Goal: Communication & Community: Answer question/provide support

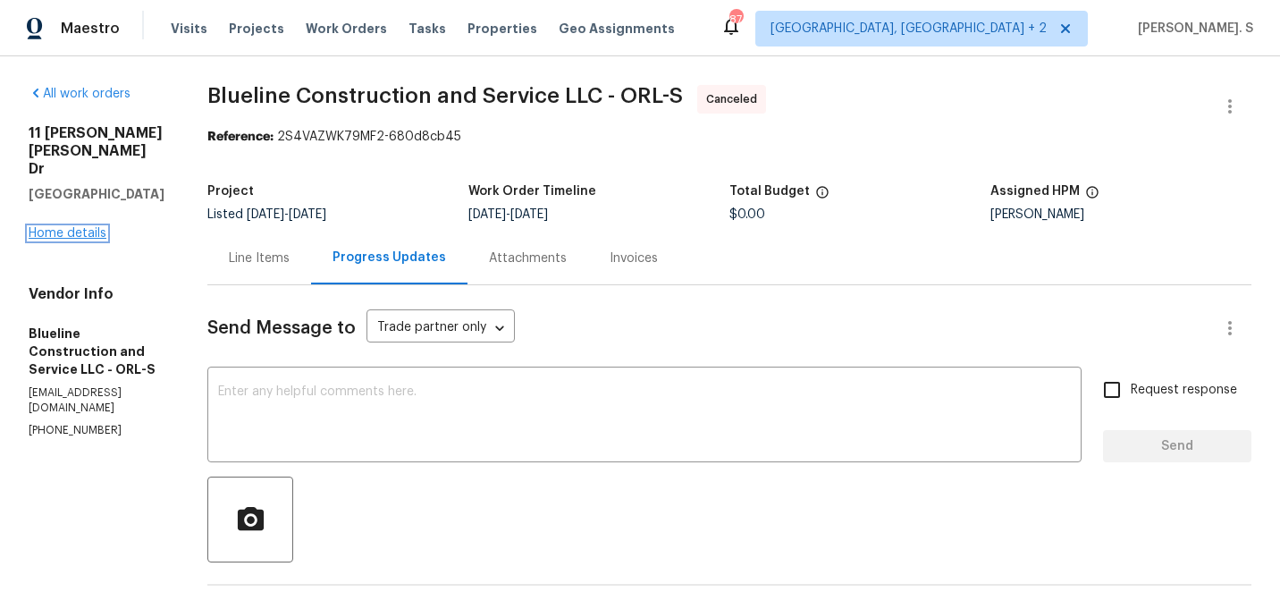
click at [80, 227] on link "Home details" at bounding box center [68, 233] width 78 height 13
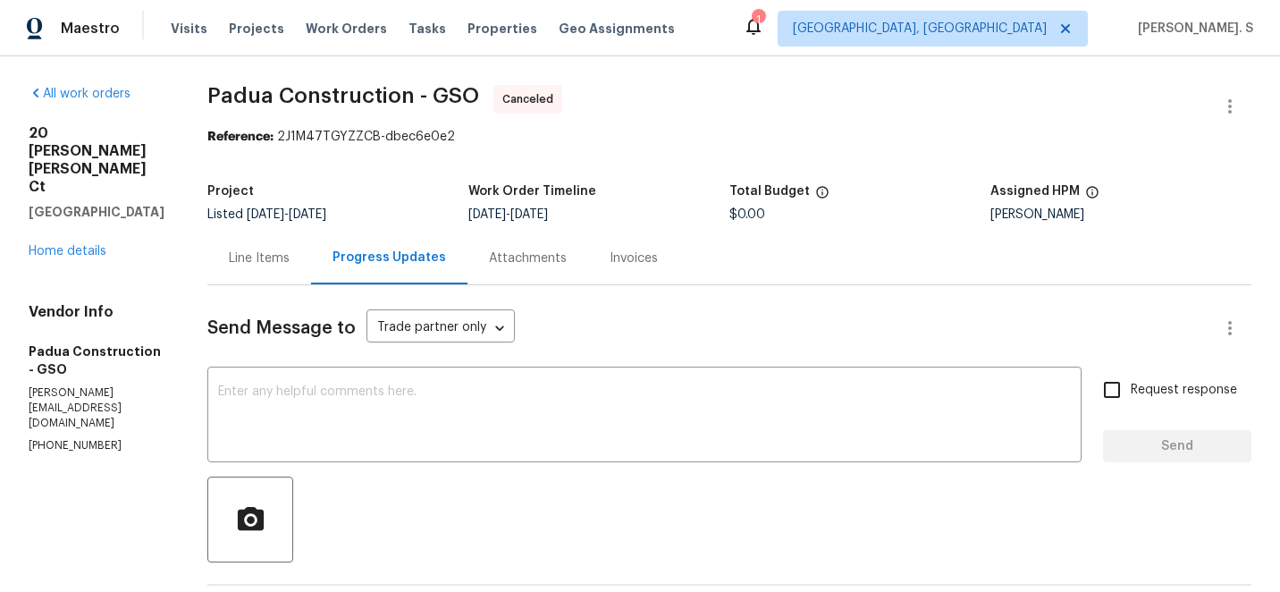
click at [82, 222] on div "20 Peggy Sue Ct Greensboro, NC 27407 Home details" at bounding box center [97, 192] width 136 height 136
click at [60, 245] on link "Home details" at bounding box center [68, 251] width 78 height 13
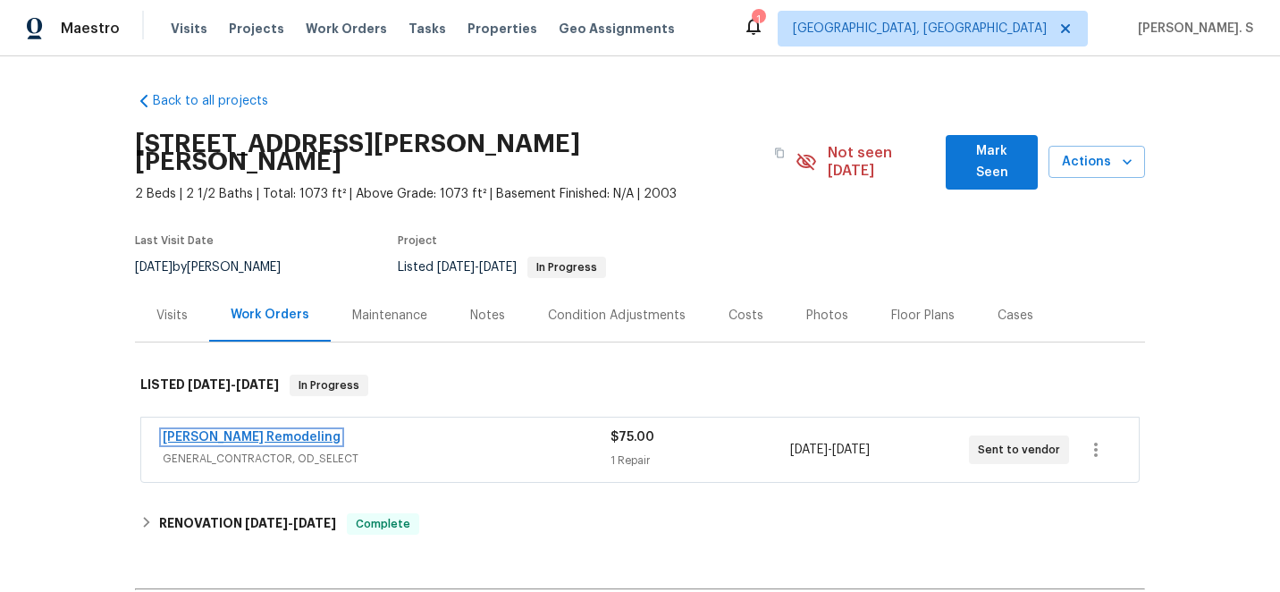
click at [206, 431] on link "Pino Remodeling" at bounding box center [252, 437] width 178 height 13
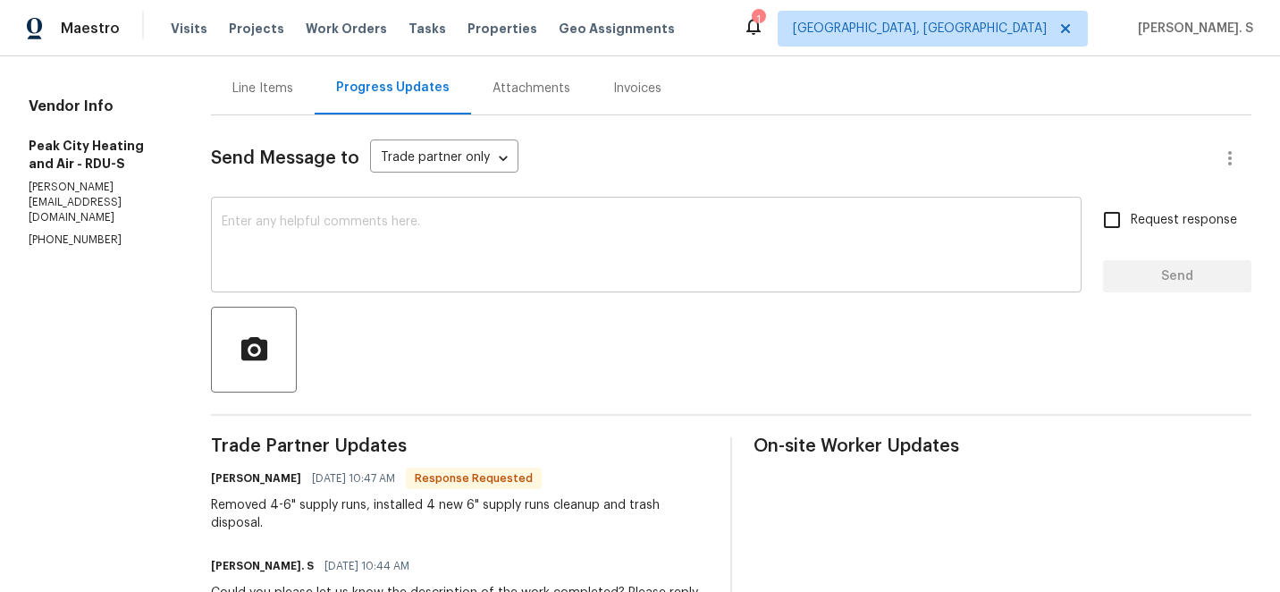
scroll to position [186, 0]
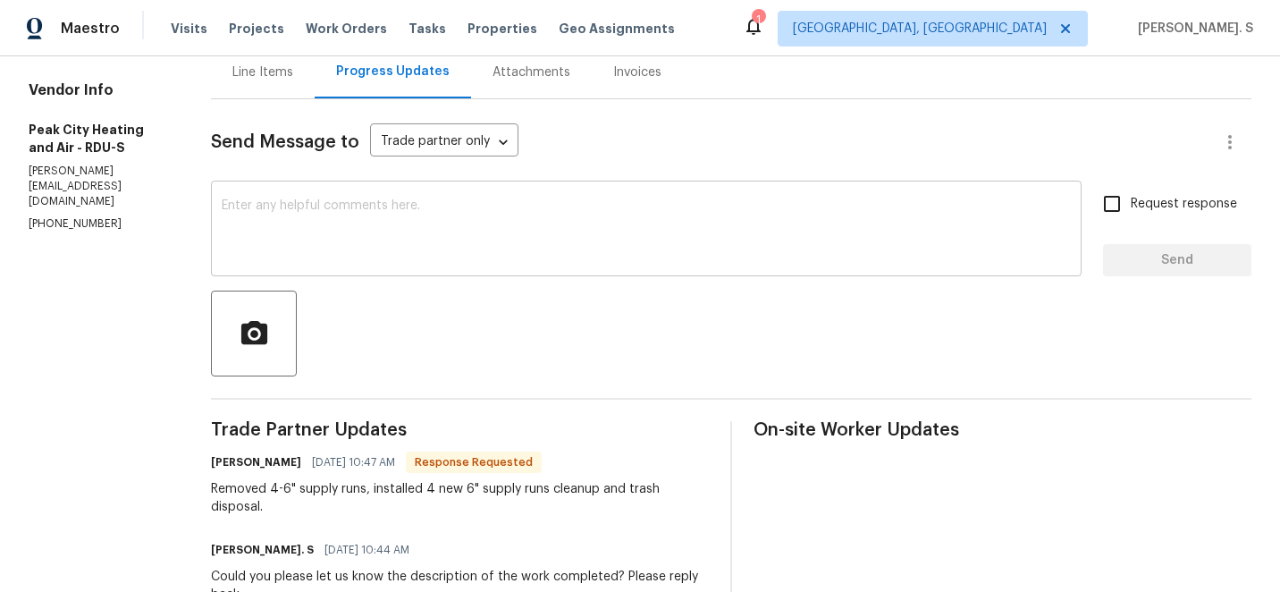
click at [428, 256] on textarea at bounding box center [646, 230] width 849 height 63
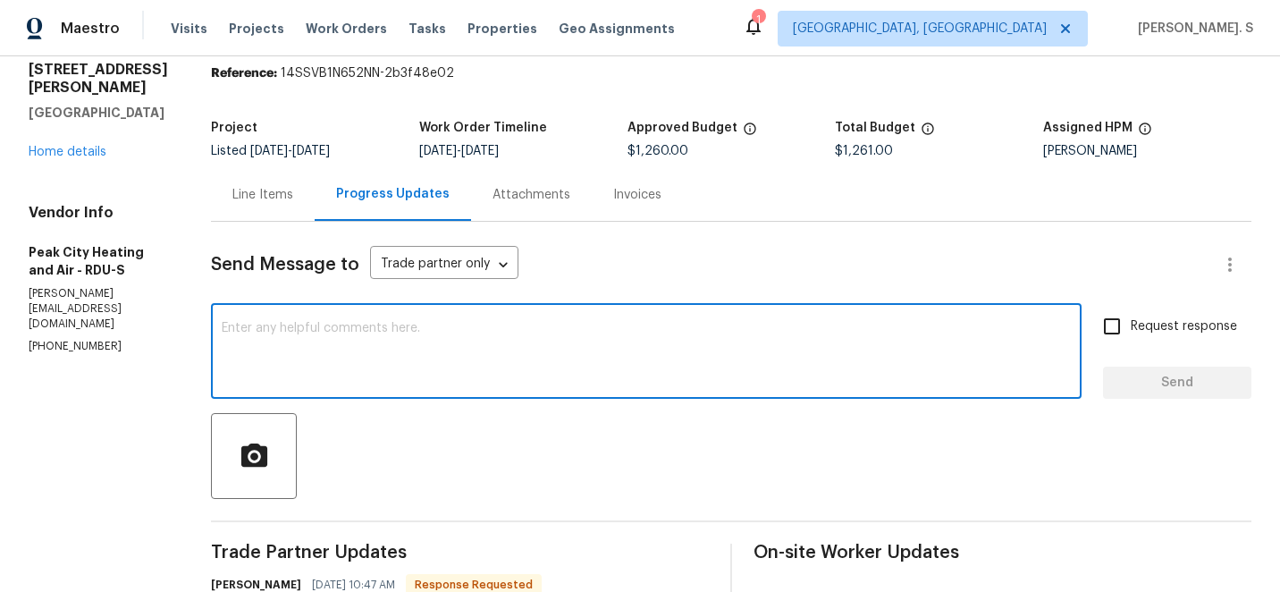
scroll to position [44, 0]
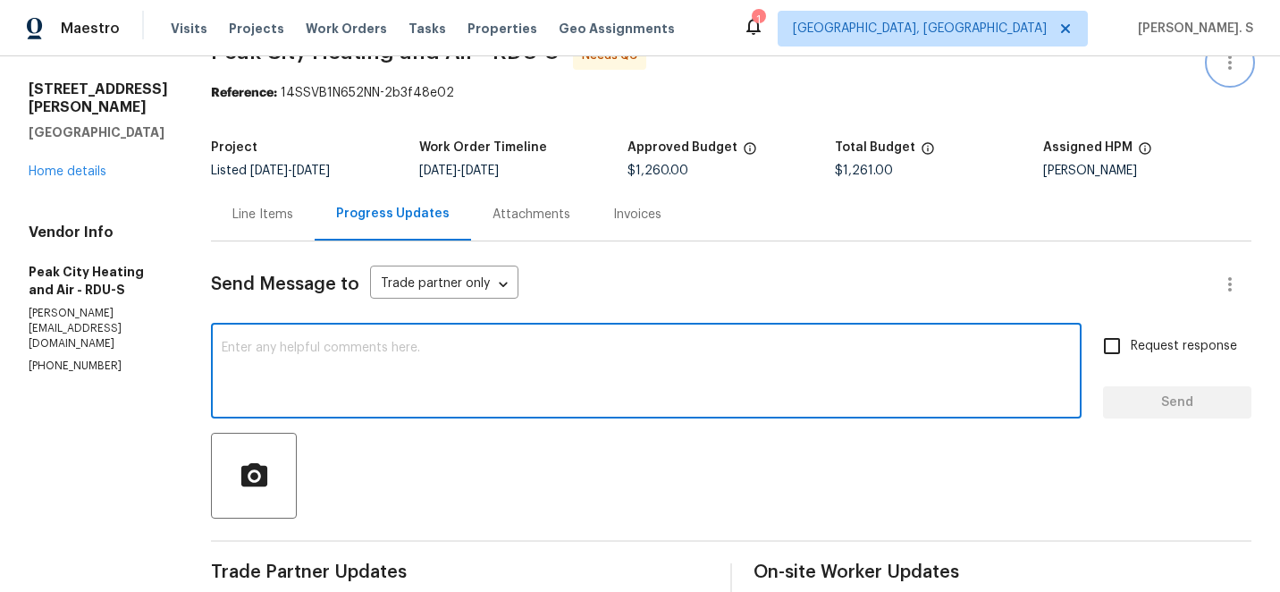
click at [1227, 64] on icon "button" at bounding box center [1229, 62] width 21 height 21
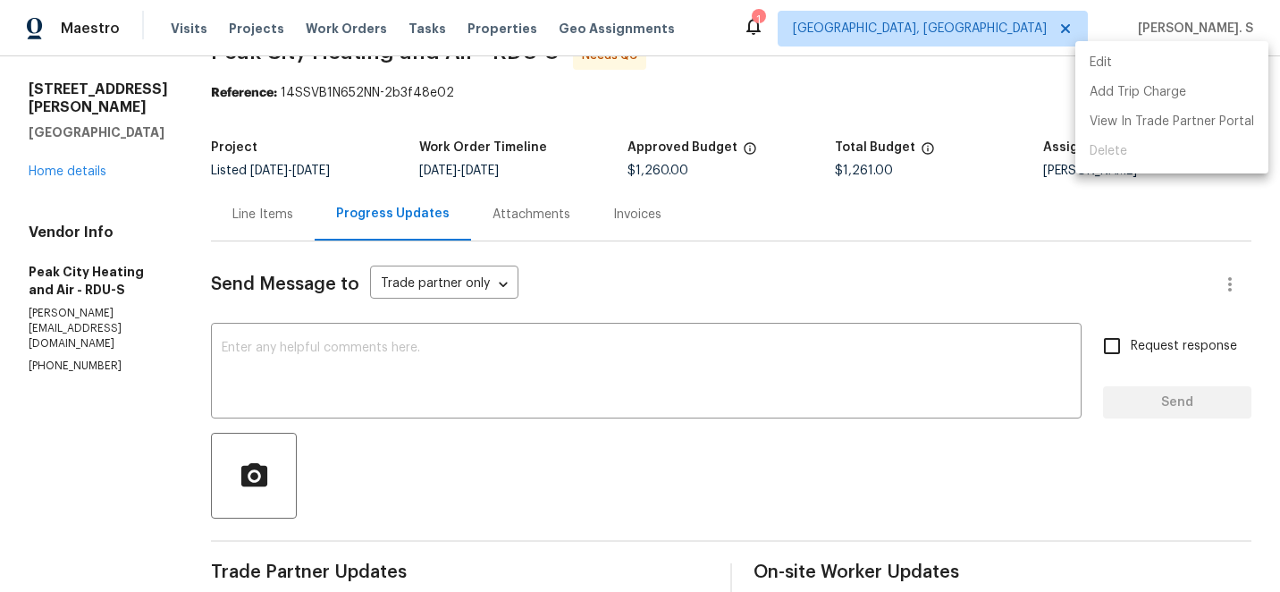
click at [1148, 68] on li "Edit" at bounding box center [1171, 63] width 193 height 30
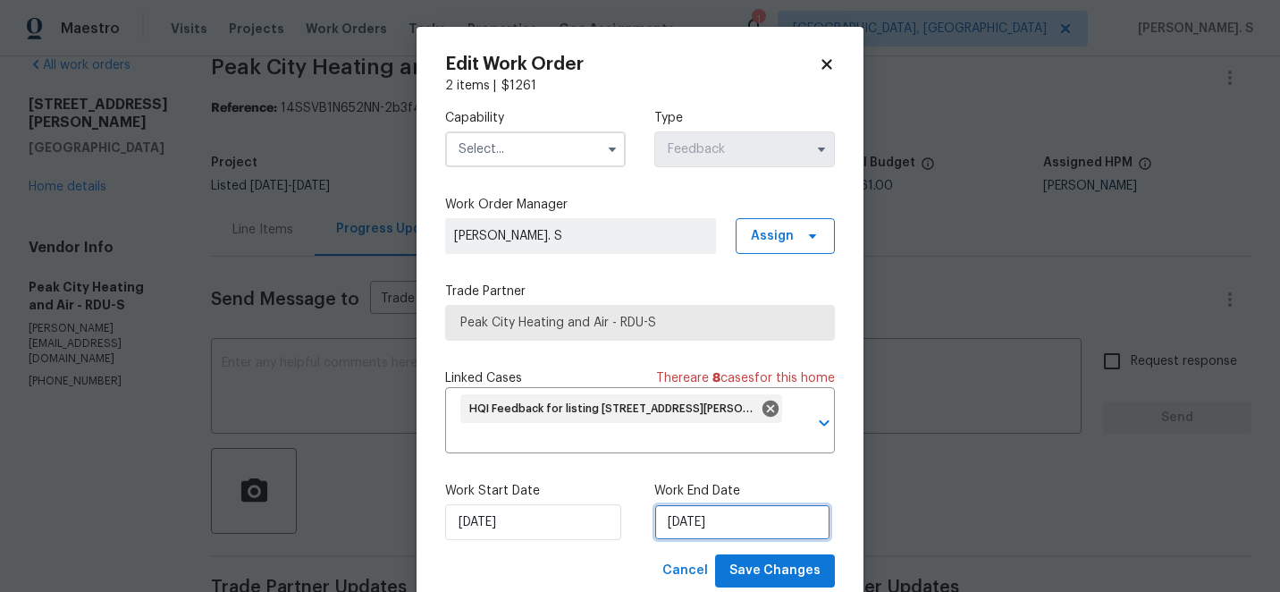
click at [788, 537] on input "[DATE]" at bounding box center [742, 522] width 176 height 36
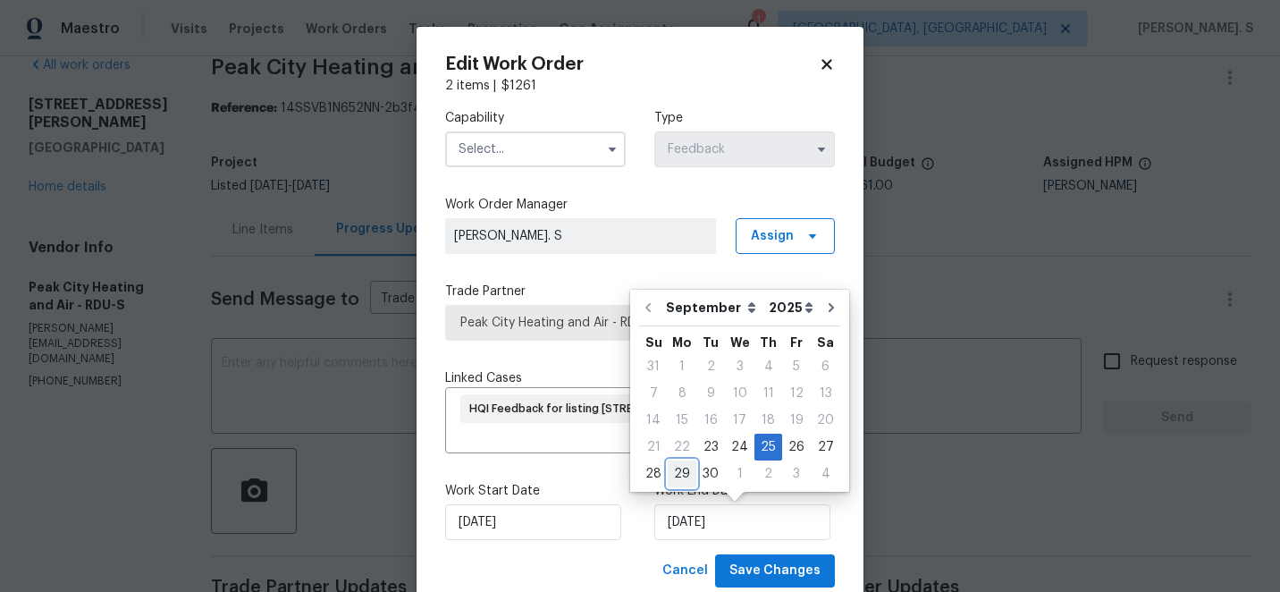
click at [679, 463] on div "29" at bounding box center [682, 473] width 29 height 25
type input "[DATE]"
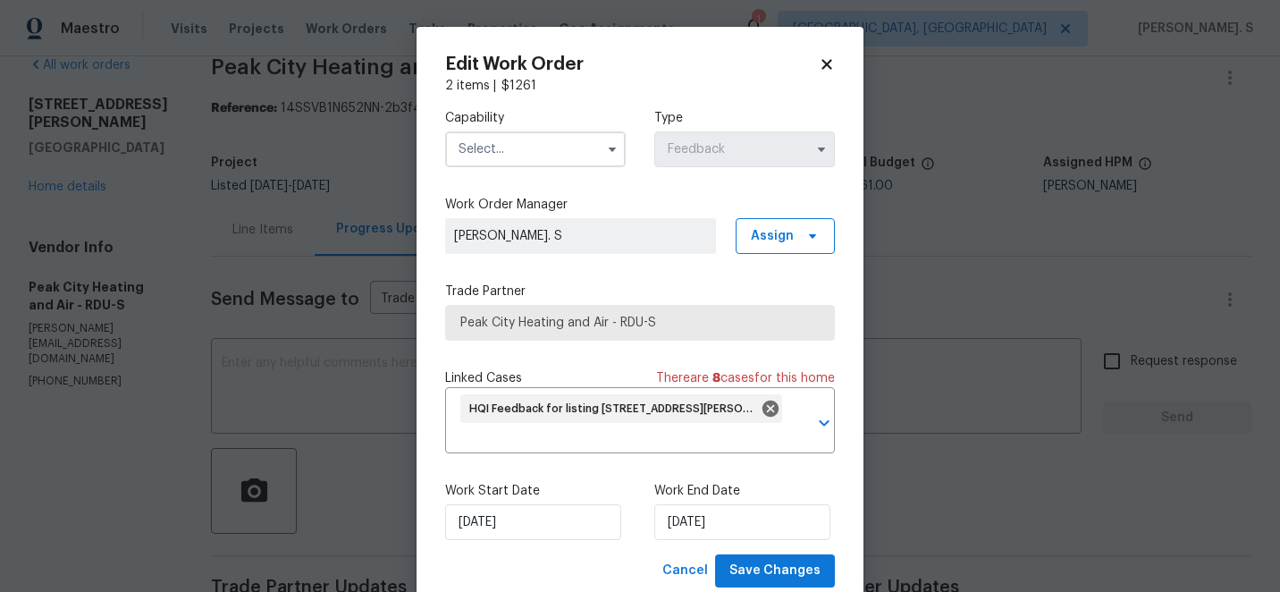
click at [528, 134] on input "text" at bounding box center [535, 149] width 181 height 36
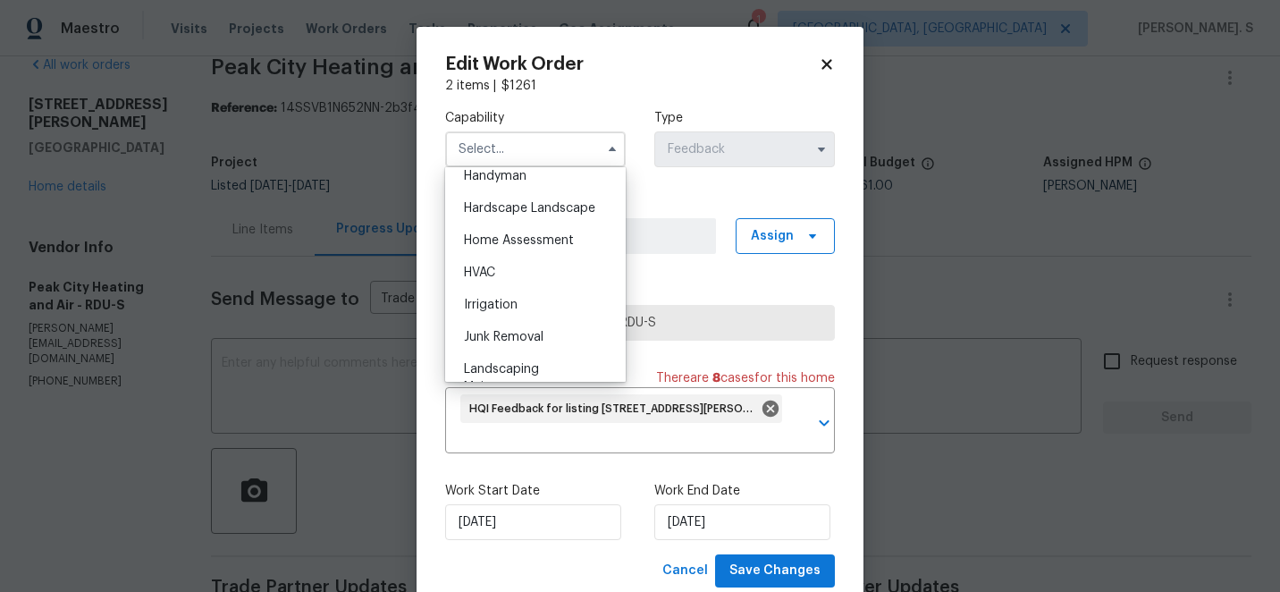
scroll to position [1040, 0]
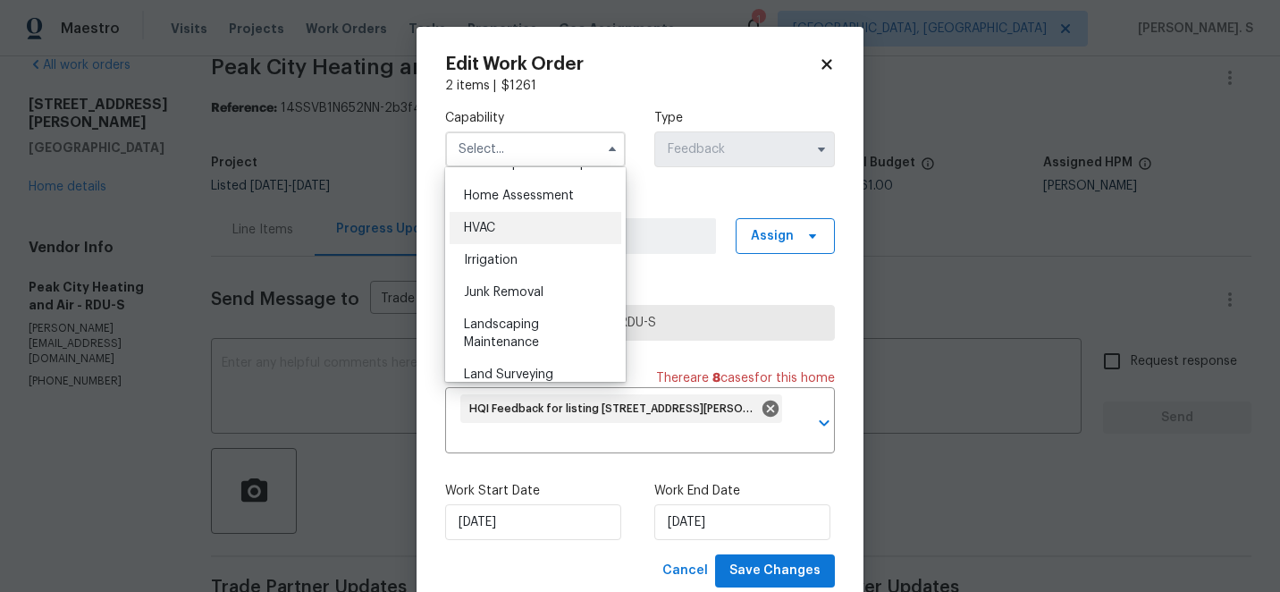
click at [510, 234] on div "HVAC" at bounding box center [536, 228] width 172 height 32
type input "HVAC"
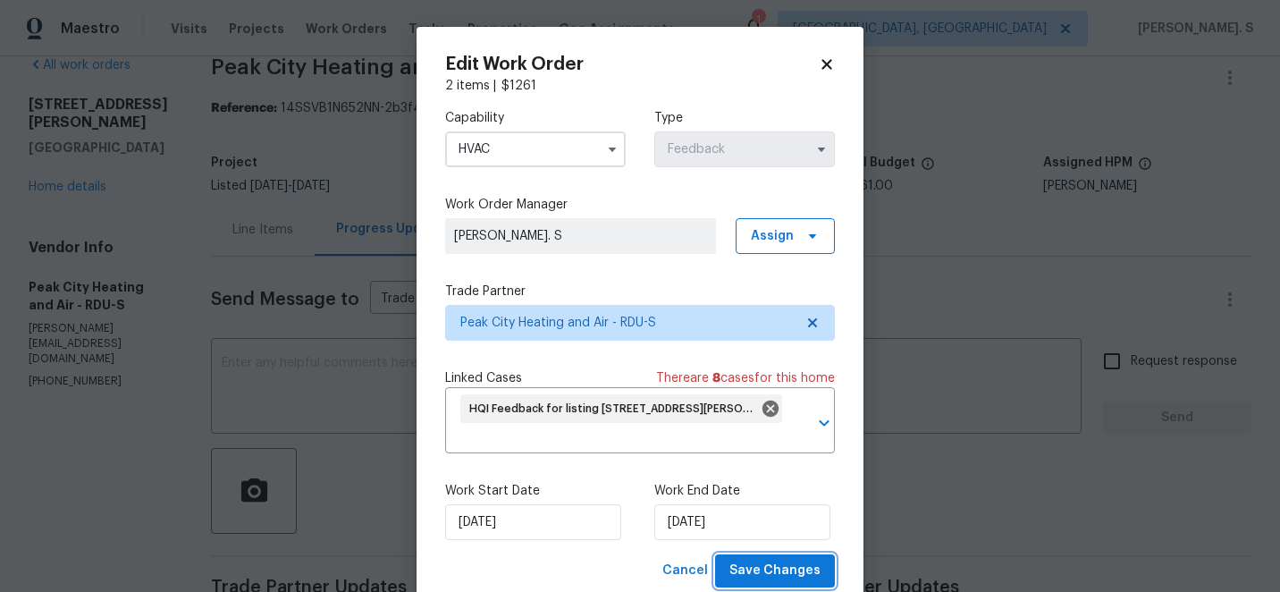
click at [780, 569] on span "Save Changes" at bounding box center [774, 571] width 91 height 22
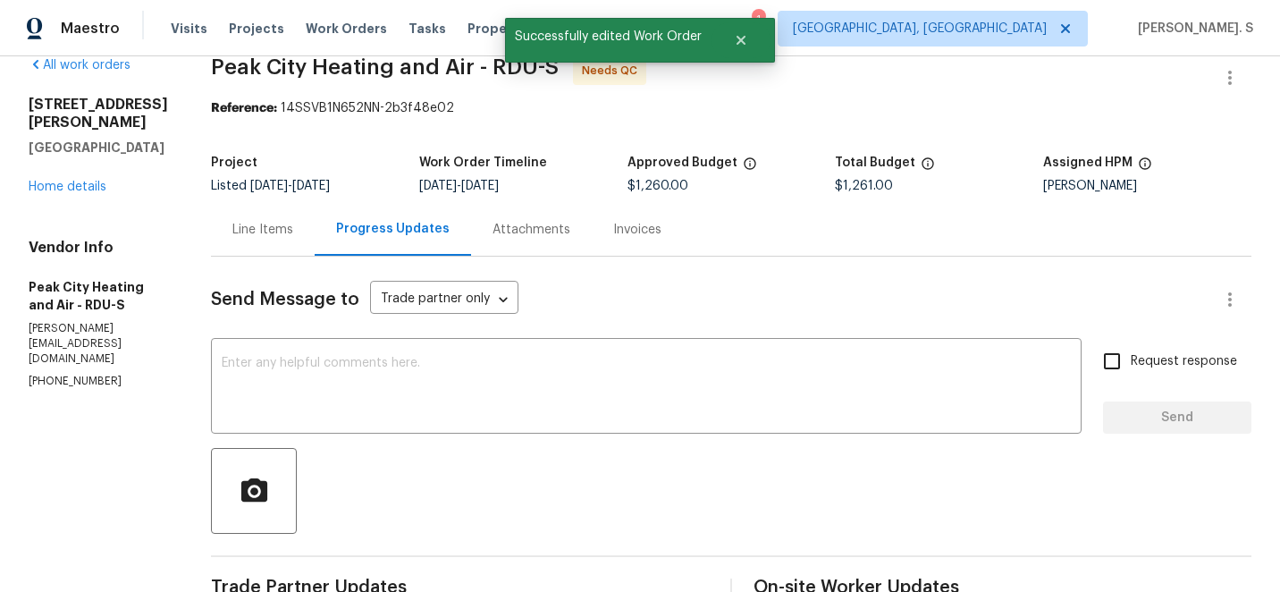
click at [266, 353] on div "x ​" at bounding box center [646, 387] width 871 height 91
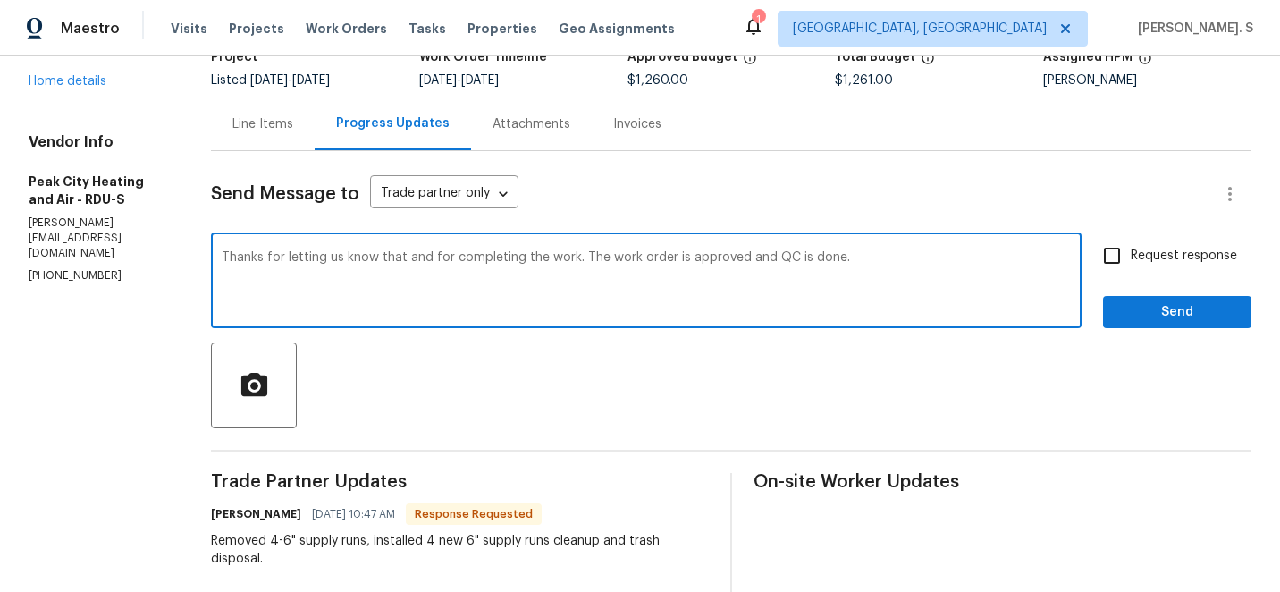
scroll to position [154, 0]
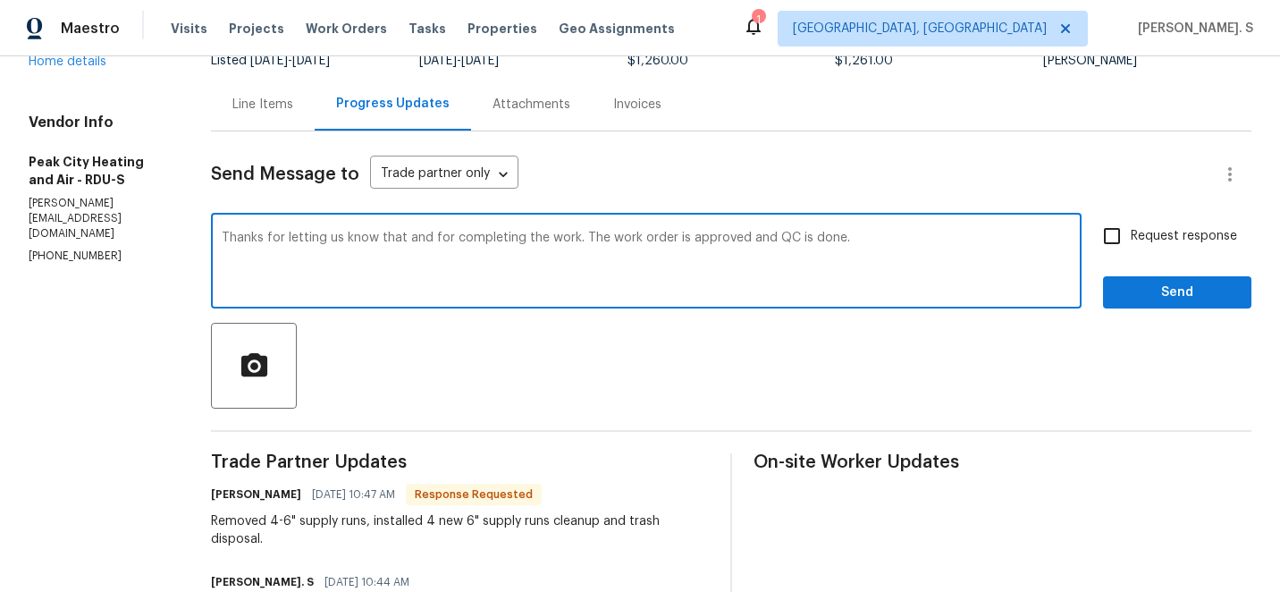
type textarea "Thanks for letting us know that and for completing the work. The work order is …"
click at [303, 519] on div "Removed 4-6" supply runs, installed 4 new 6" supply runs cleanup and trash disp…" at bounding box center [460, 530] width 498 height 36
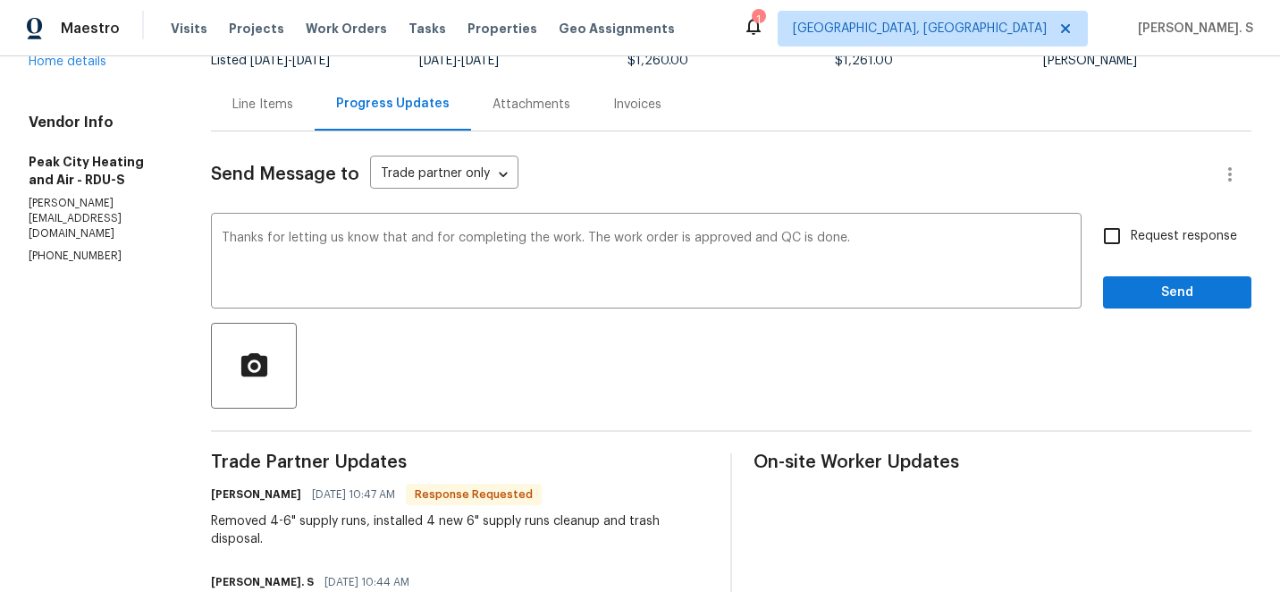
click at [303, 519] on div "Removed 4-6" supply runs, installed 4 new 6" supply runs cleanup and trash disp…" at bounding box center [460, 530] width 498 height 36
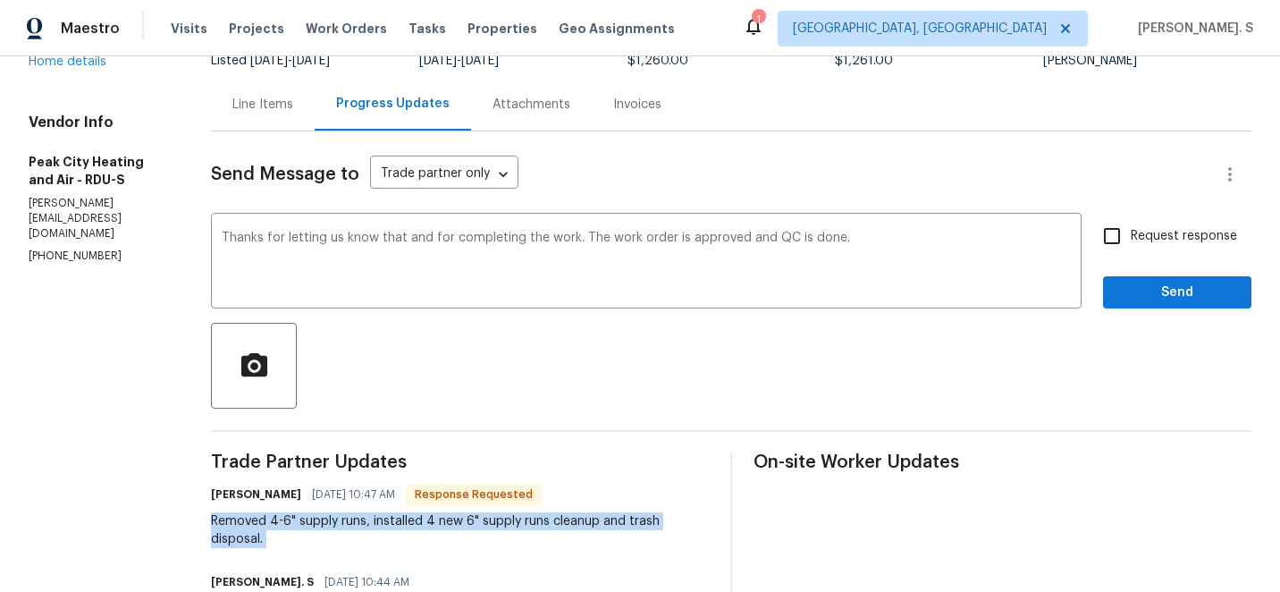
copy div "Removed 4-6" supply runs, installed 4 new 6" supply runs cleanup and trash disp…"
click at [1098, 249] on input "Request response" at bounding box center [1112, 236] width 38 height 38
checkbox input "true"
click at [1116, 307] on button "Send" at bounding box center [1177, 292] width 148 height 33
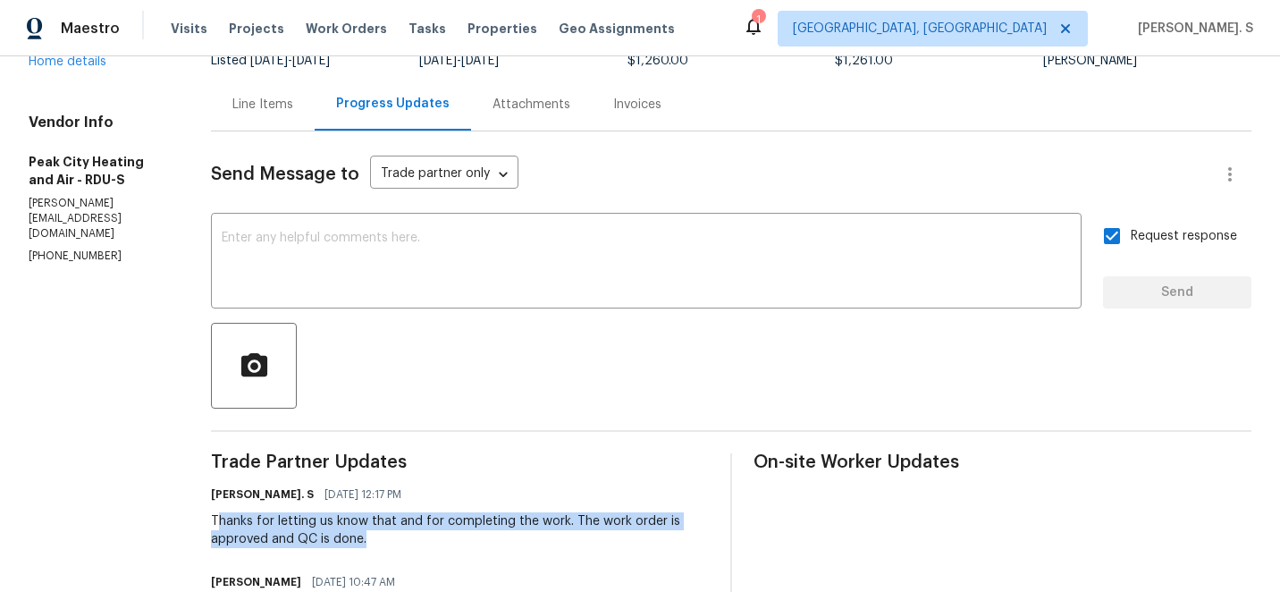
drag, startPoint x: 215, startPoint y: 518, endPoint x: 418, endPoint y: 531, distance: 204.3
click at [418, 531] on div "Thanks for letting us know that and for completing the work. The work order is …" at bounding box center [460, 530] width 498 height 36
copy div "hanks for letting us know that and for completing the work. The work order is a…"
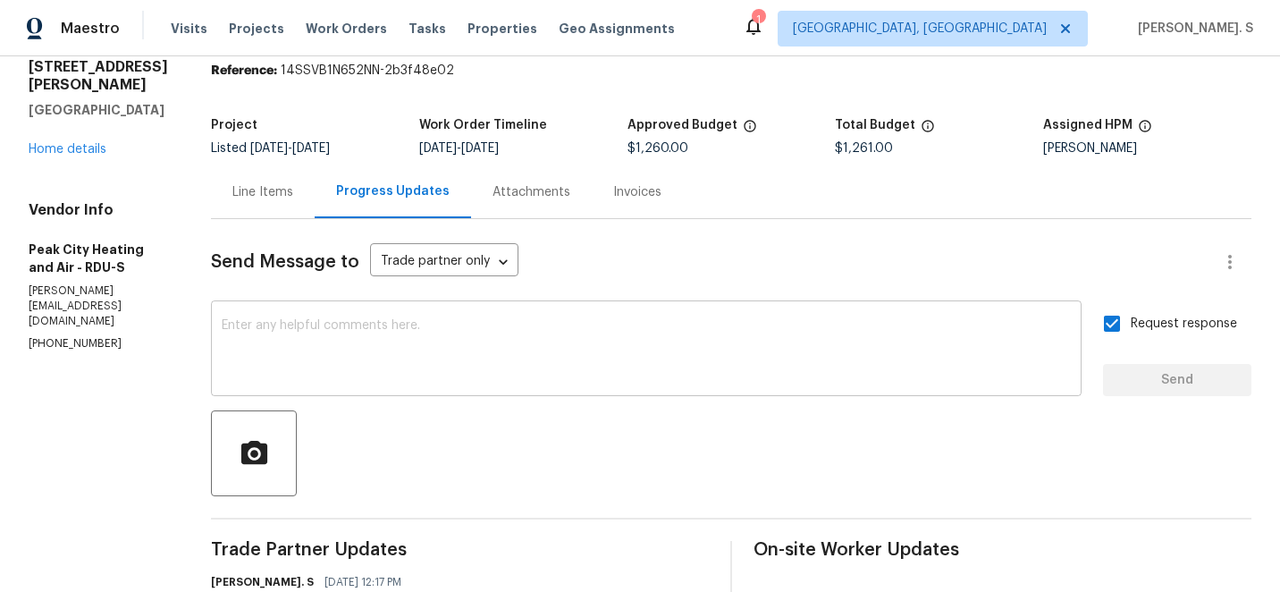
scroll to position [0, 0]
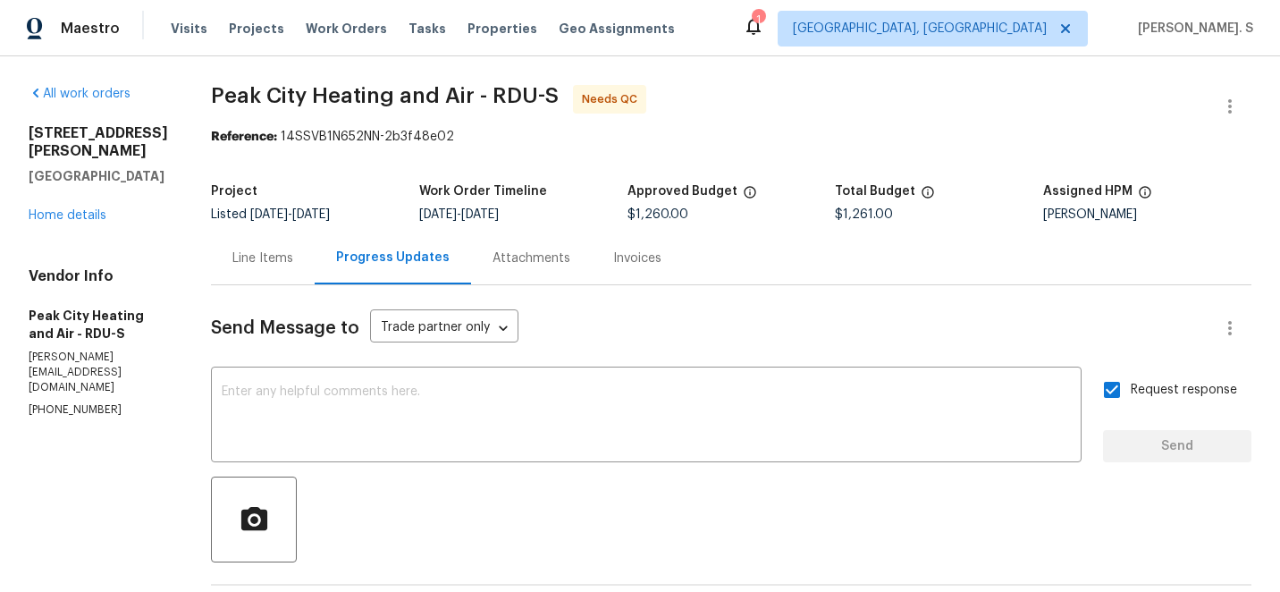
click at [316, 251] on div "Progress Updates" at bounding box center [393, 258] width 156 height 53
click at [231, 276] on div "Line Items" at bounding box center [263, 258] width 104 height 53
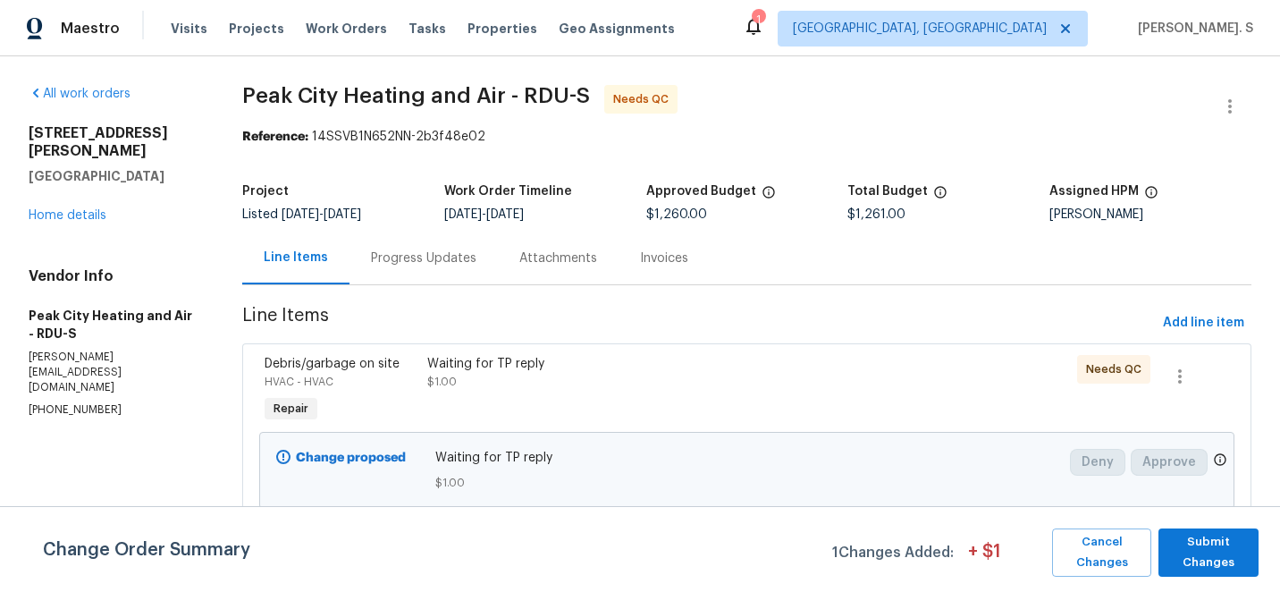
scroll to position [100, 0]
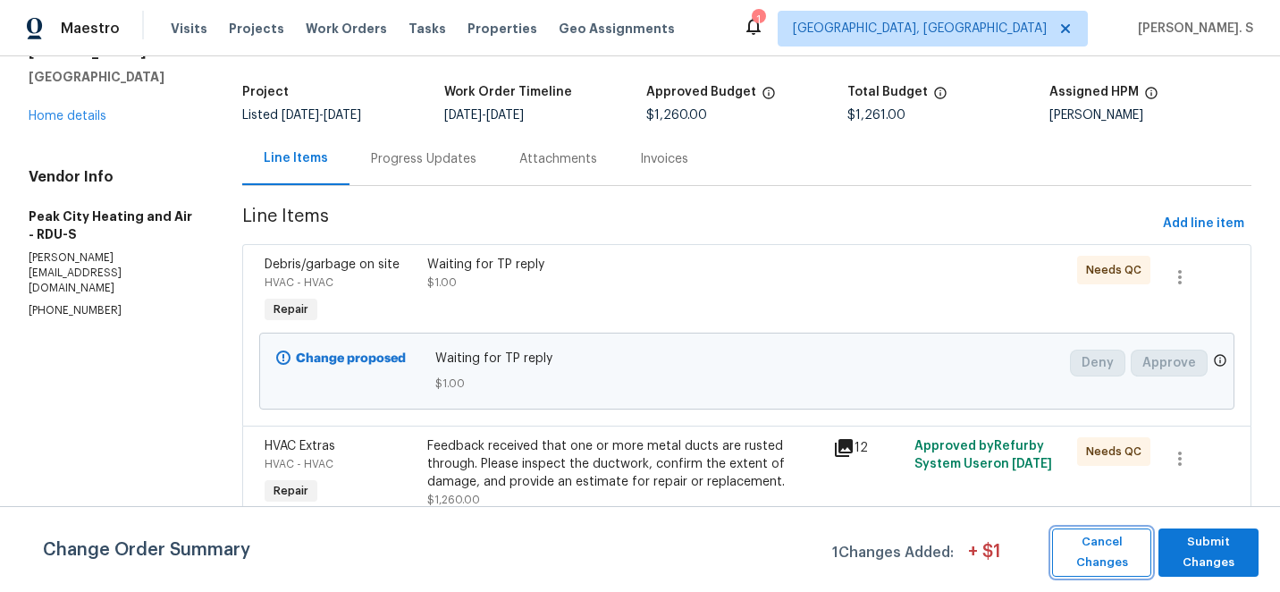
click at [1057, 538] on button "Cancel Changes" at bounding box center [1101, 552] width 98 height 48
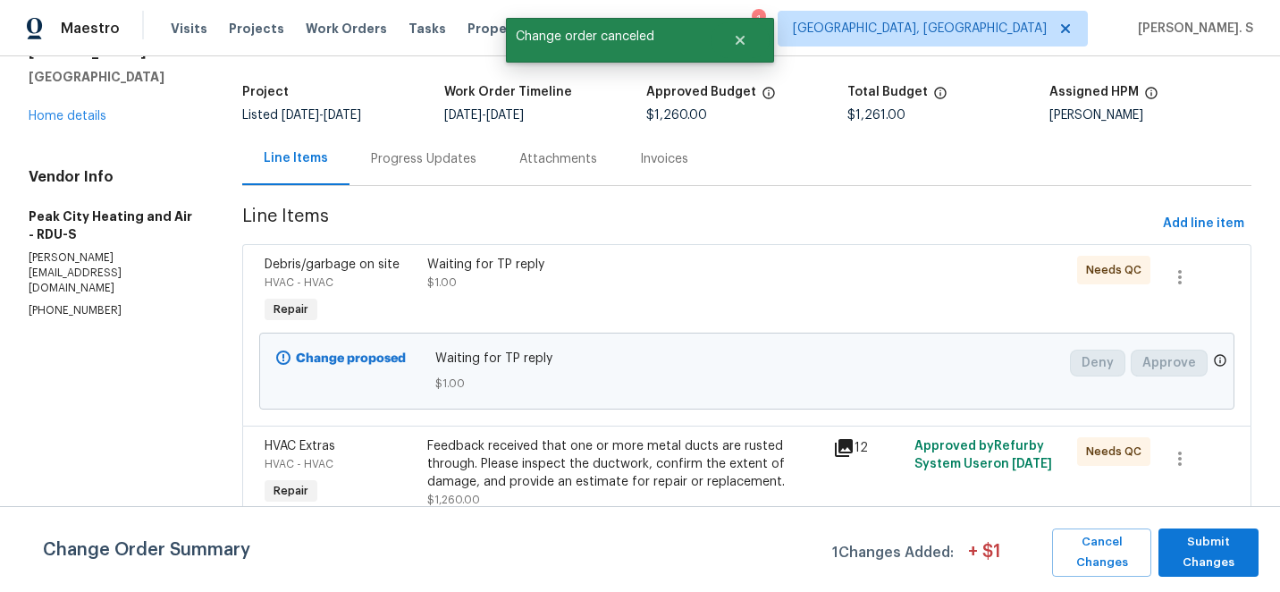
scroll to position [0, 0]
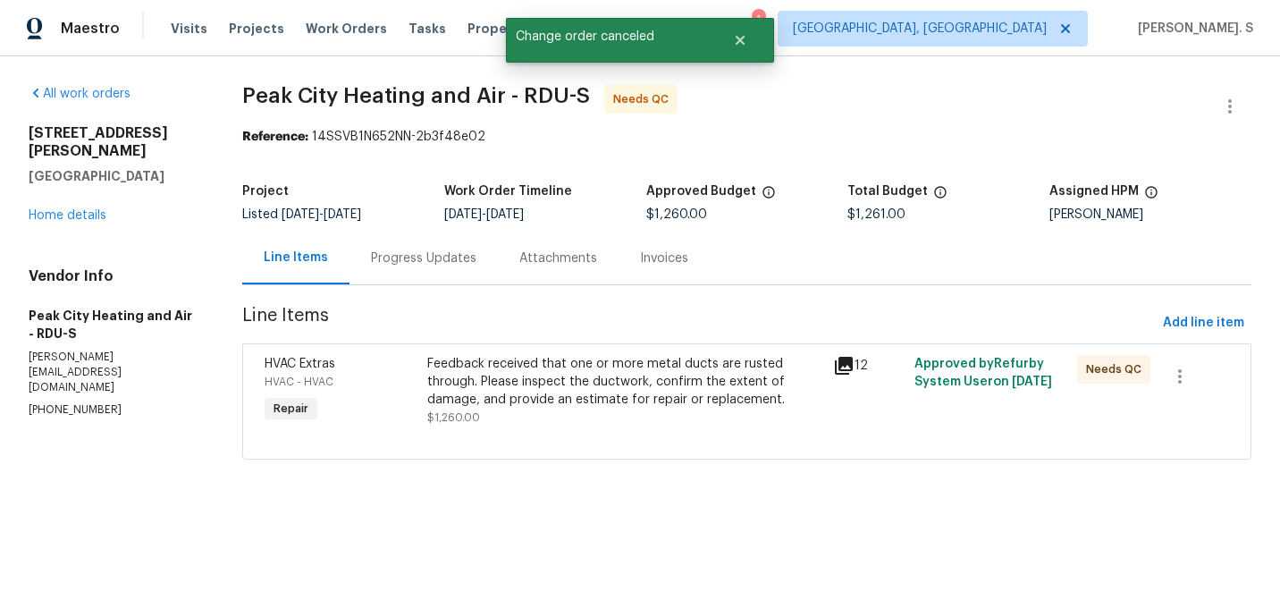
click at [594, 360] on div "Feedback received that one or more metal ducts are rusted through. Please inspe…" at bounding box center [625, 382] width 396 height 54
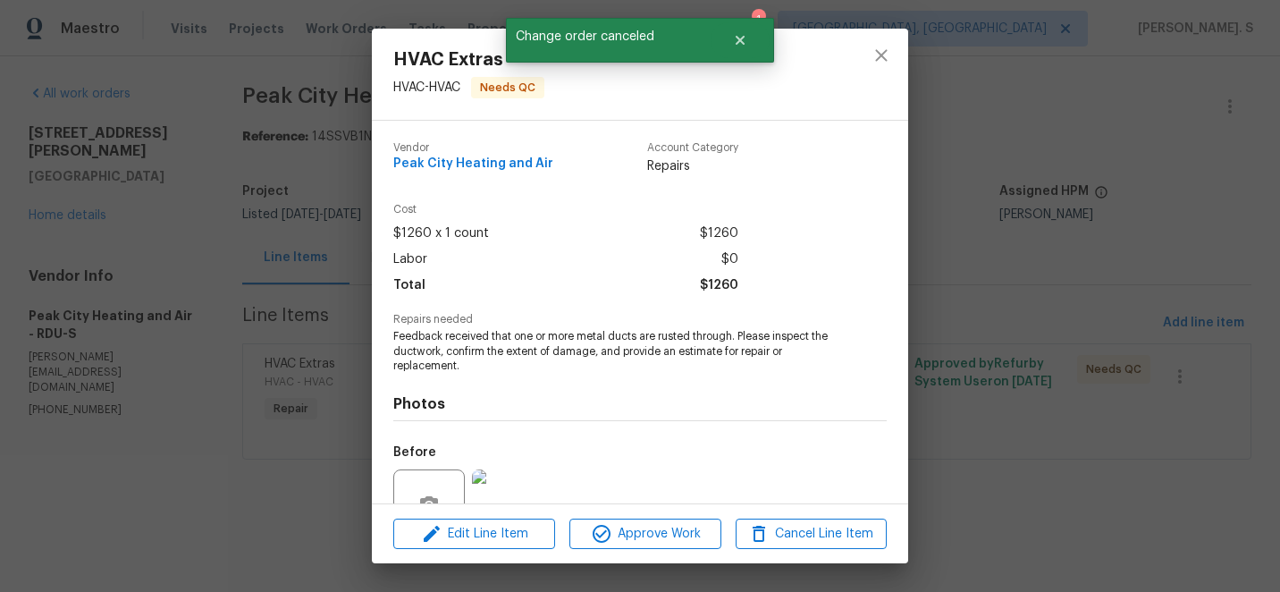
scroll to position [172, 0]
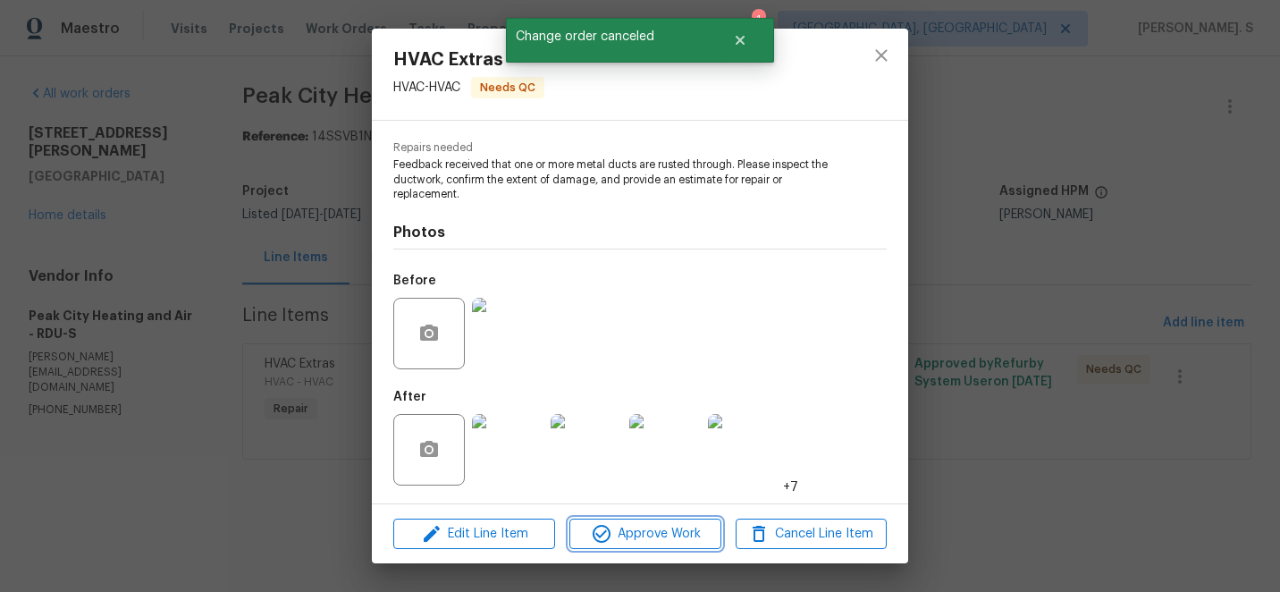
click at [637, 523] on span "Approve Work" at bounding box center [645, 534] width 140 height 22
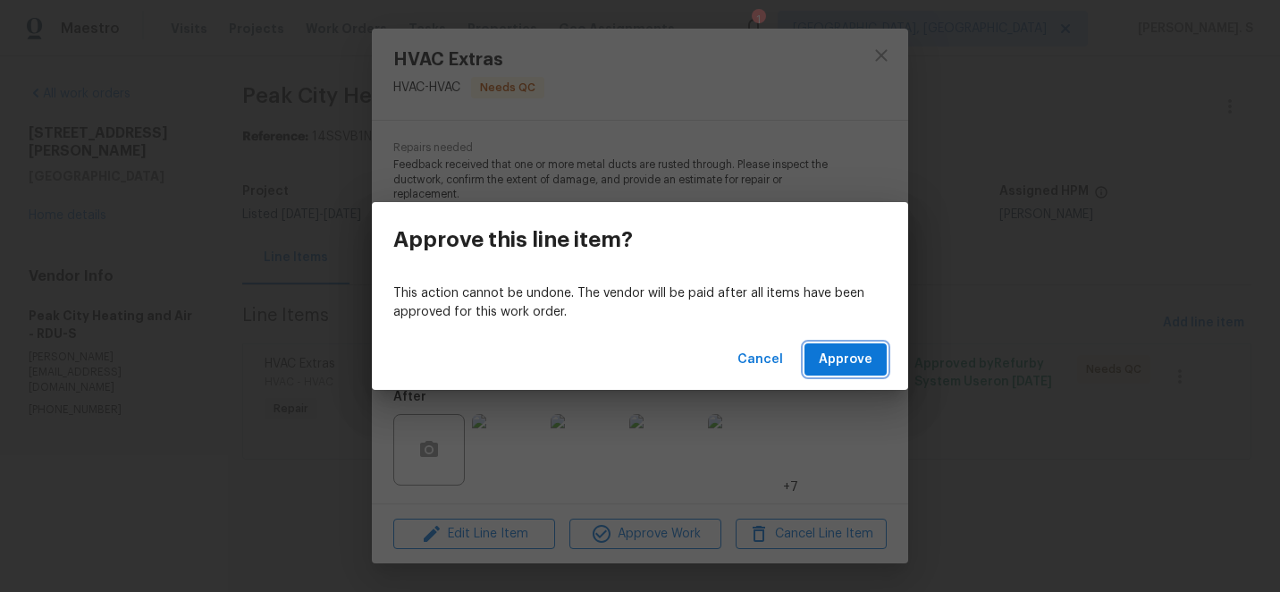
click at [859, 354] on span "Approve" at bounding box center [846, 360] width 54 height 22
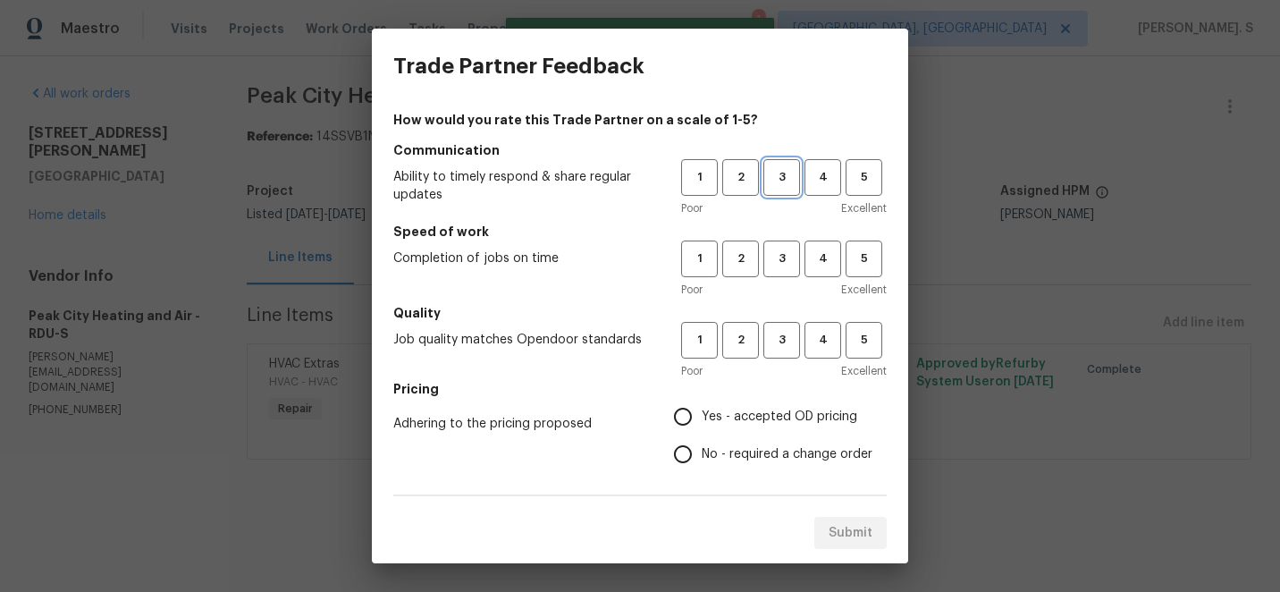
click at [776, 182] on span "3" at bounding box center [781, 177] width 33 height 21
click at [783, 253] on span "3" at bounding box center [781, 259] width 33 height 21
click at [788, 364] on div "Poor Excellent" at bounding box center [784, 371] width 206 height 18
click at [788, 348] on span "3" at bounding box center [781, 340] width 33 height 21
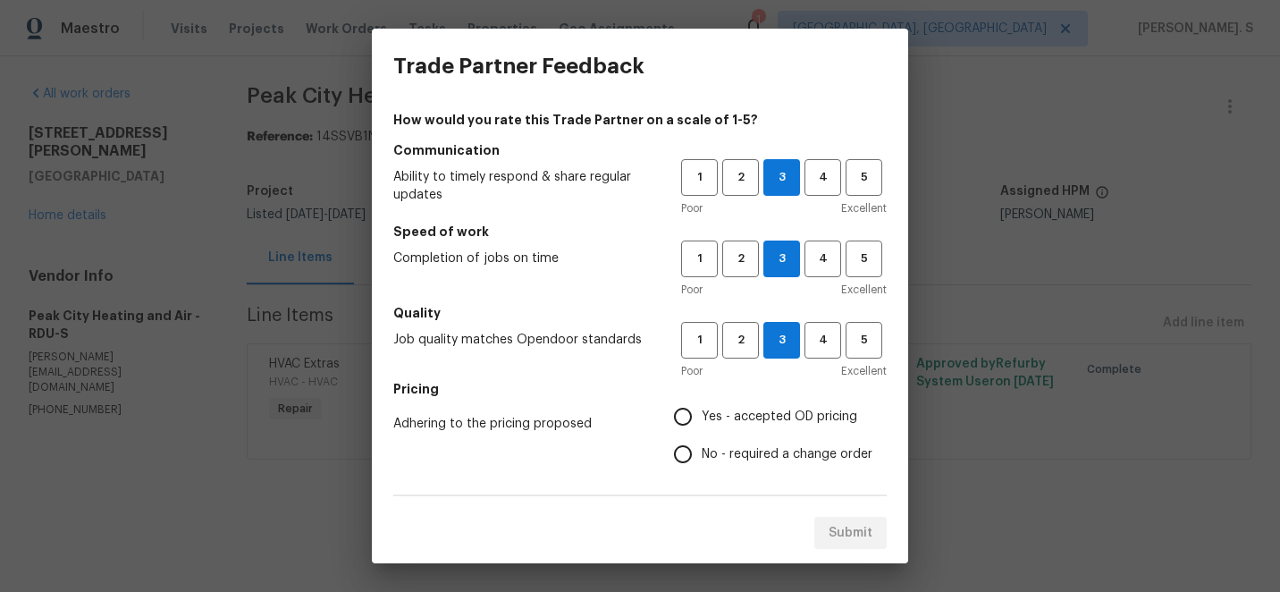
click at [745, 473] on div "How would you rate this Trade Partner on a scale of 1-5? Communication Ability …" at bounding box center [639, 461] width 493 height 700
click at [747, 445] on span "No - required a change order" at bounding box center [787, 454] width 171 height 19
click at [702, 445] on input "No - required a change order" at bounding box center [683, 454] width 38 height 38
radio input "true"
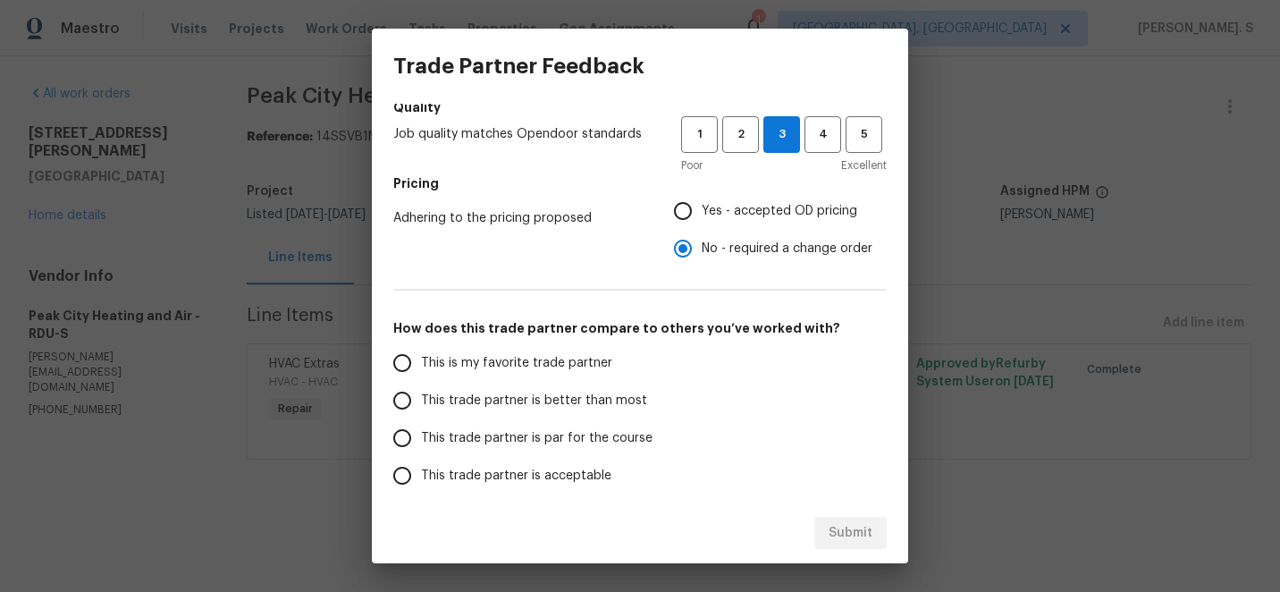
scroll to position [227, 0]
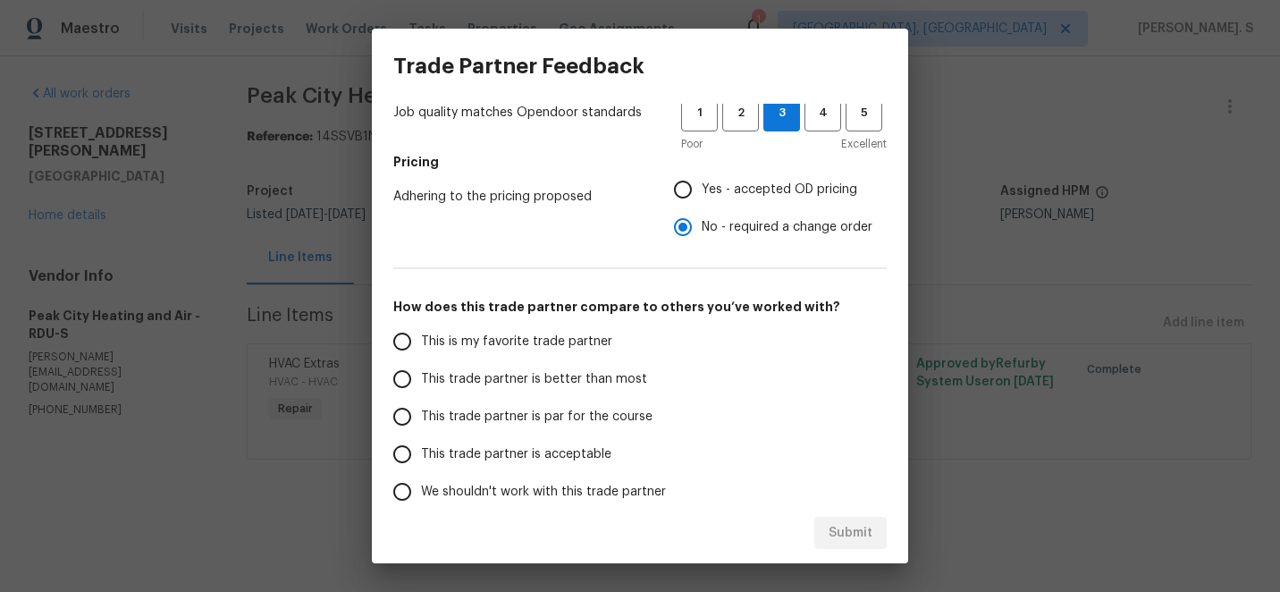
click at [623, 409] on span "This trade partner is par for the course" at bounding box center [537, 417] width 232 height 19
click at [421, 409] on input "This trade partner is par for the course" at bounding box center [403, 417] width 38 height 38
click at [844, 527] on span "Submit" at bounding box center [851, 533] width 44 height 22
radio input "true"
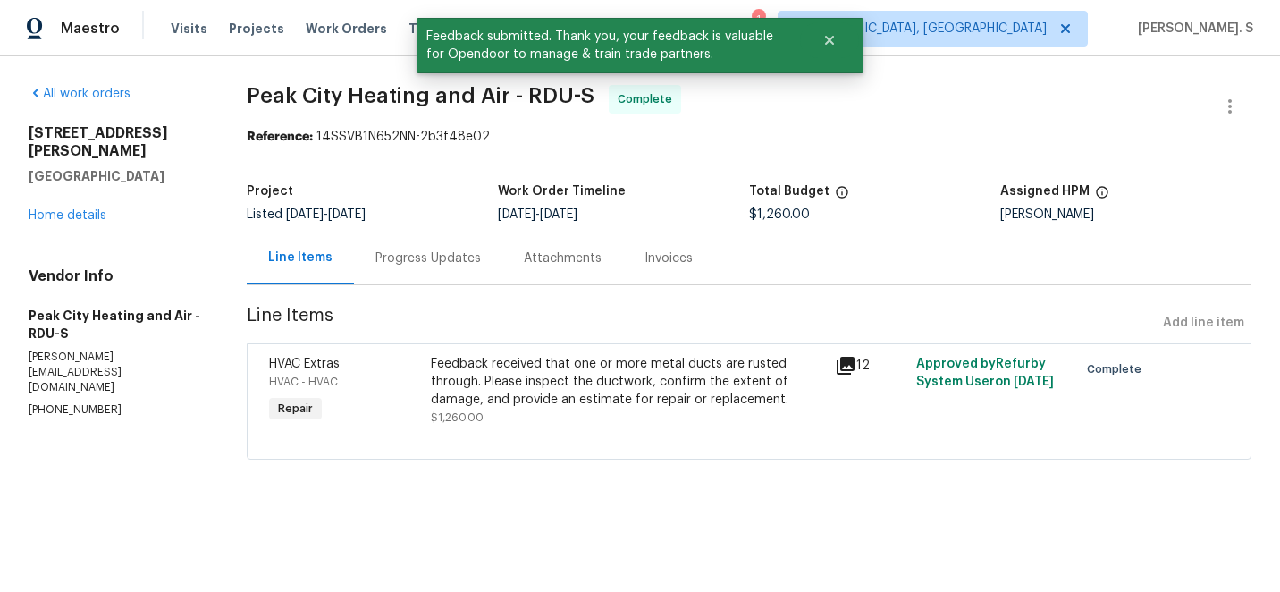
click at [449, 269] on div "Progress Updates" at bounding box center [428, 258] width 148 height 53
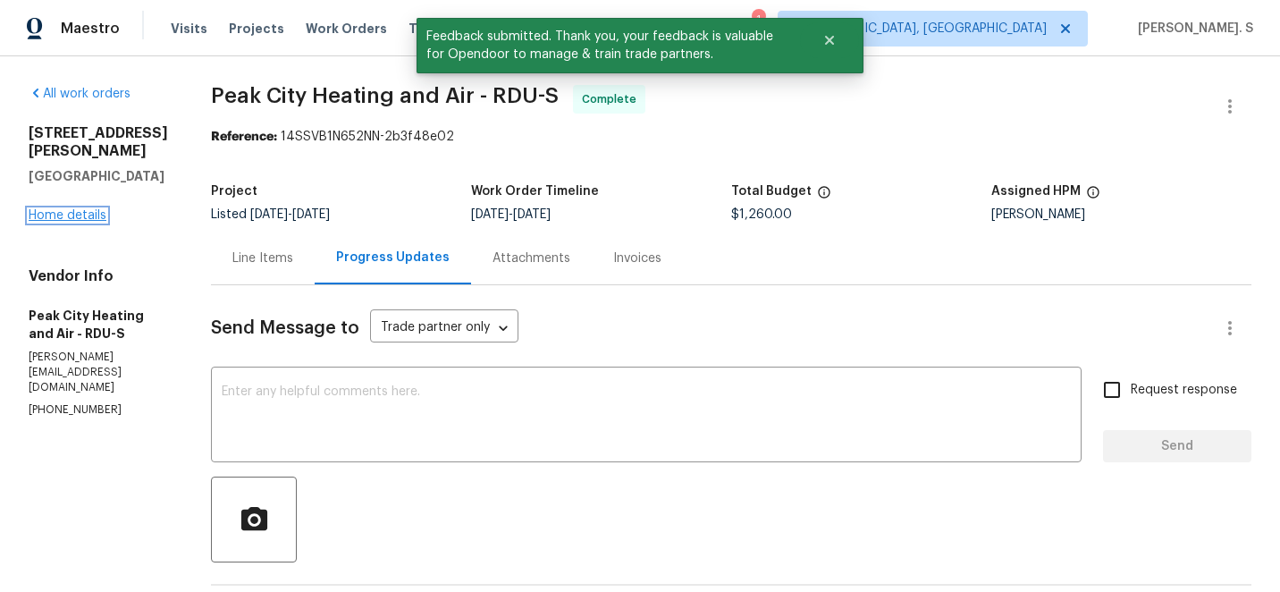
click at [49, 218] on link "Home details" at bounding box center [68, 215] width 78 height 13
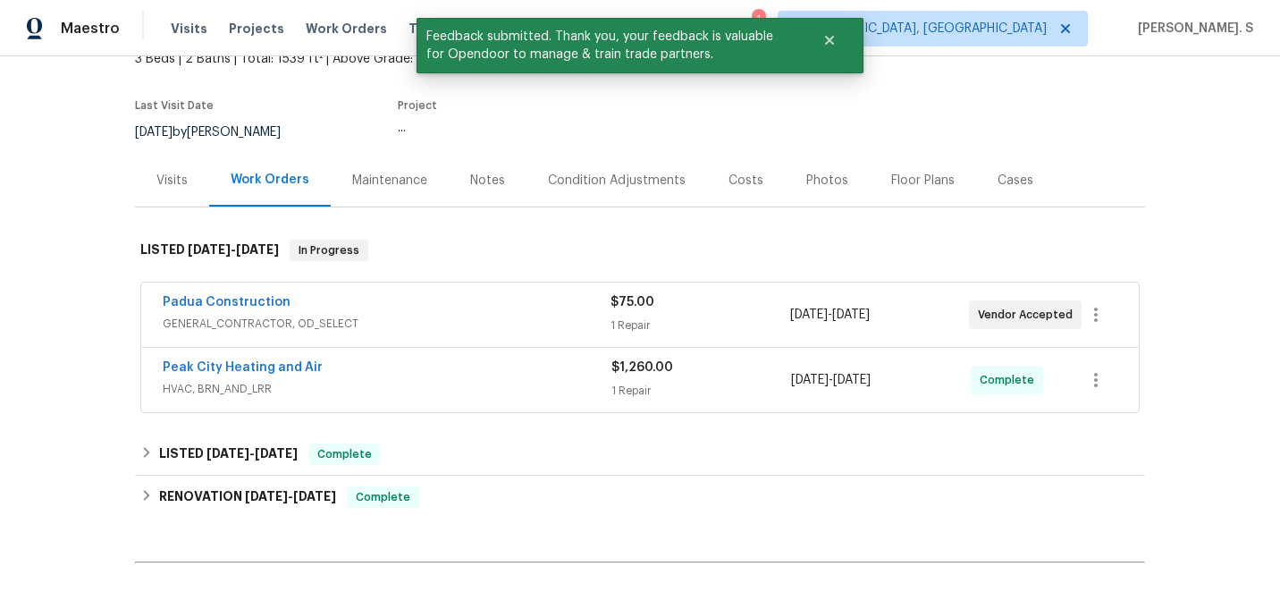
scroll to position [146, 0]
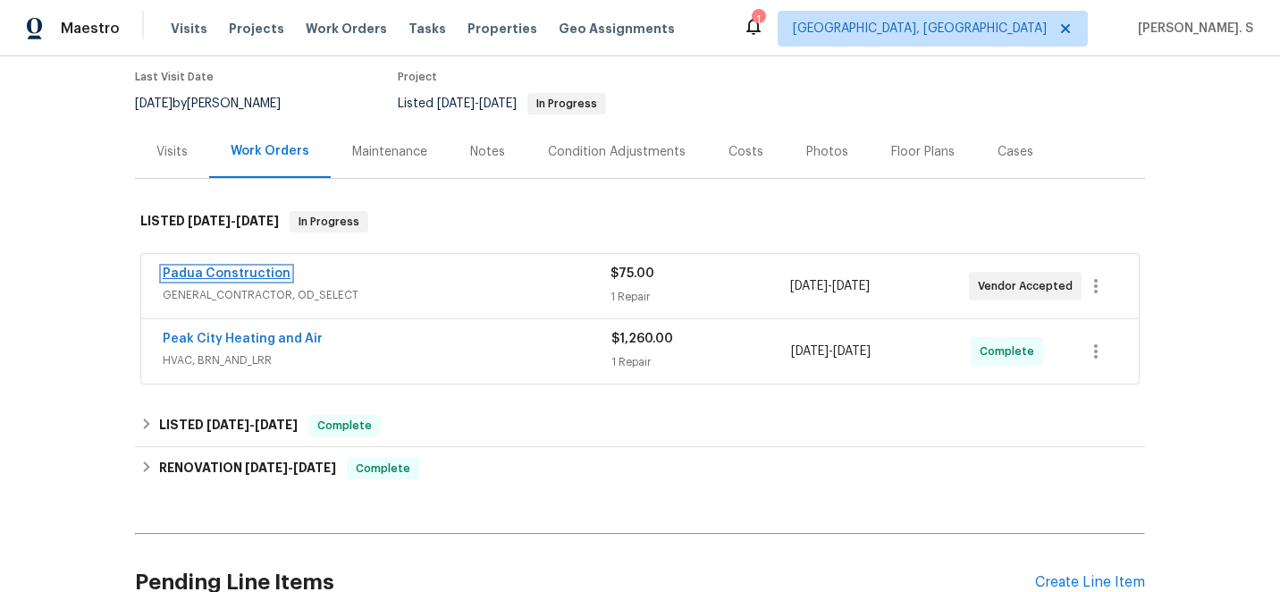
click at [263, 273] on link "Padua Construction" at bounding box center [227, 273] width 128 height 13
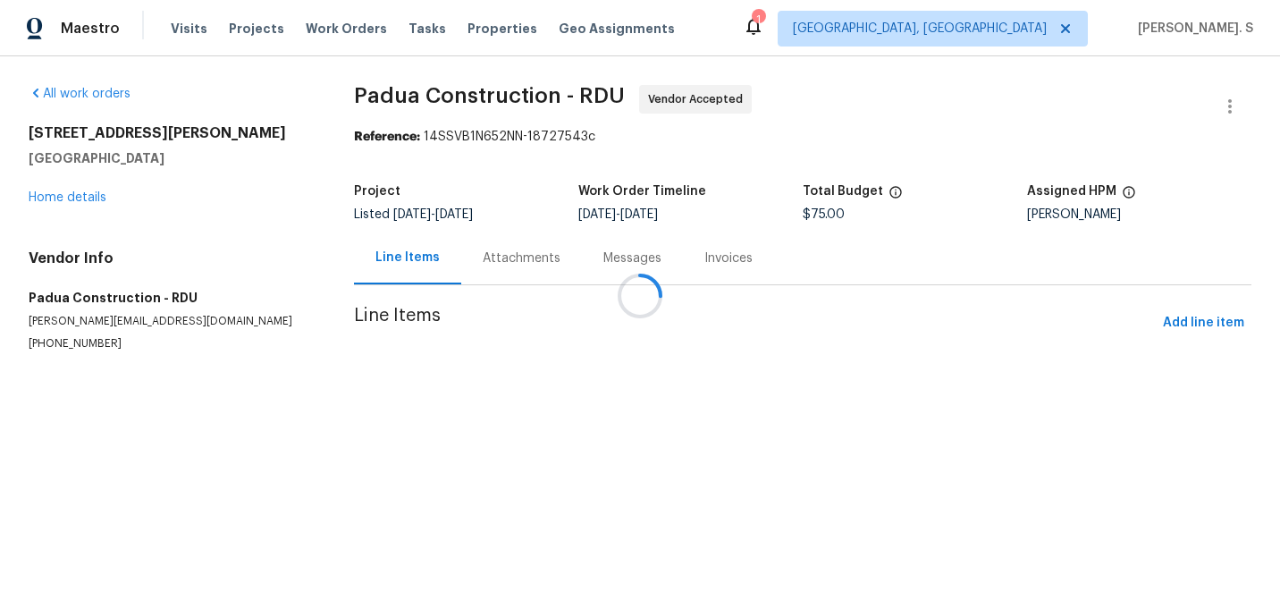
click at [486, 231] on div at bounding box center [640, 296] width 1280 height 592
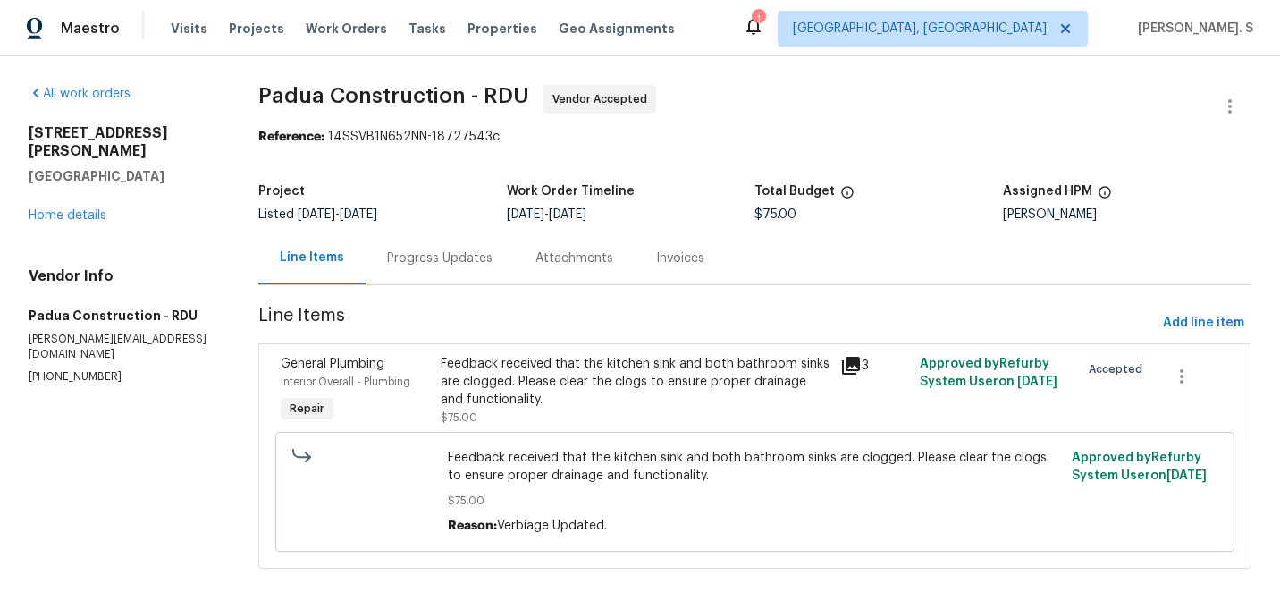
click at [498, 256] on div "Progress Updates" at bounding box center [440, 258] width 148 height 53
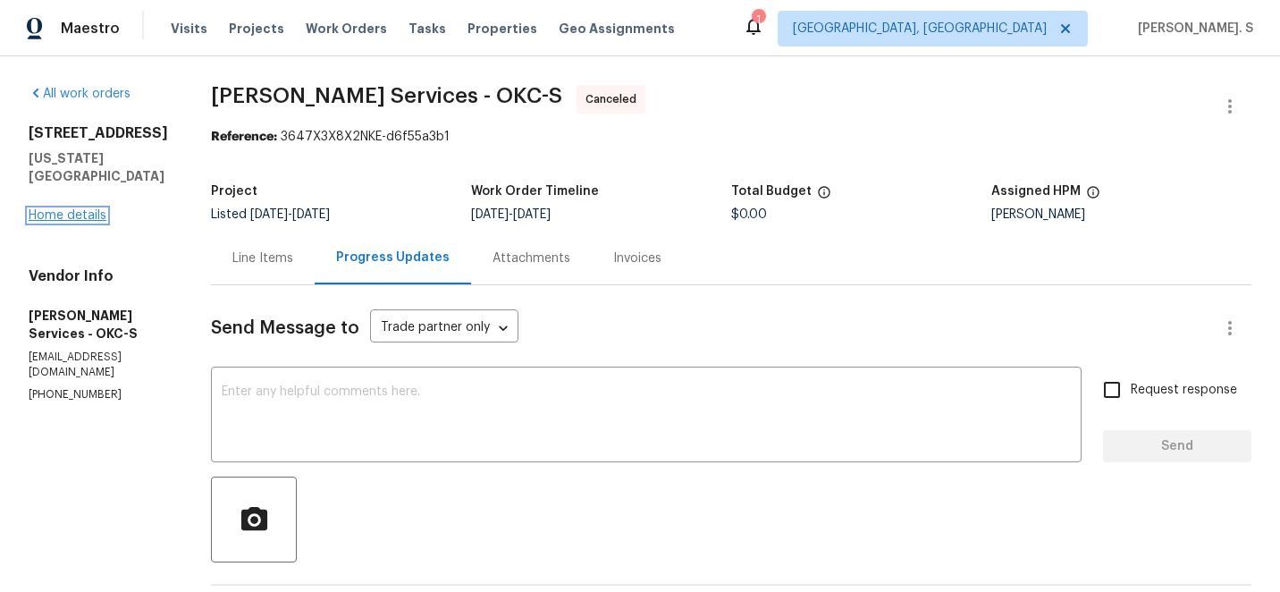
click at [72, 222] on link "Home details" at bounding box center [68, 215] width 78 height 13
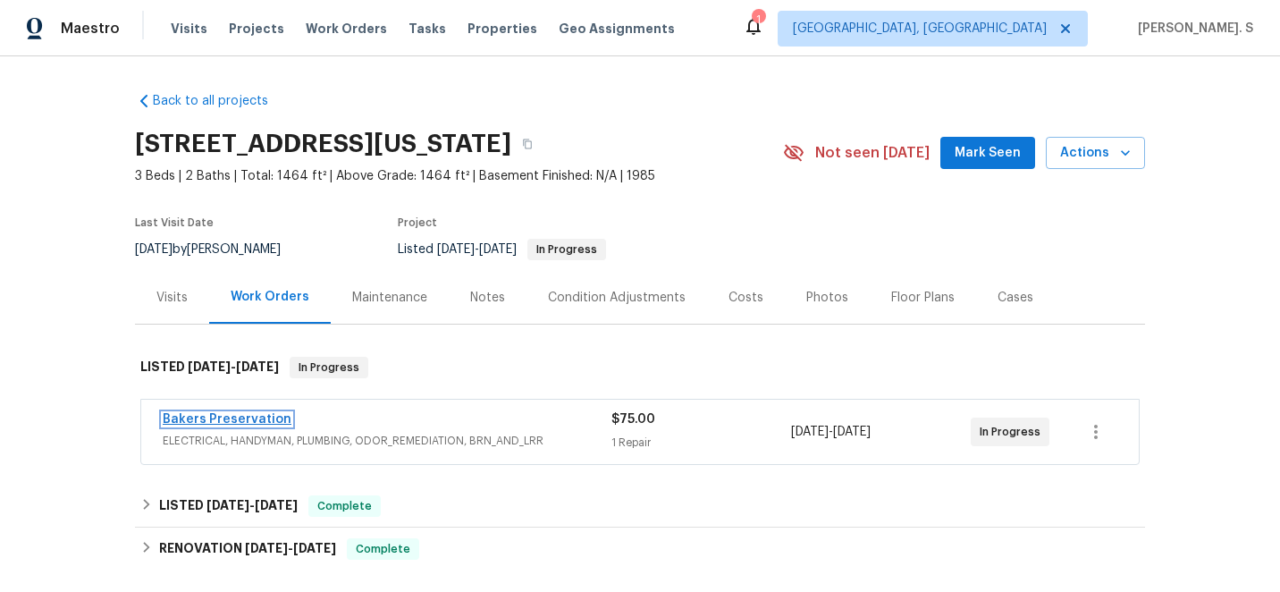
click at [223, 418] on link "Bakers Preservation" at bounding box center [227, 419] width 129 height 13
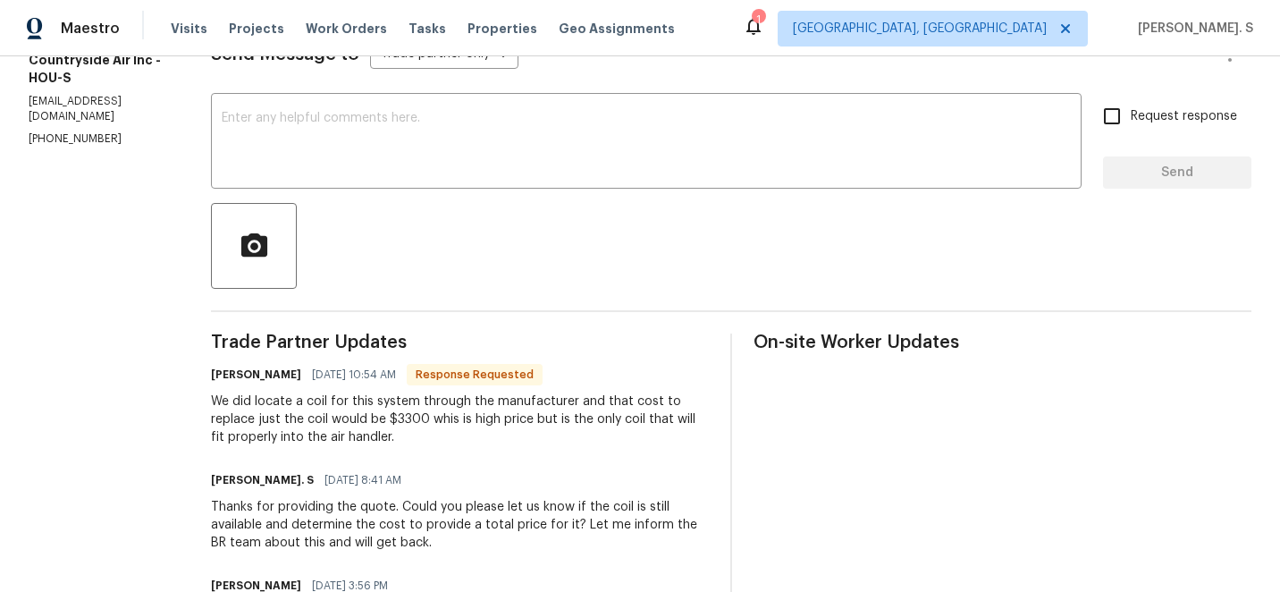
scroll to position [301, 0]
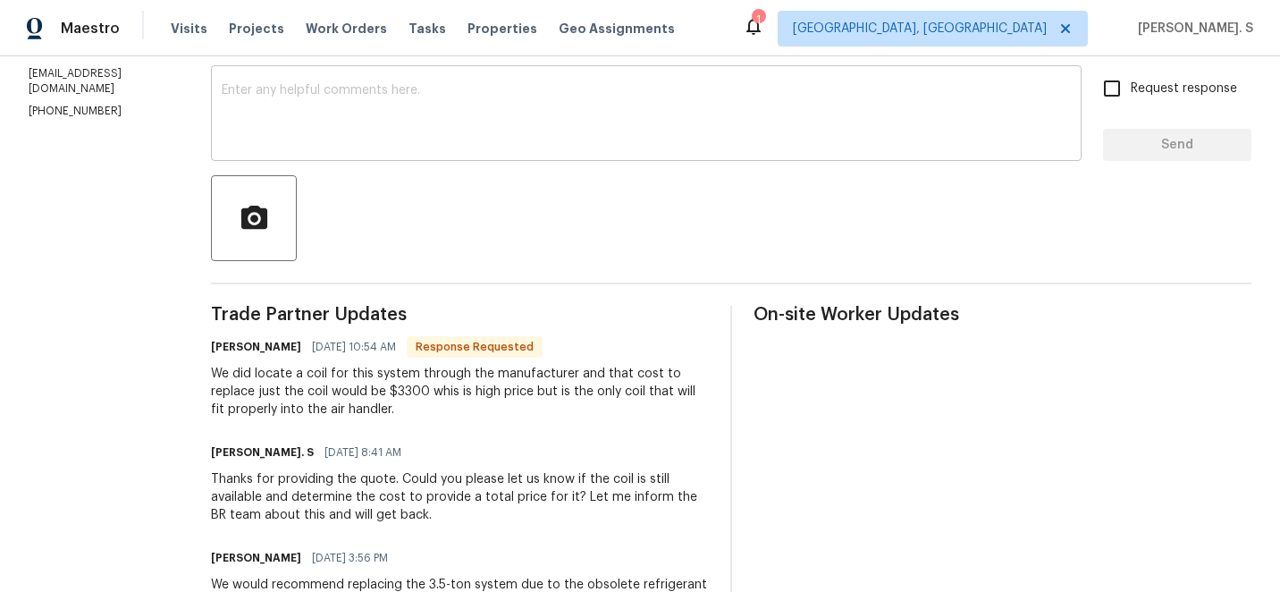
click at [502, 102] on textarea at bounding box center [646, 115] width 849 height 63
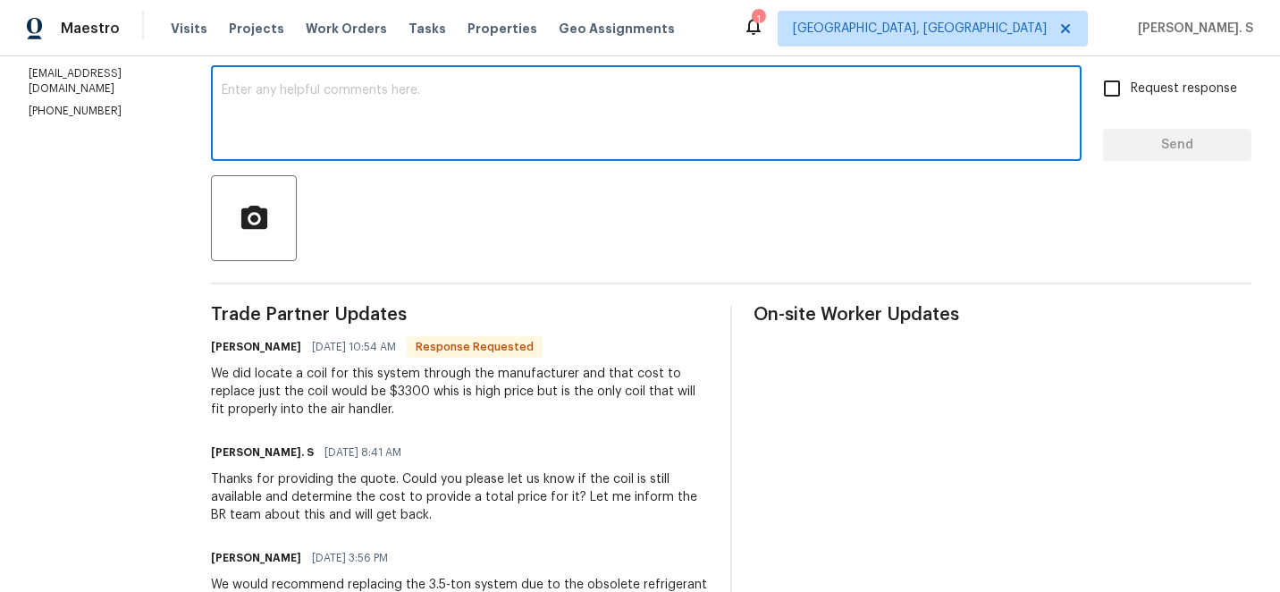
click at [426, 157] on div "x ​" at bounding box center [646, 115] width 871 height 91
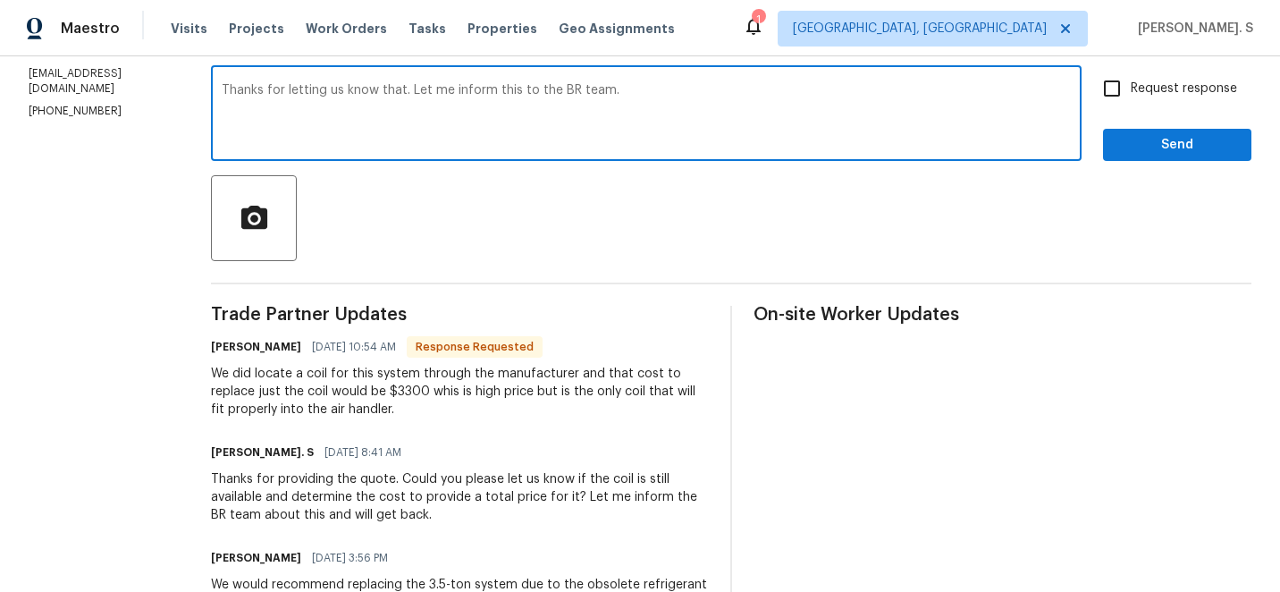
type textarea "Thanks for letting us know that. Let me inform this to the BR team."
click at [388, 417] on div "We did locate a coil for this system through the manufacturer and that cost to …" at bounding box center [460, 392] width 498 height 54
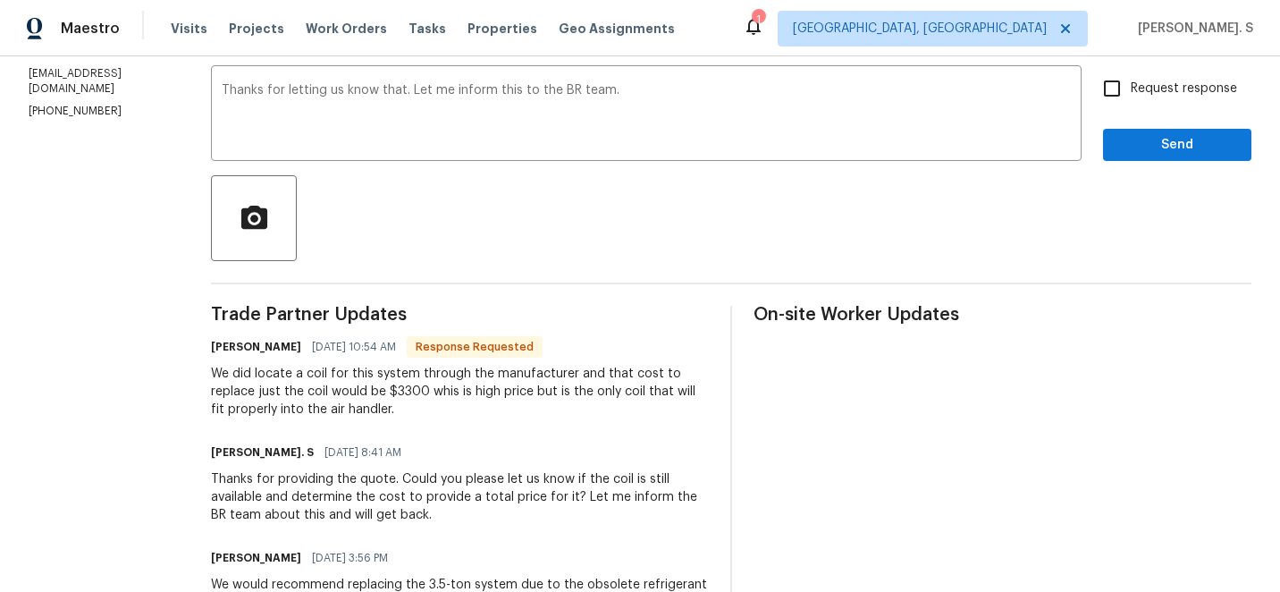
click at [388, 417] on div "We did locate a coil for this system through the manufacturer and that cost to …" at bounding box center [460, 392] width 498 height 54
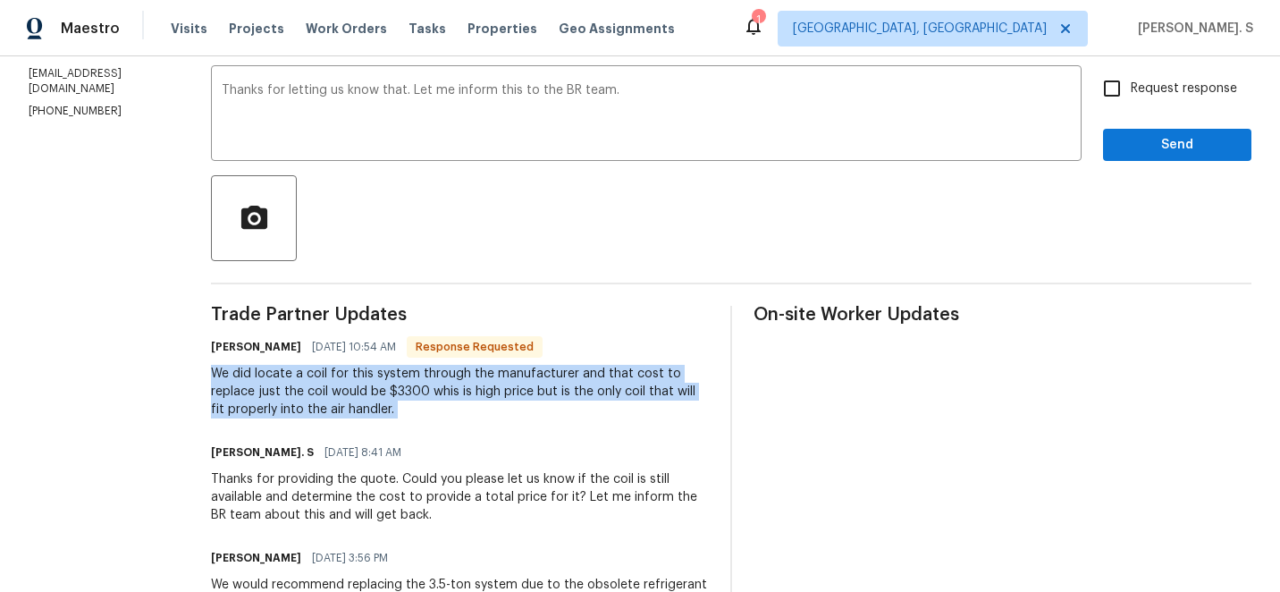
copy div "We did locate a coil for this system through the manufacturer and that cost to …"
click at [1205, 103] on label "Request response" at bounding box center [1165, 89] width 144 height 38
click at [1131, 103] on input "Request response" at bounding box center [1112, 89] width 38 height 38
checkbox input "true"
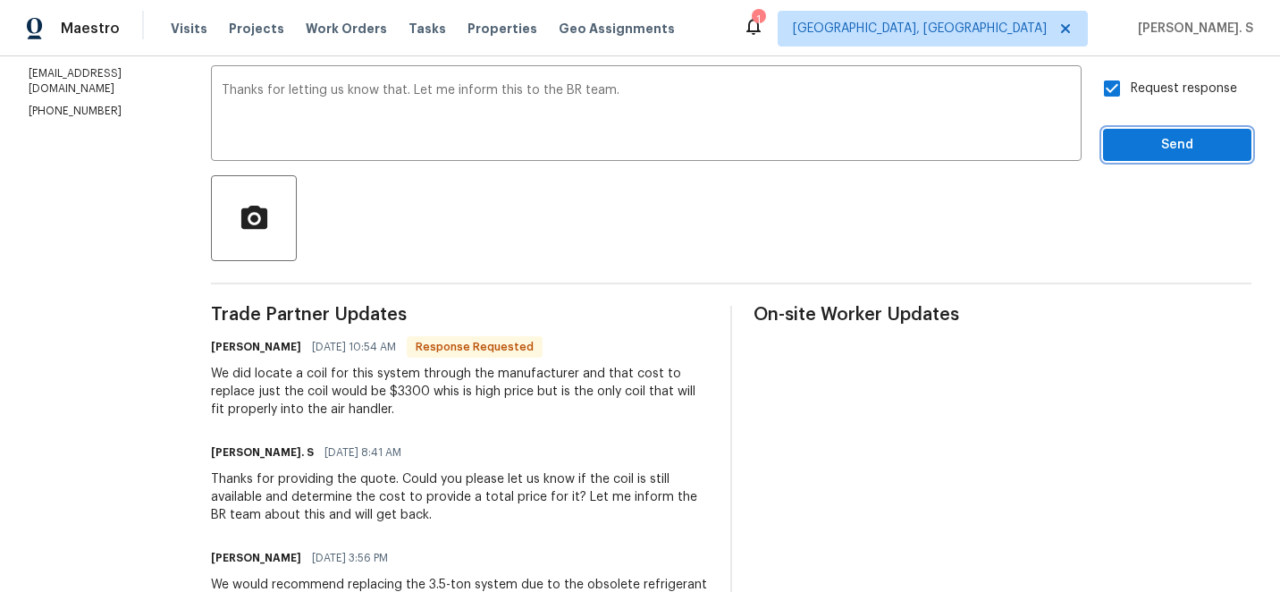
click at [1173, 137] on span "Send" at bounding box center [1177, 145] width 120 height 22
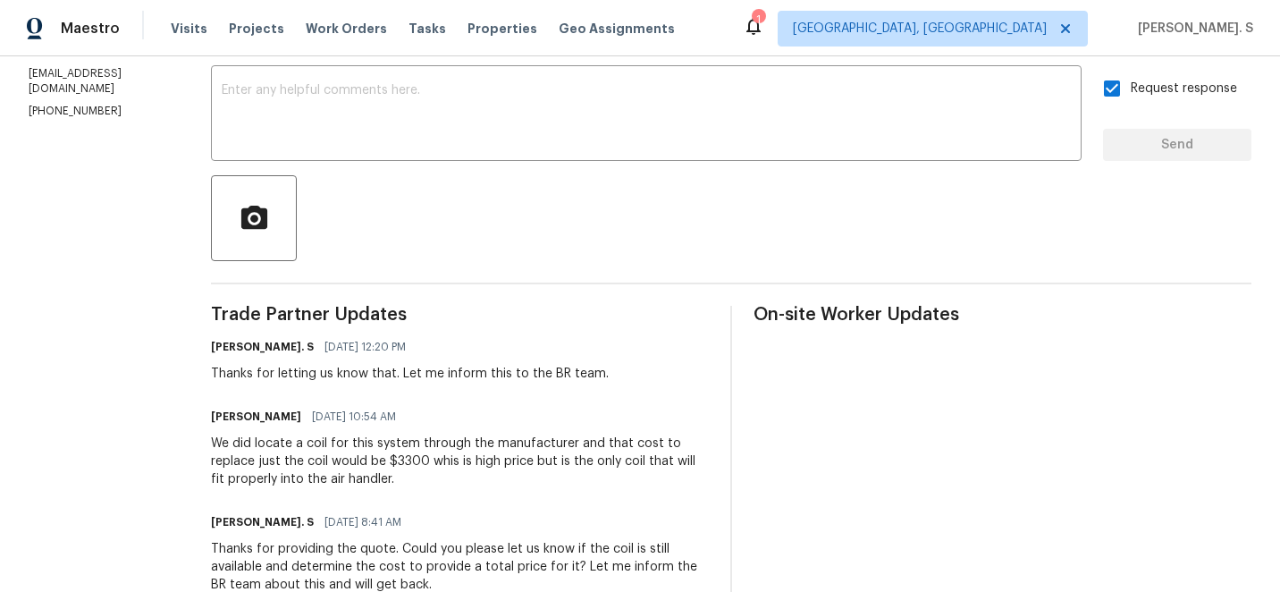
click at [401, 442] on div "We did locate a coil for this system through the manufacturer and that cost to …" at bounding box center [460, 461] width 498 height 54
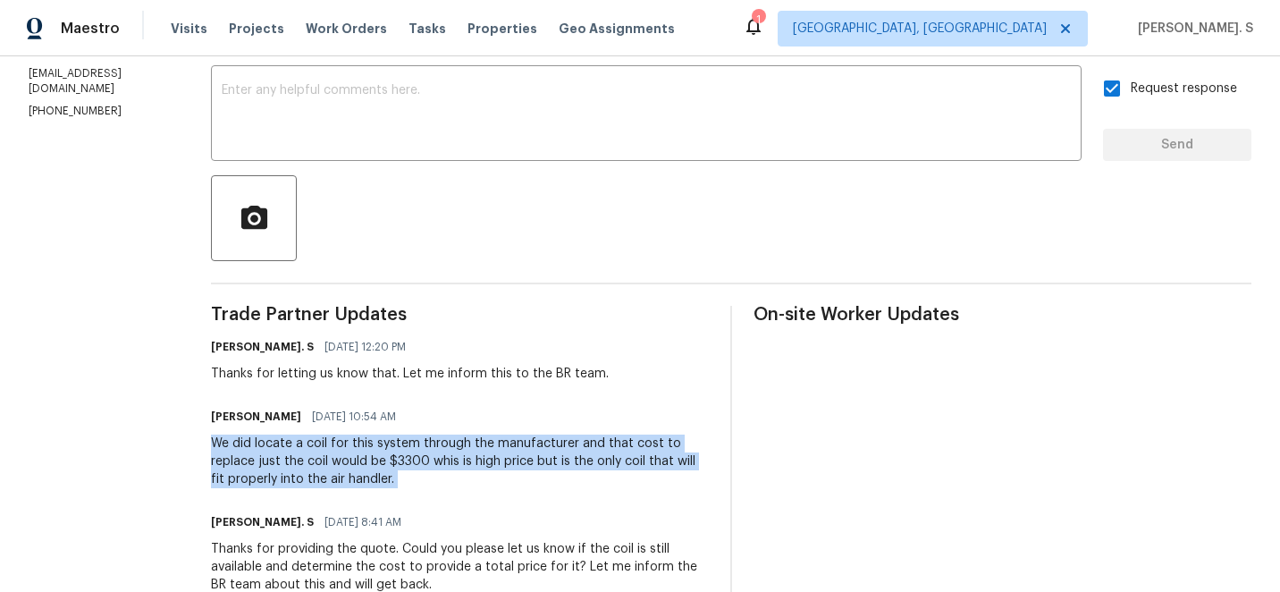
copy div "We did locate a coil for this system through the manufacturer and that cost to …"
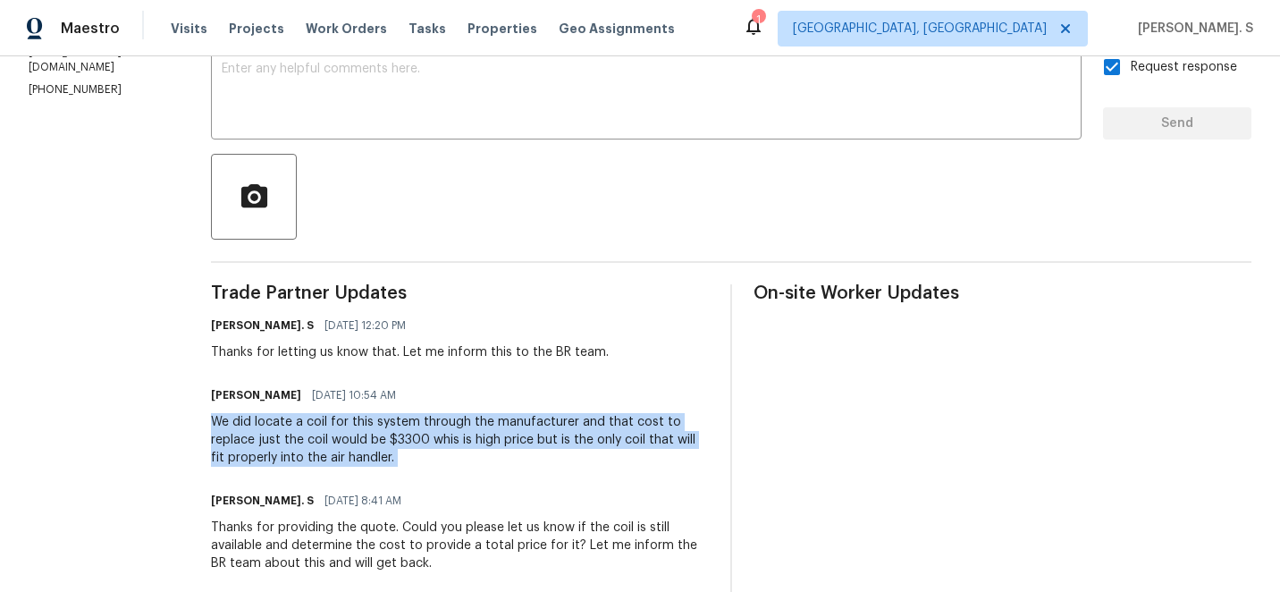
click at [429, 400] on div "Michael Theard 09/29/2025 10:54 AM" at bounding box center [460, 395] width 498 height 25
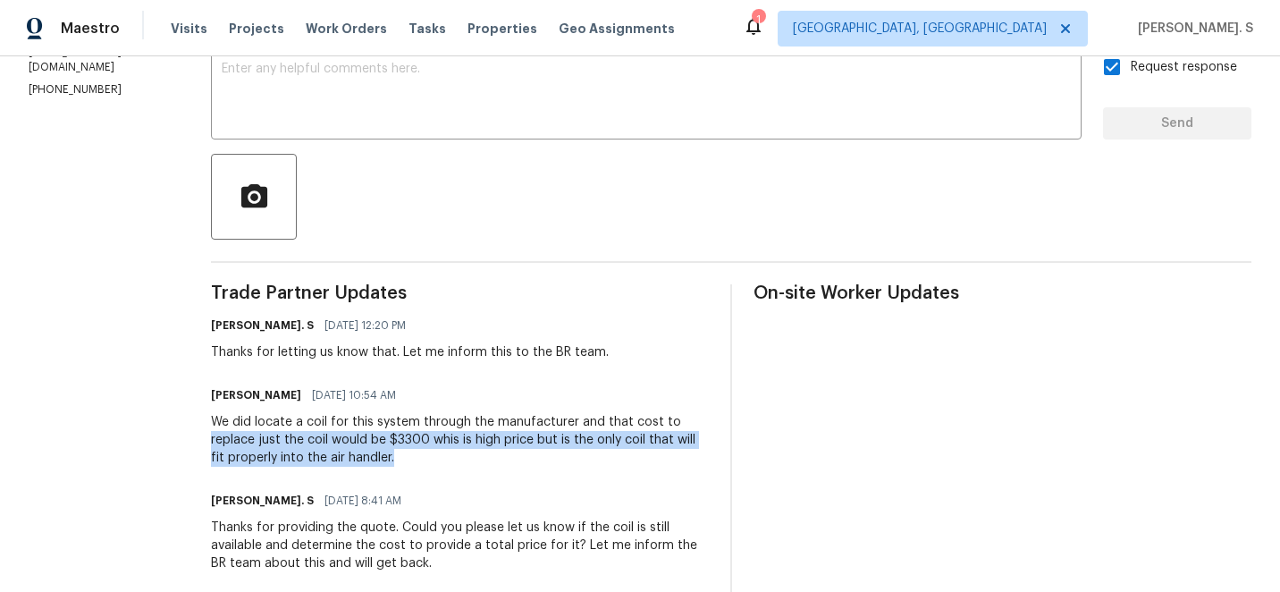
copy div "replace just the coil would be $3300 whis is high price but is the only coil th…"
drag, startPoint x: 201, startPoint y: 440, endPoint x: 416, endPoint y: 462, distance: 215.7
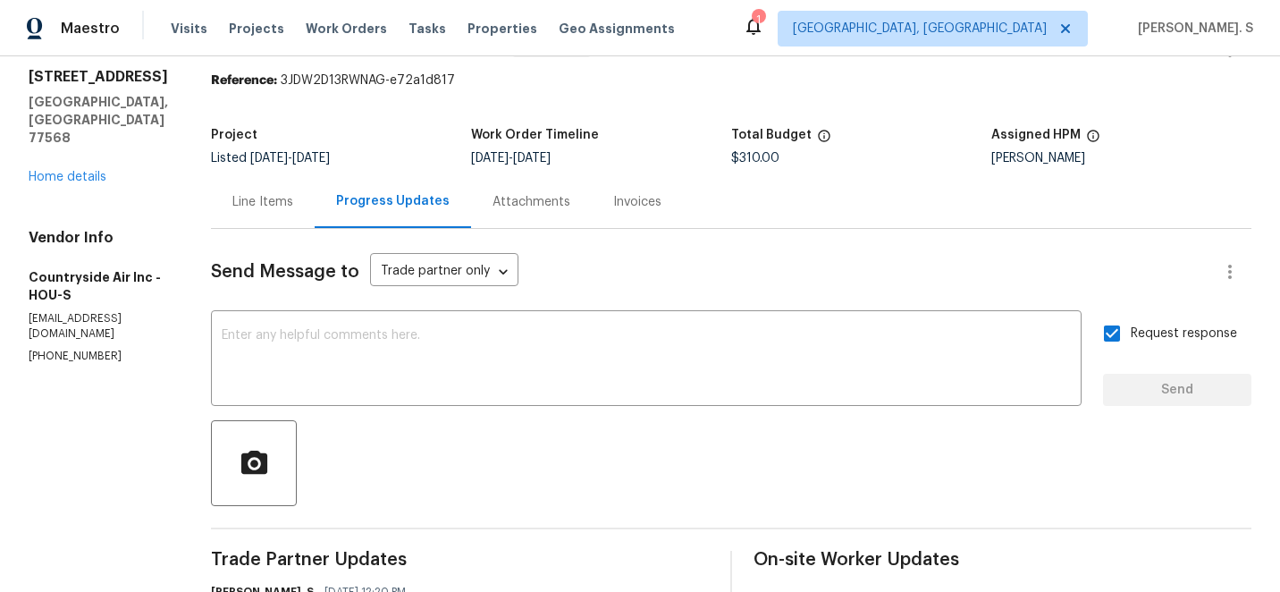
scroll to position [0, 0]
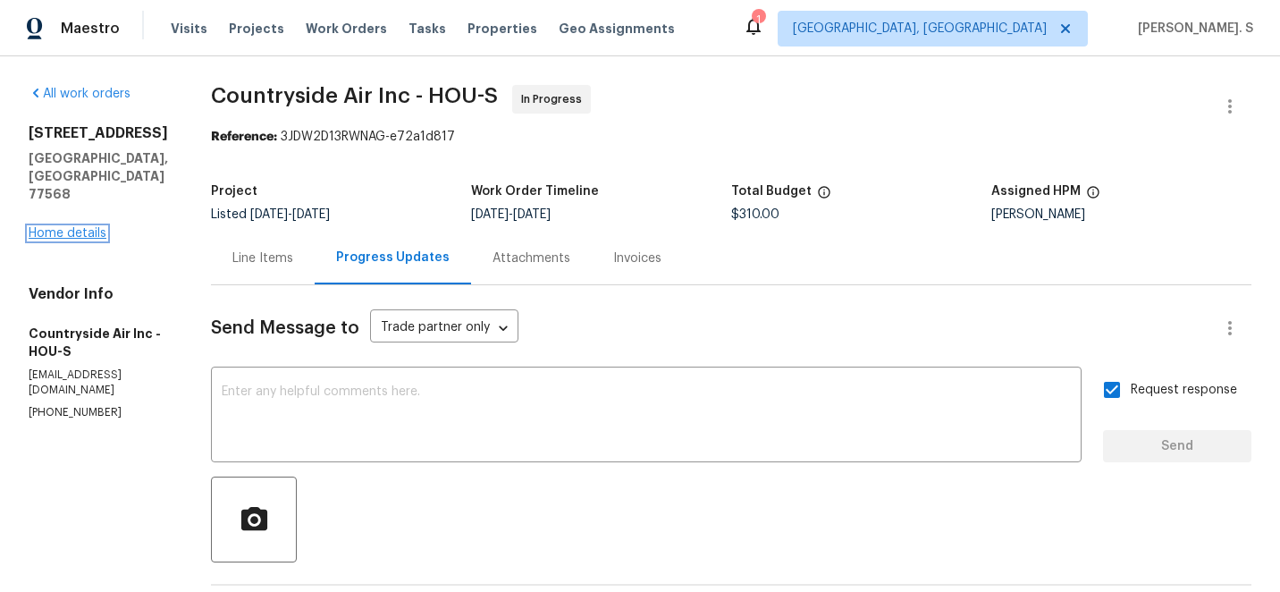
click at [49, 227] on link "Home details" at bounding box center [68, 233] width 78 height 13
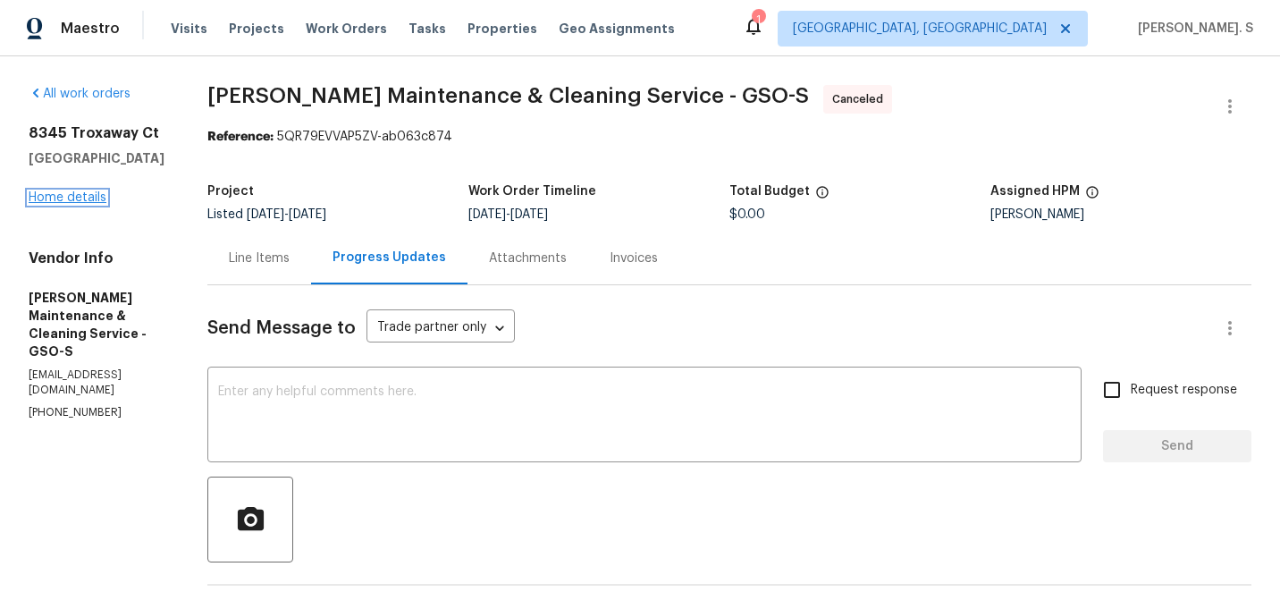
click at [83, 199] on link "Home details" at bounding box center [68, 197] width 78 height 13
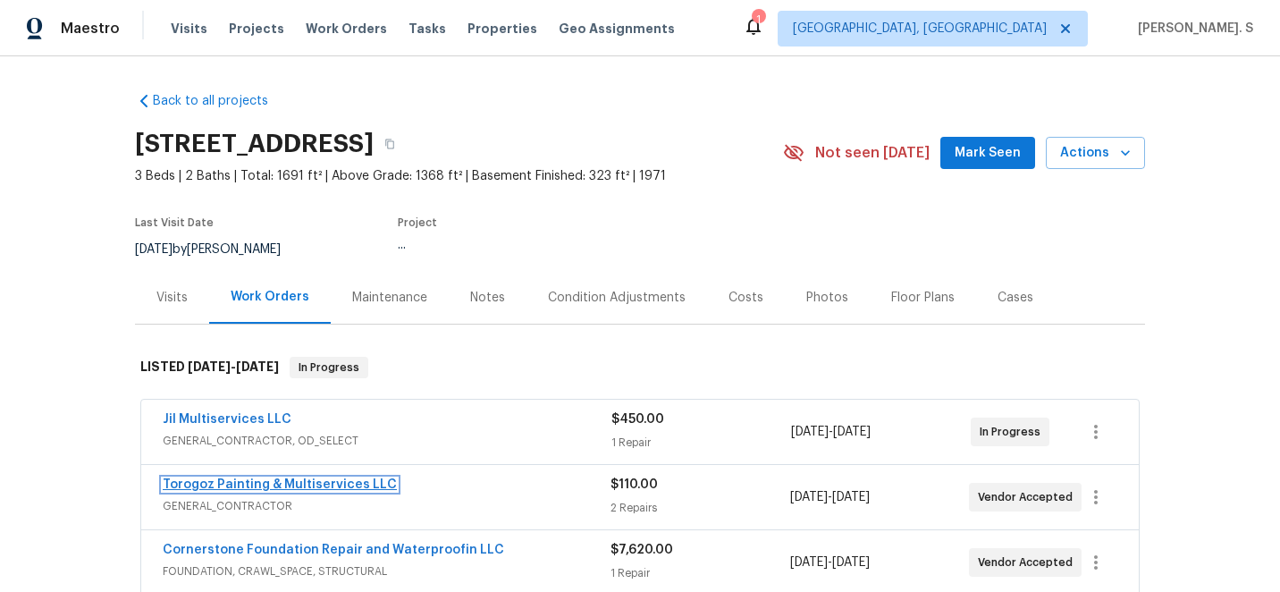
click at [240, 490] on link "Torogoz Painting & Multiservices LLC" at bounding box center [280, 484] width 234 height 13
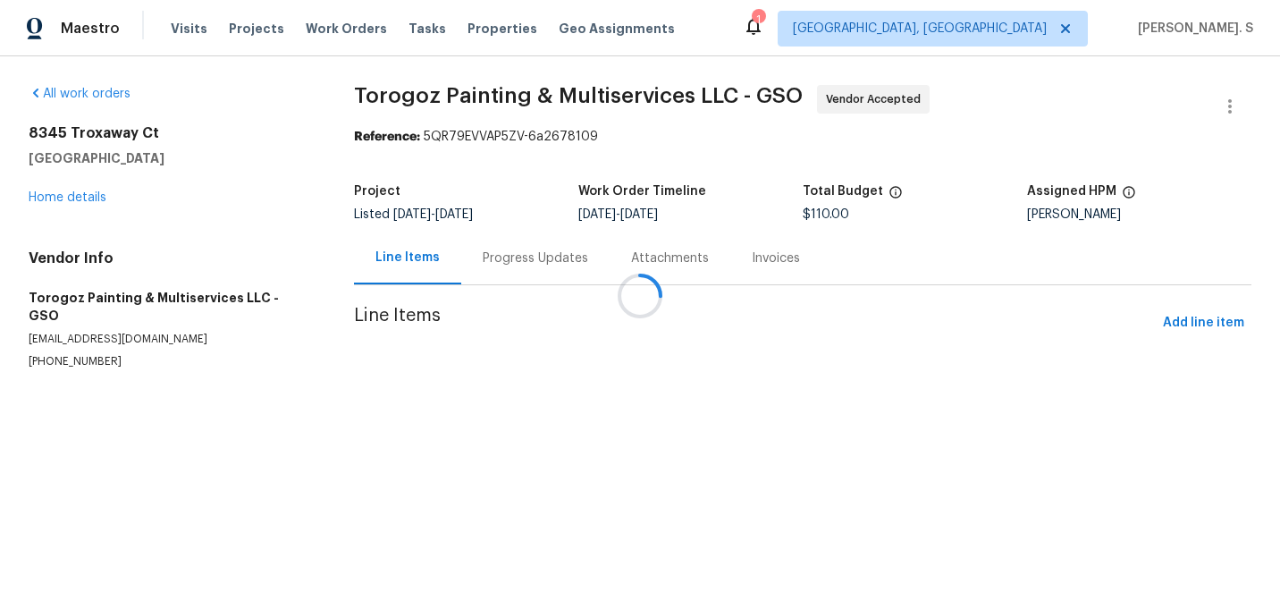
click at [513, 270] on div at bounding box center [640, 296] width 1280 height 592
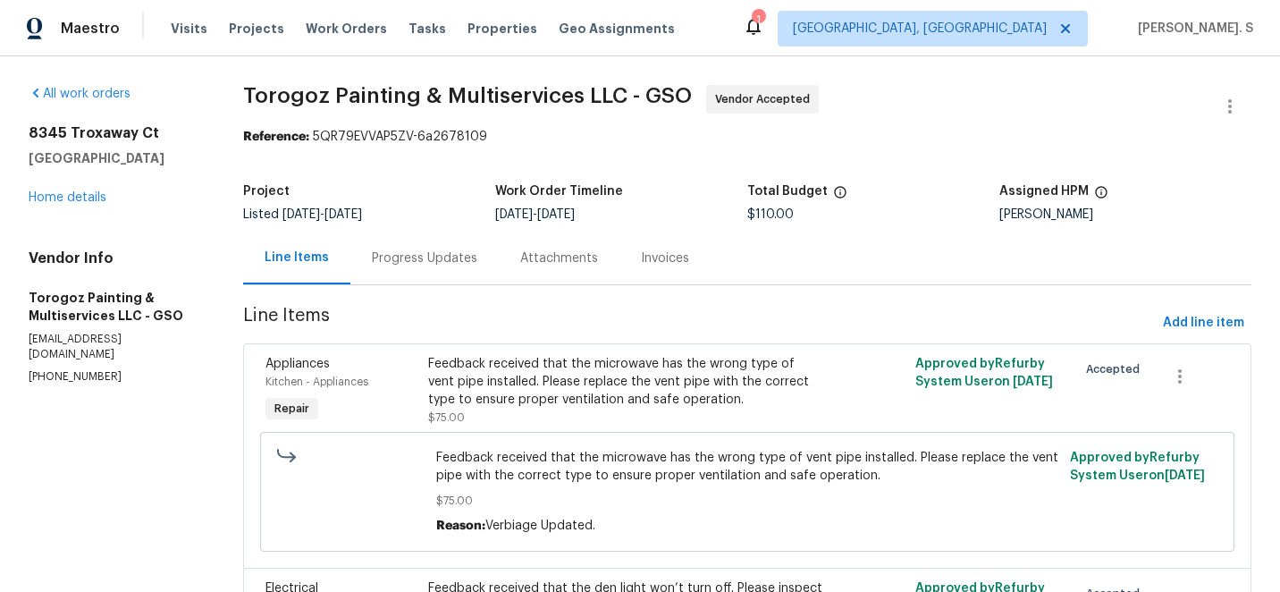
click at [513, 270] on div "Attachments" at bounding box center [559, 258] width 121 height 53
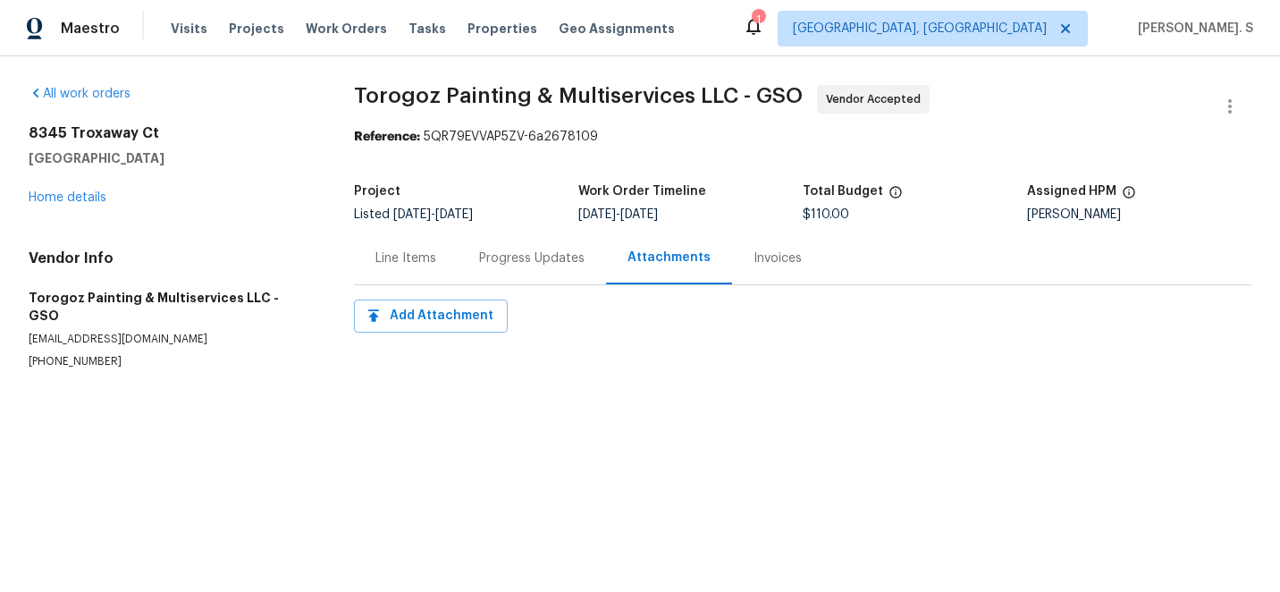
click at [500, 285] on div "Line Items Progress Updates Attachments Invoices" at bounding box center [803, 259] width 898 height 54
click at [502, 257] on div "Progress Updates" at bounding box center [531, 258] width 105 height 18
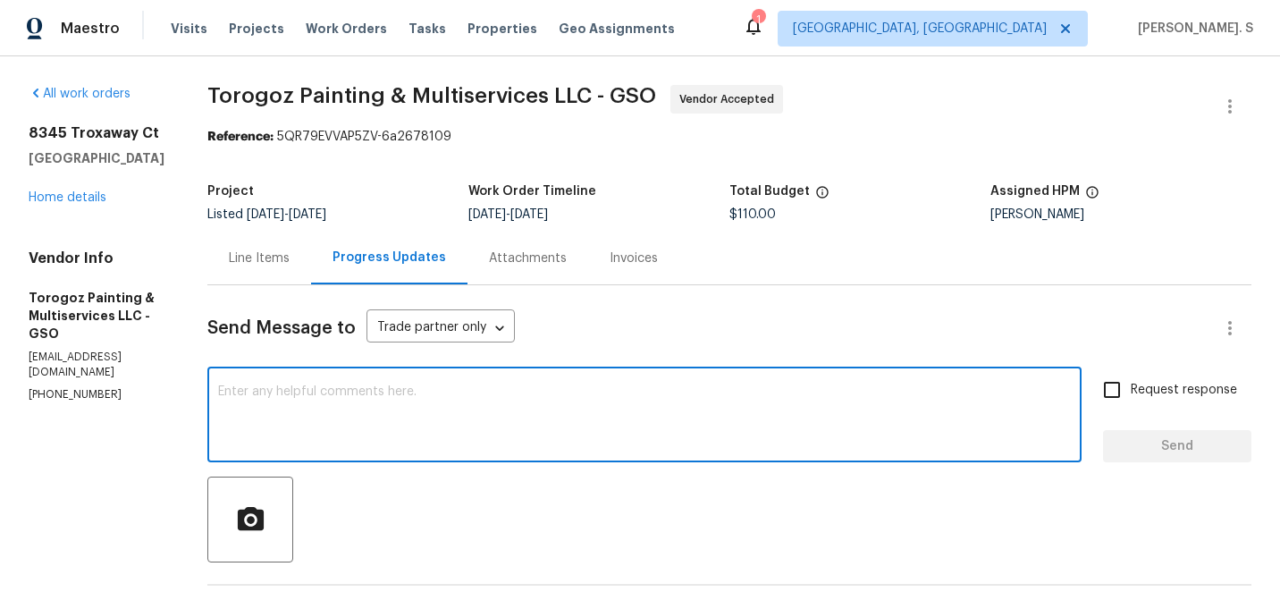
click at [515, 424] on textarea at bounding box center [644, 416] width 853 height 63
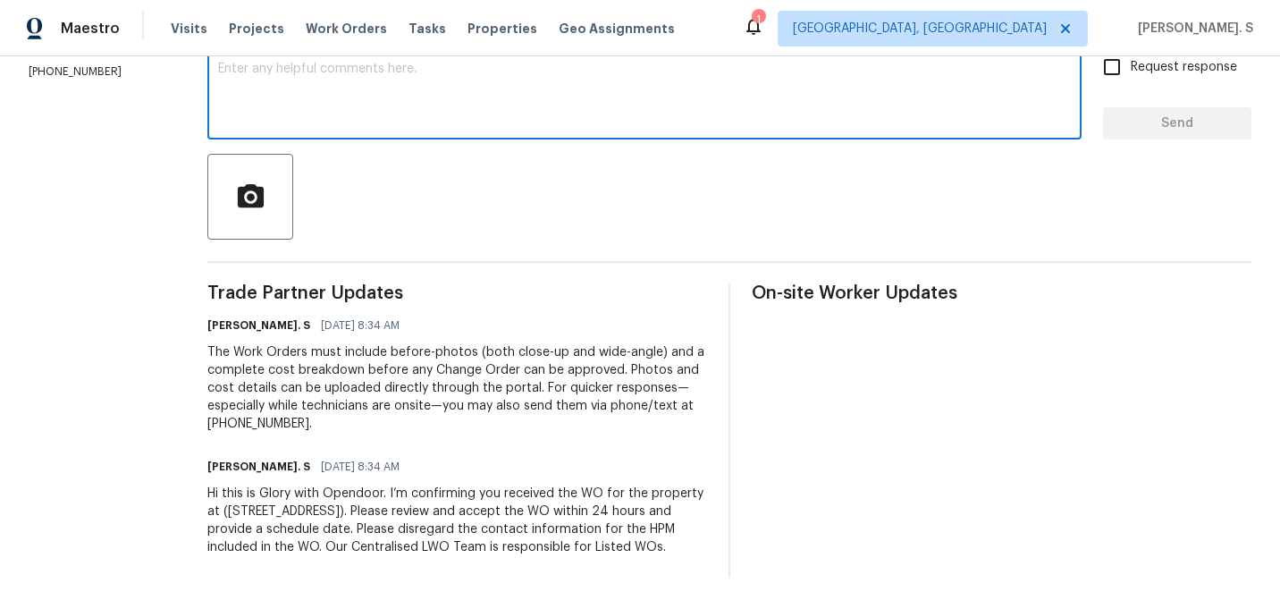
scroll to position [325, 0]
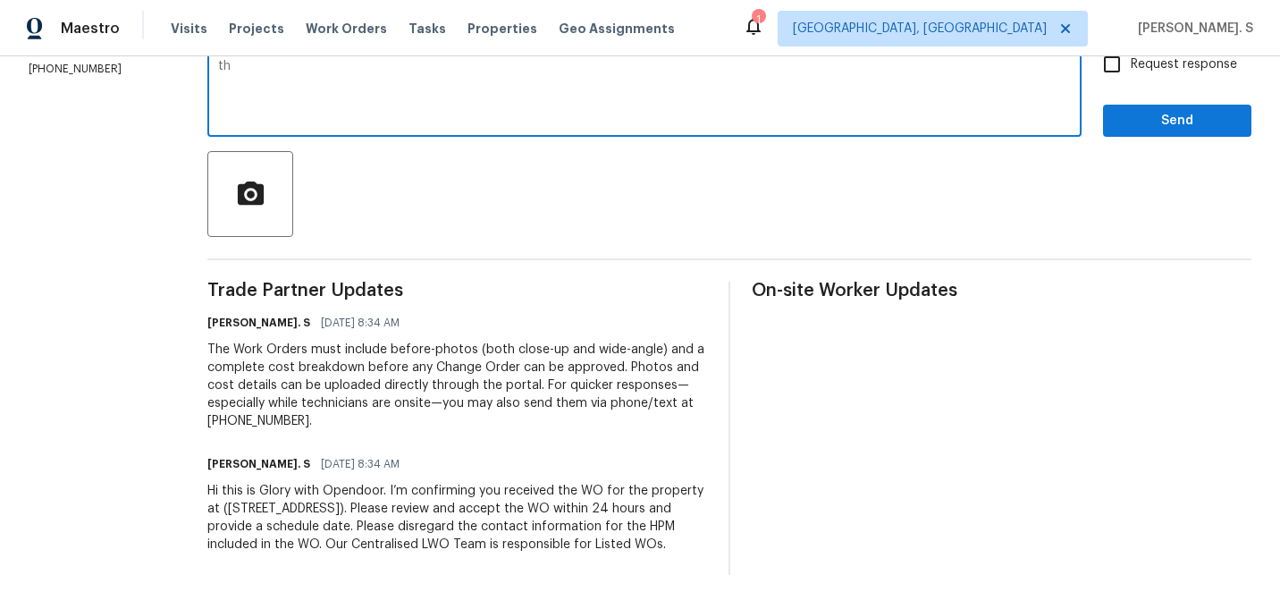
type textarea "t"
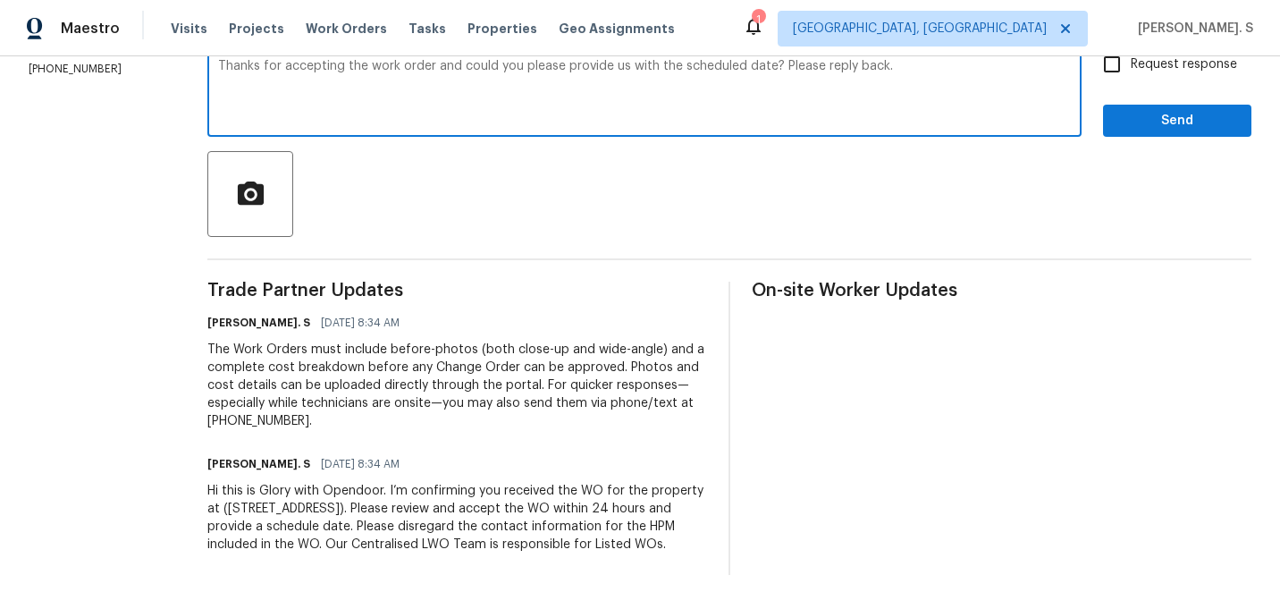
type textarea "Thanks for accepting the work order and could you please provide us with the sc…"
click at [1213, 84] on div "Request response Send" at bounding box center [1177, 91] width 148 height 91
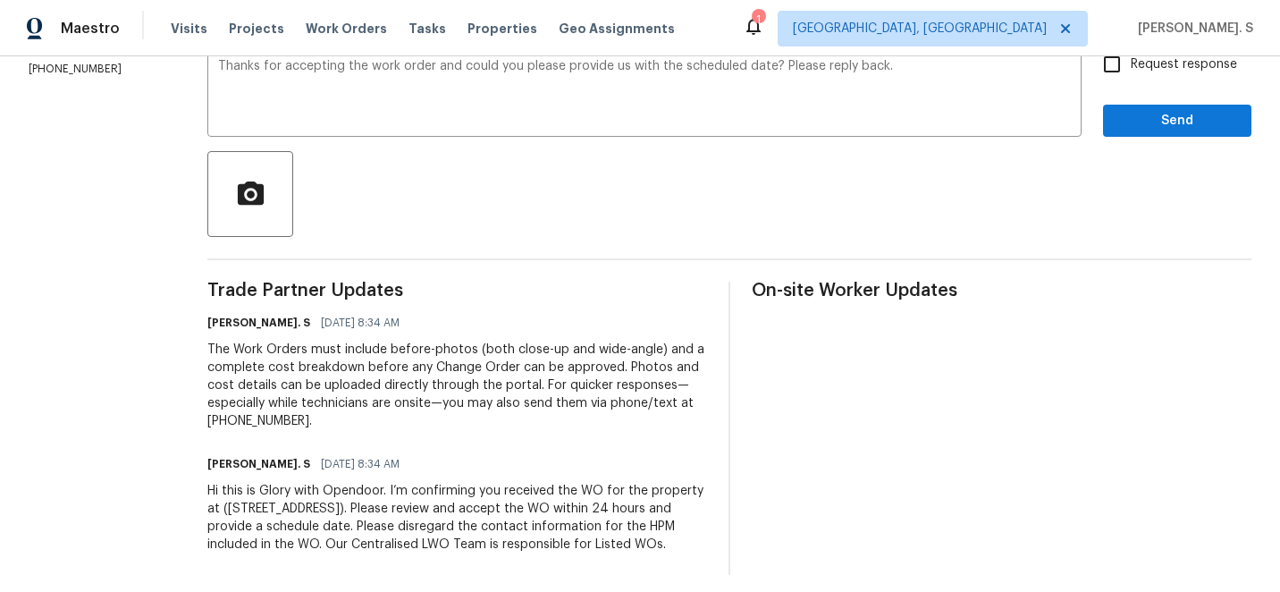
click at [1205, 70] on span "Request response" at bounding box center [1184, 64] width 106 height 19
click at [1131, 70] on input "Request response" at bounding box center [1112, 65] width 38 height 38
checkbox input "true"
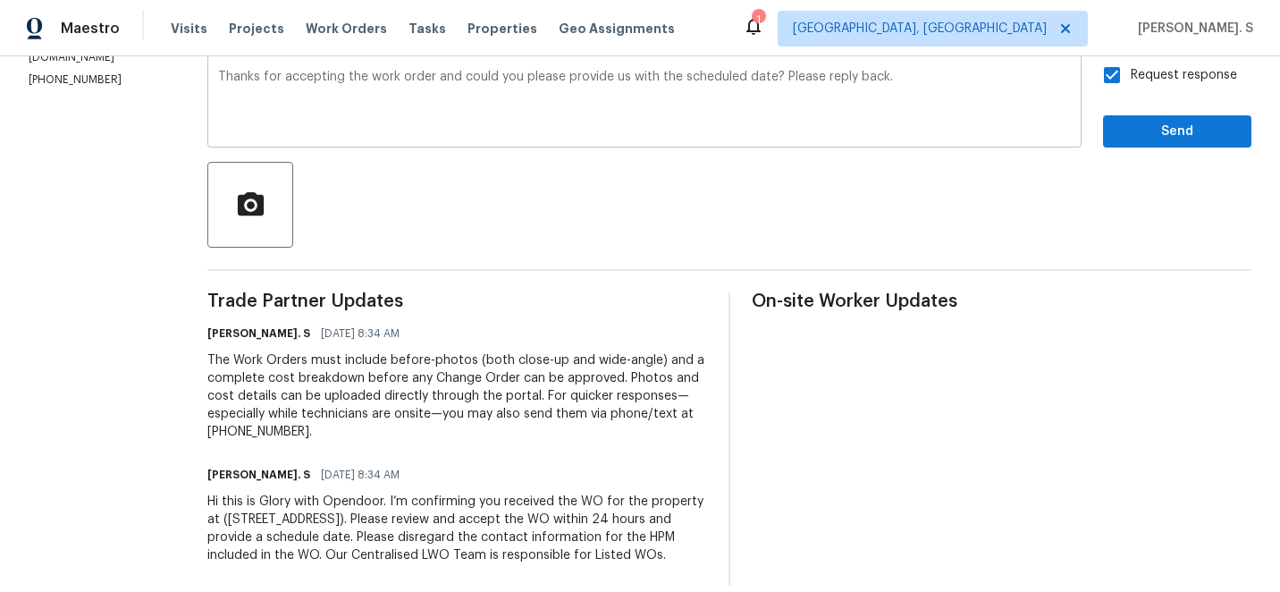
click at [753, 82] on textarea "Thanks for accepting the work order and could you please provide us with the sc…" at bounding box center [644, 102] width 853 height 63
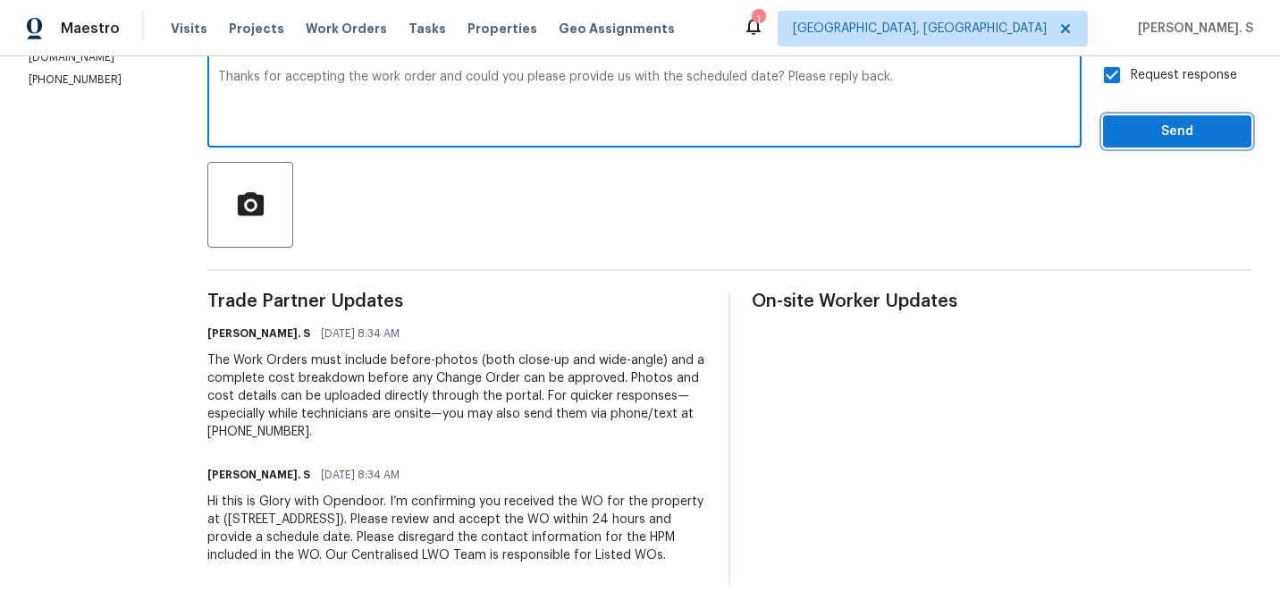
click at [1177, 138] on span "Send" at bounding box center [1177, 132] width 120 height 22
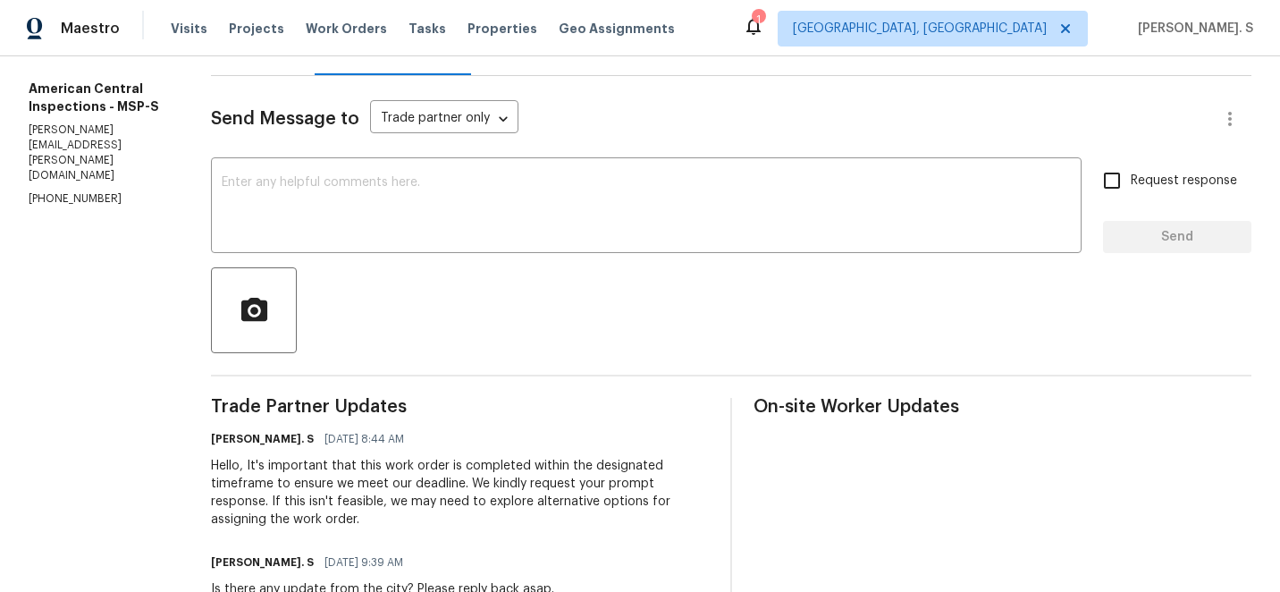
scroll to position [288, 0]
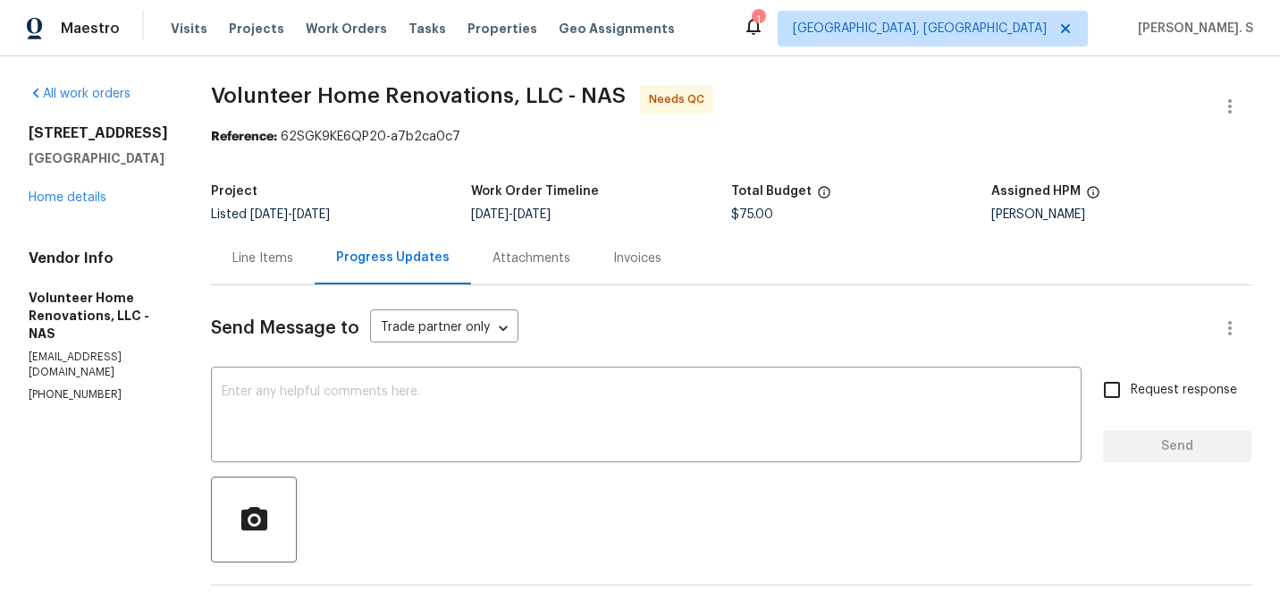
click at [257, 291] on div "All work orders 2656 Lakevilla Dr Unit 16 Nashville, TN 37217 Home details Vend…" at bounding box center [640, 571] width 1280 height 1030
click at [308, 273] on div "Line Items" at bounding box center [263, 258] width 104 height 53
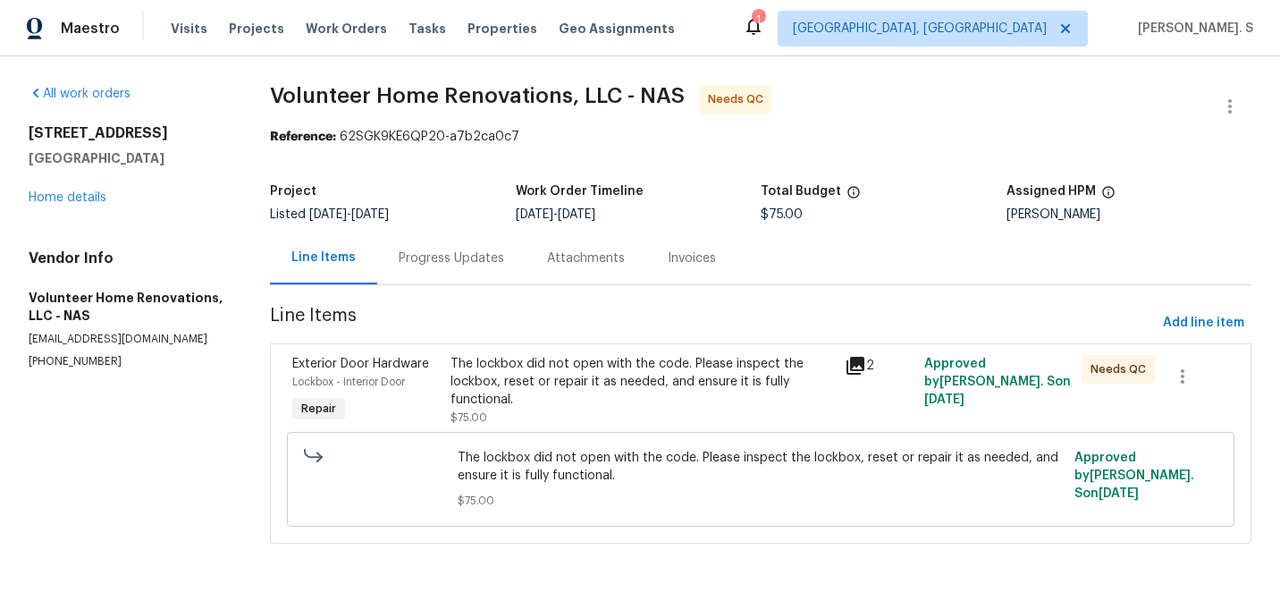
scroll to position [2, 0]
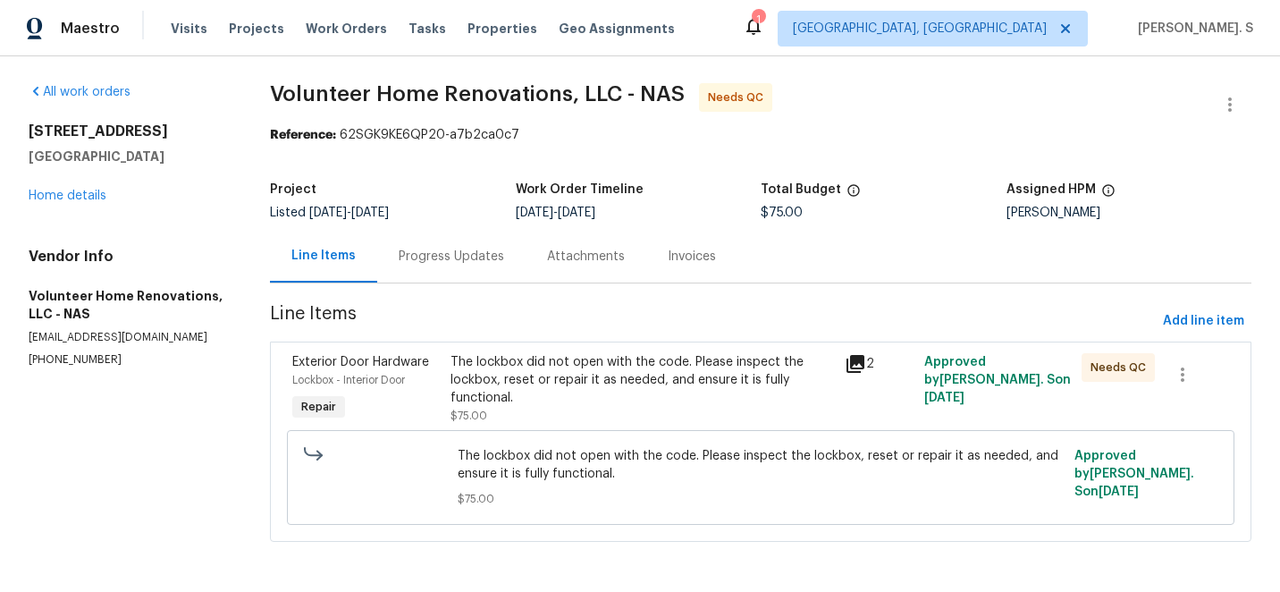
click at [647, 374] on div "The lockbox did not open with the code. Please inspect the lockbox, reset or re…" at bounding box center [643, 380] width 384 height 54
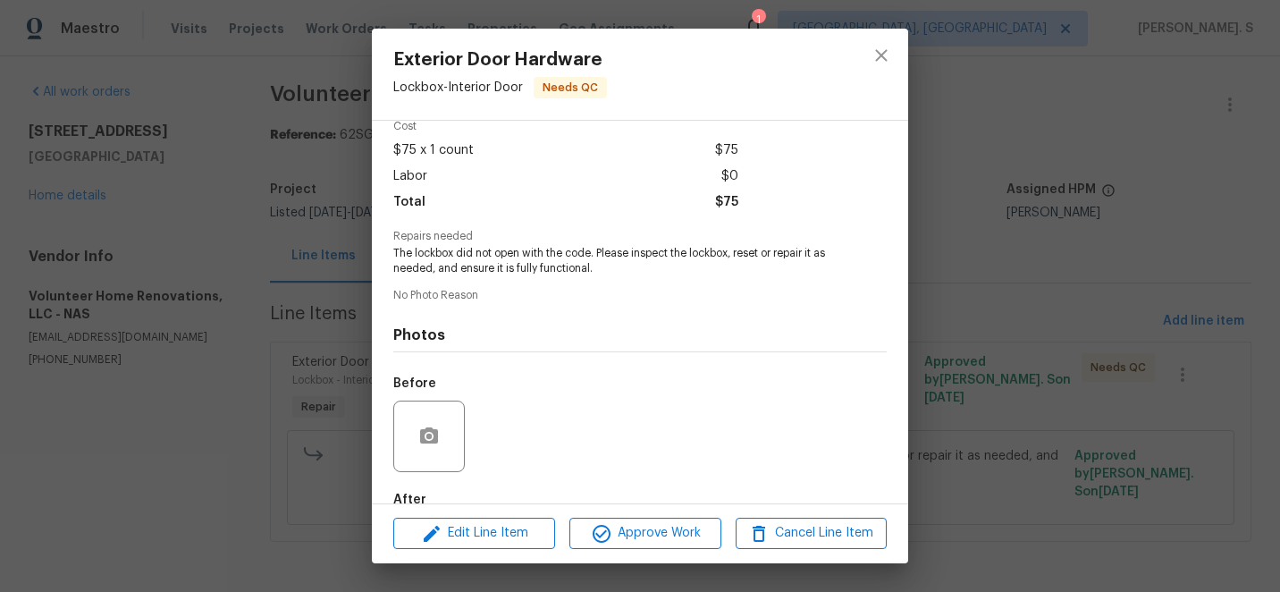
scroll to position [186, 0]
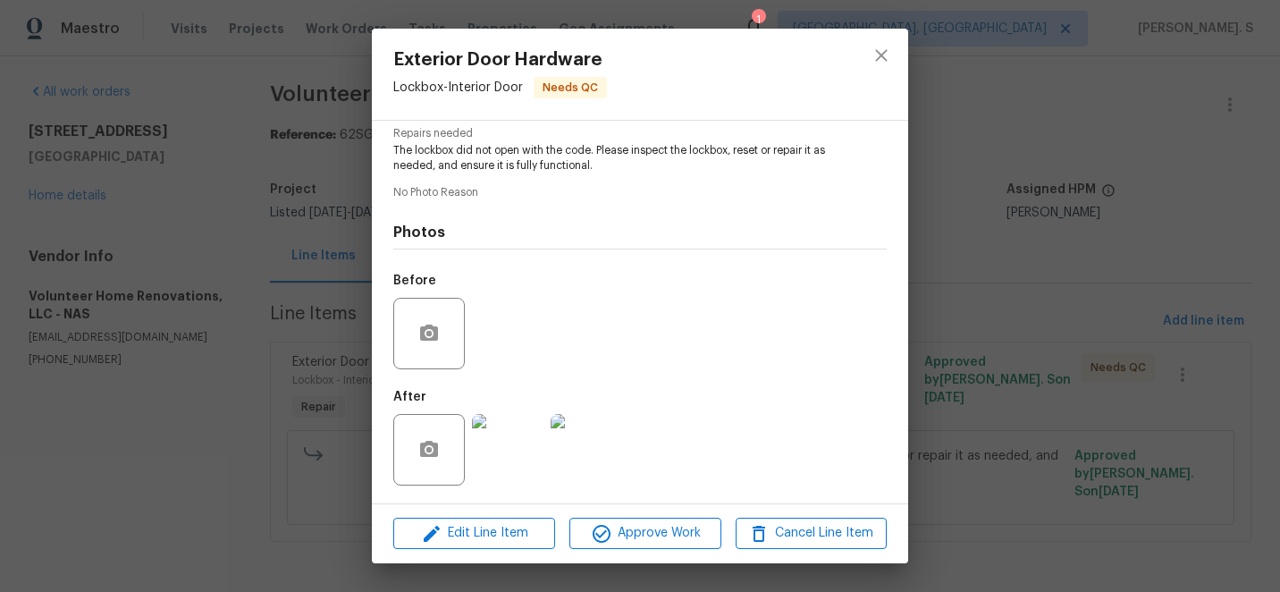
click at [514, 457] on img at bounding box center [508, 450] width 72 height 72
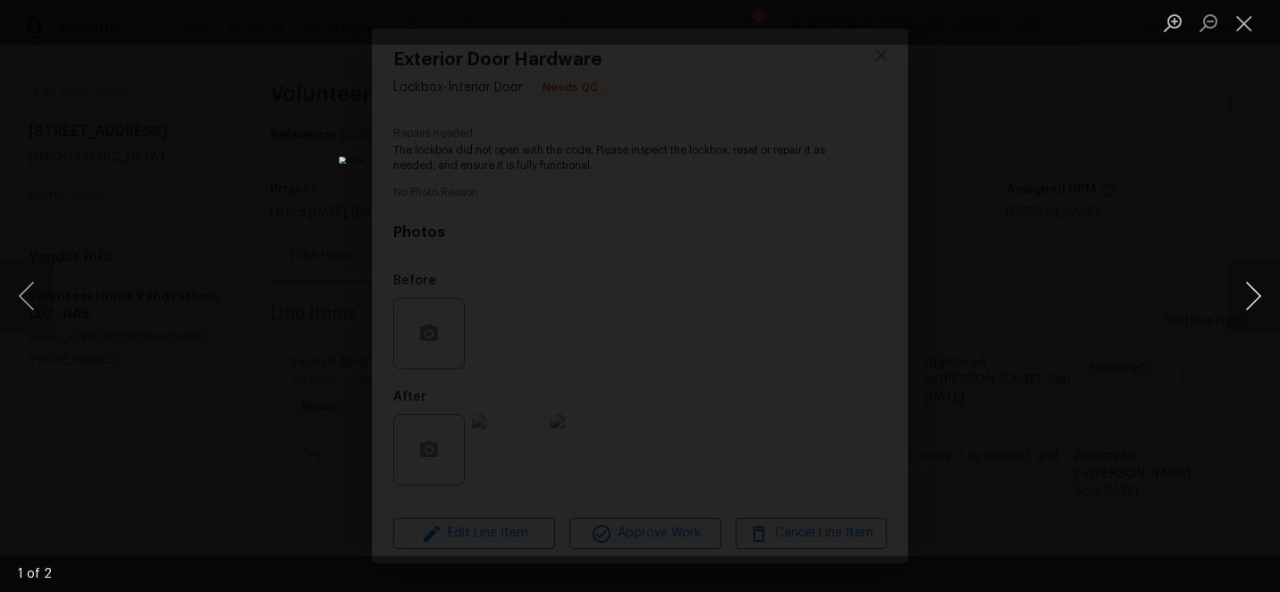
click at [1265, 297] on button "Next image" at bounding box center [1254, 296] width 54 height 72
click at [1261, 9] on button "Close lightbox" at bounding box center [1245, 22] width 36 height 31
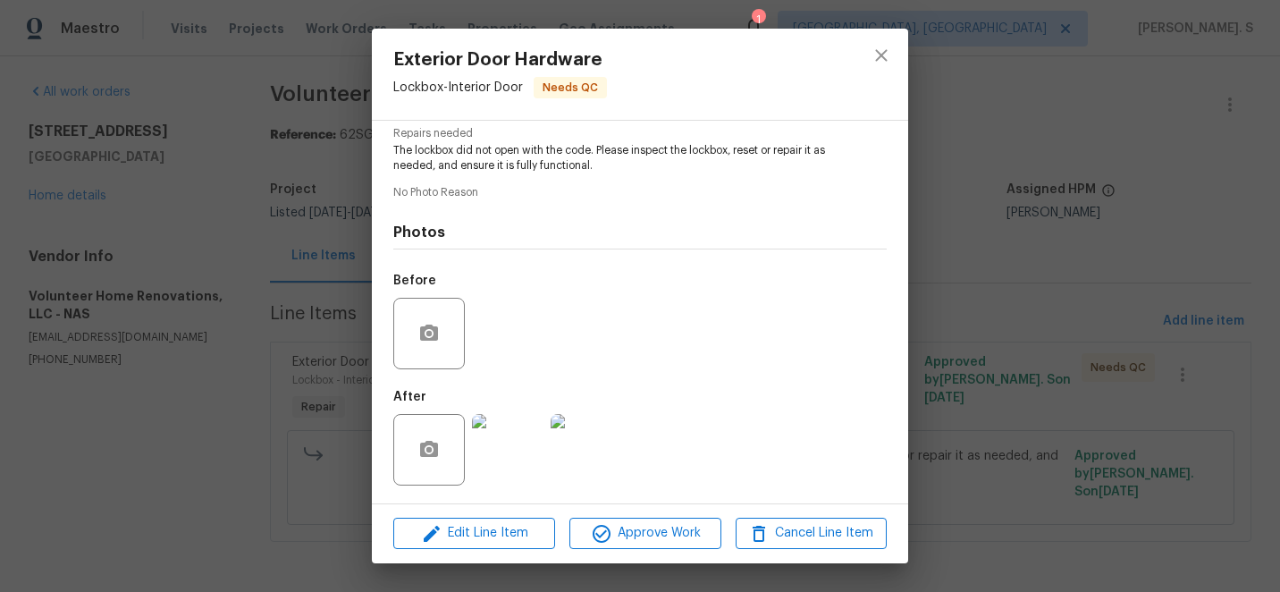
click at [1261, 9] on button "Close lightbox" at bounding box center [1245, 22] width 36 height 31
click at [873, 48] on icon "close" at bounding box center [881, 55] width 21 height 21
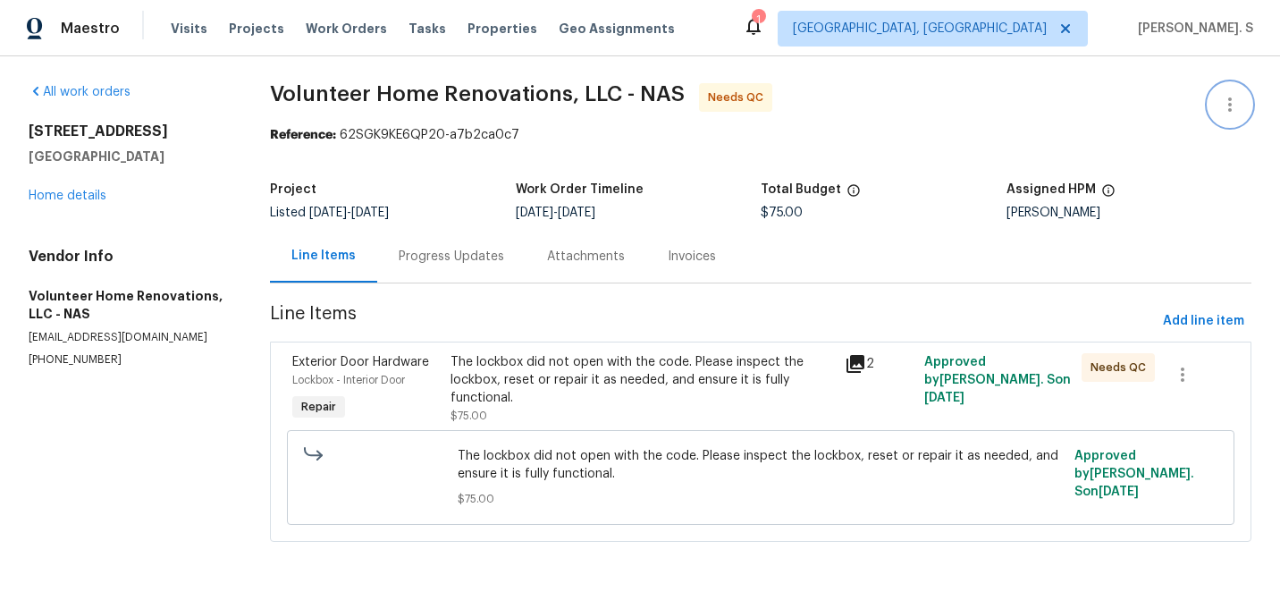
click at [1226, 97] on icon "button" at bounding box center [1229, 104] width 21 height 21
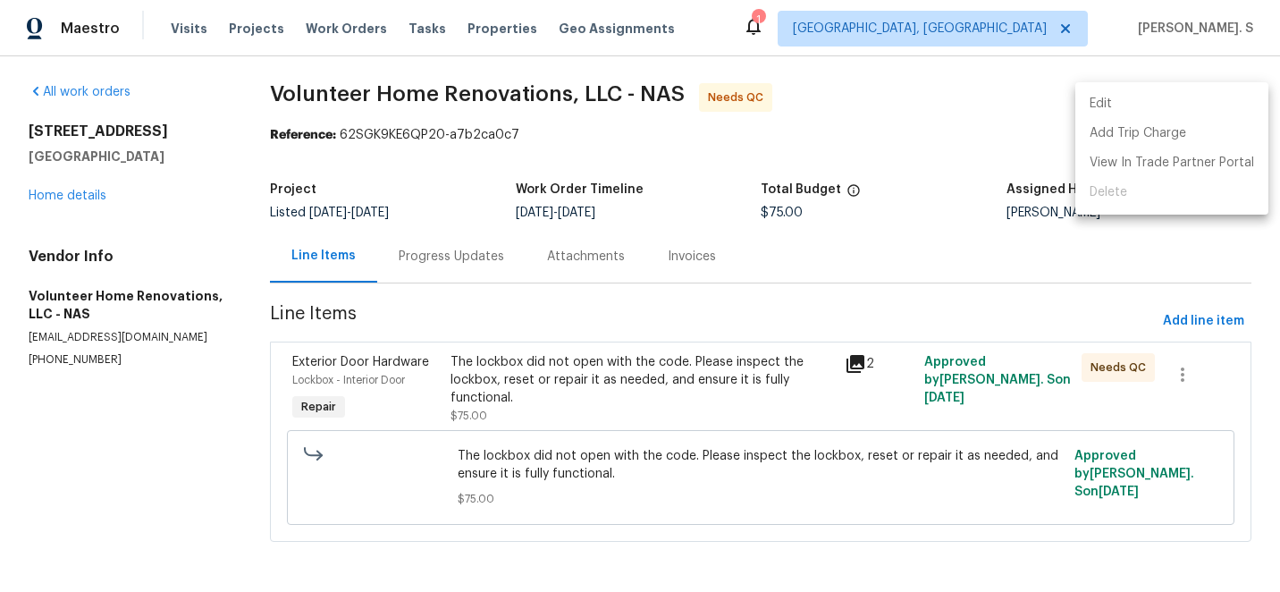
click at [1134, 104] on li "Edit" at bounding box center [1171, 104] width 193 height 30
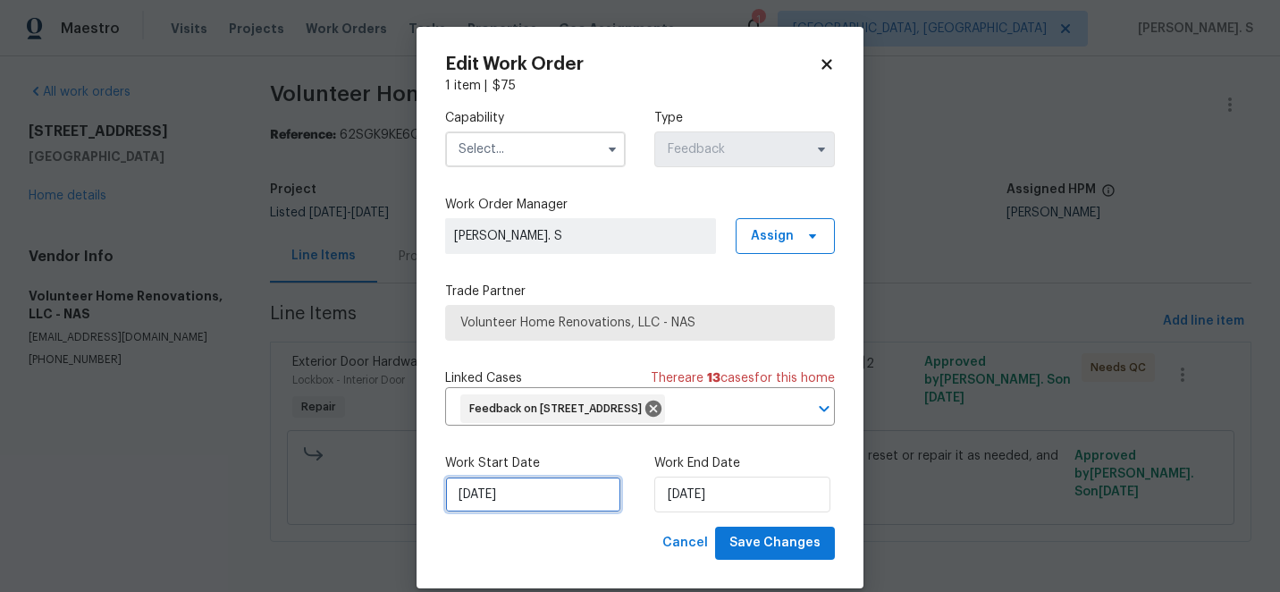
click at [545, 508] on input "[DATE]" at bounding box center [533, 494] width 176 height 36
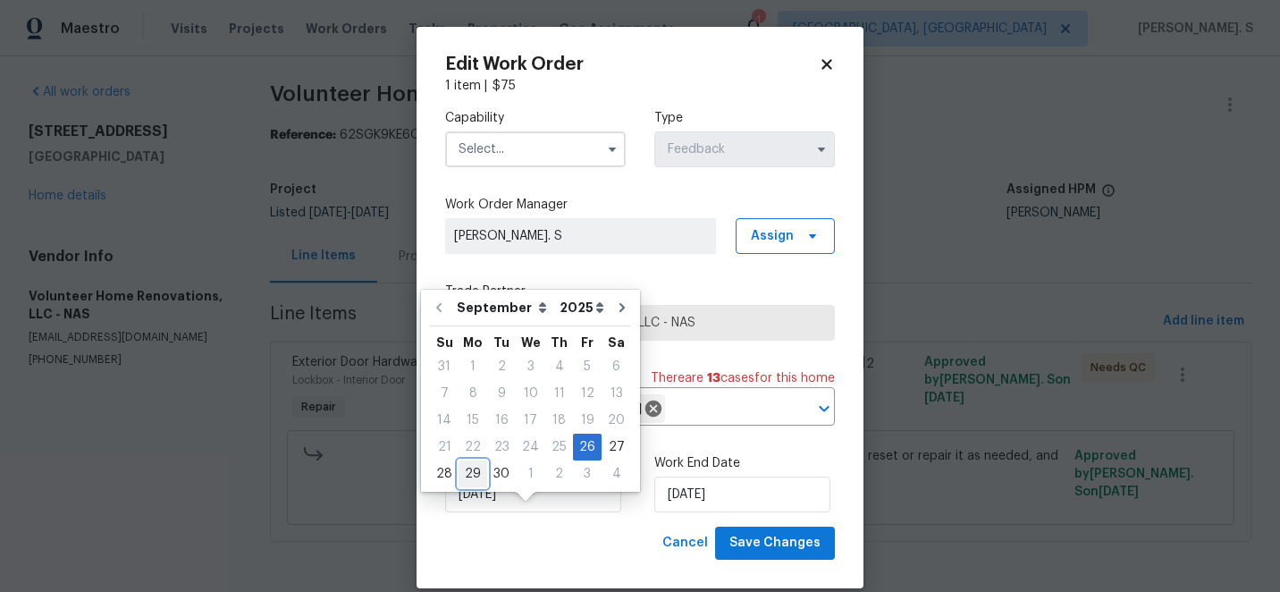
click at [476, 469] on div "29" at bounding box center [473, 473] width 29 height 25
type input "9/29/2025"
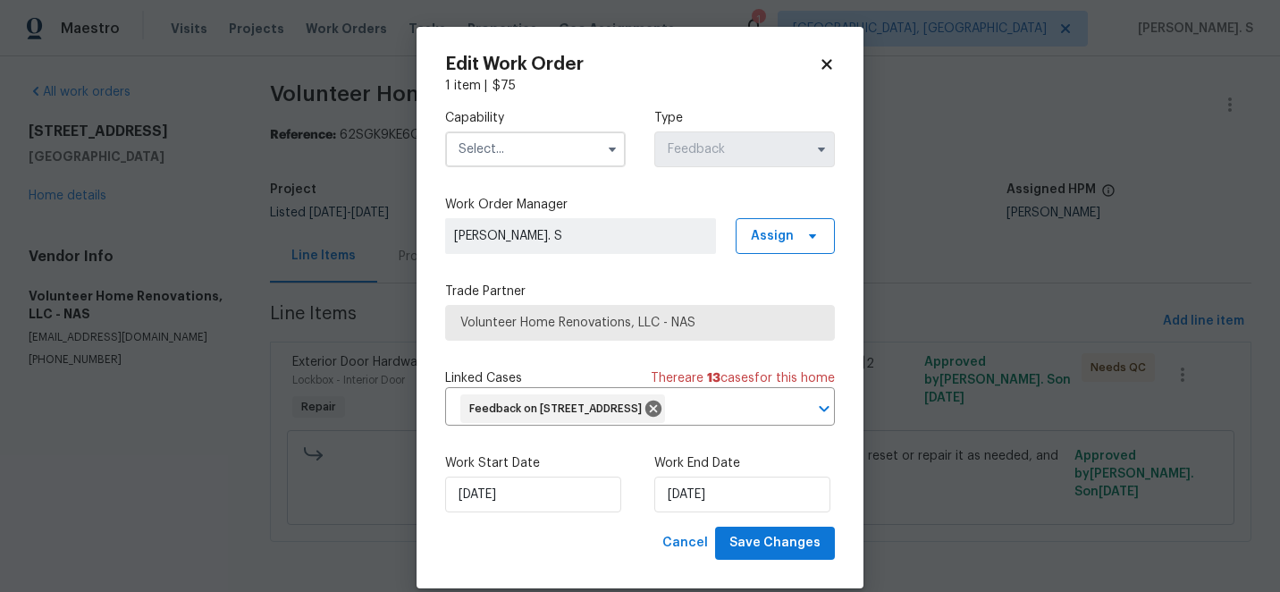
click at [592, 156] on input "text" at bounding box center [535, 149] width 181 height 36
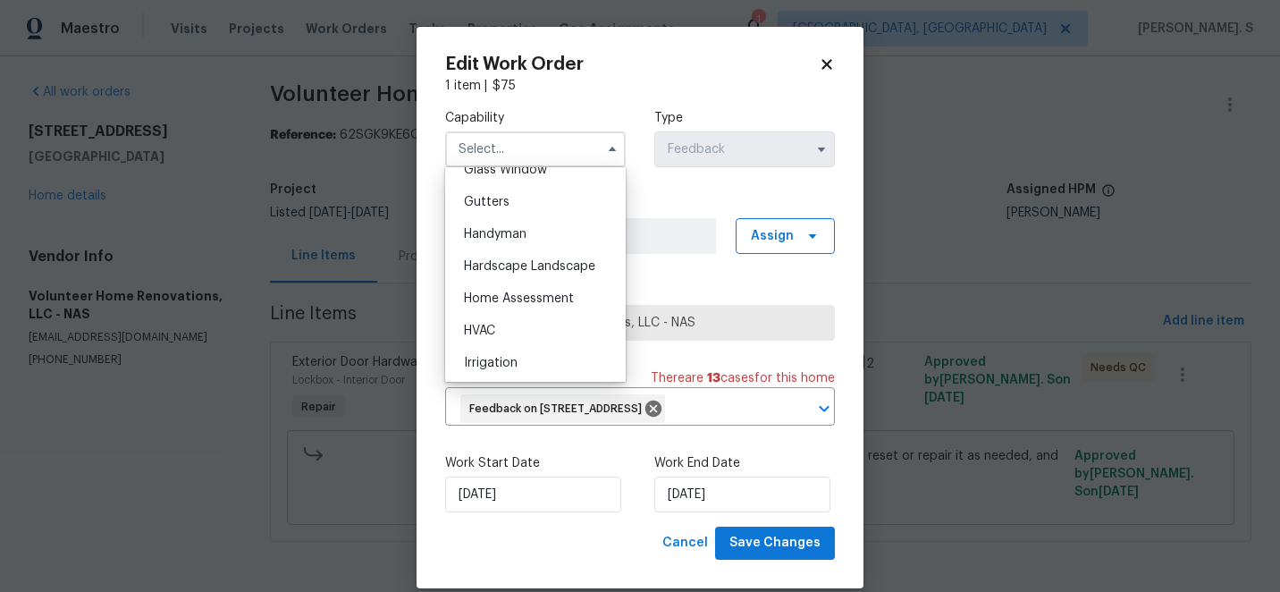
scroll to position [917, 0]
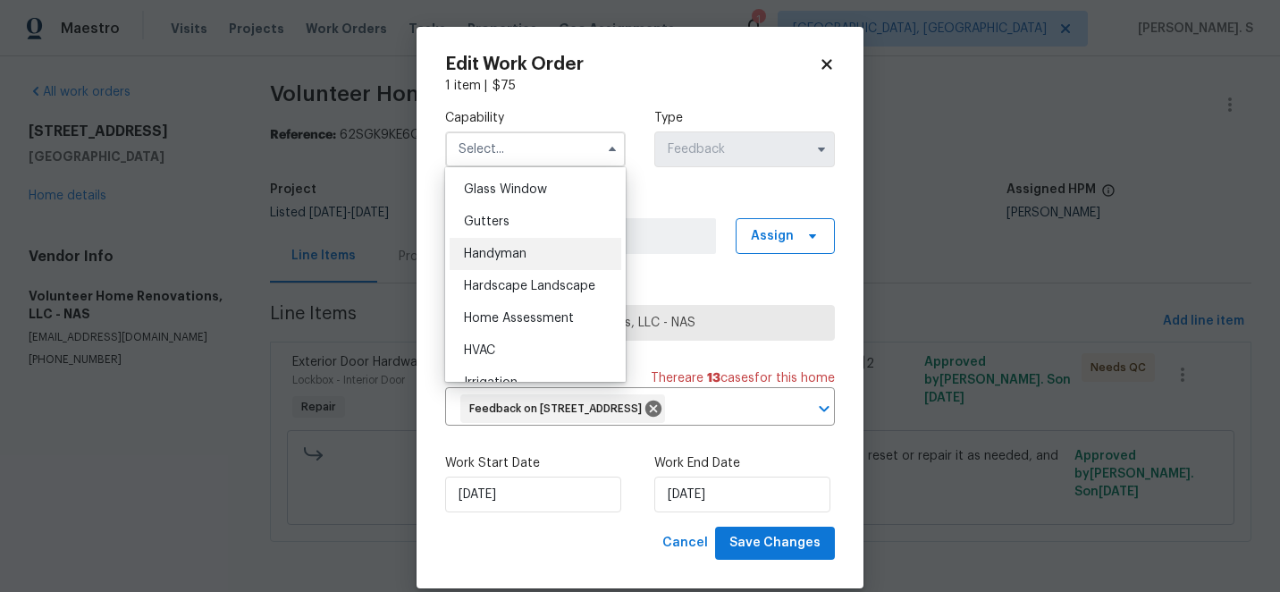
click at [551, 261] on div "Handyman" at bounding box center [536, 254] width 172 height 32
type input "Handyman"
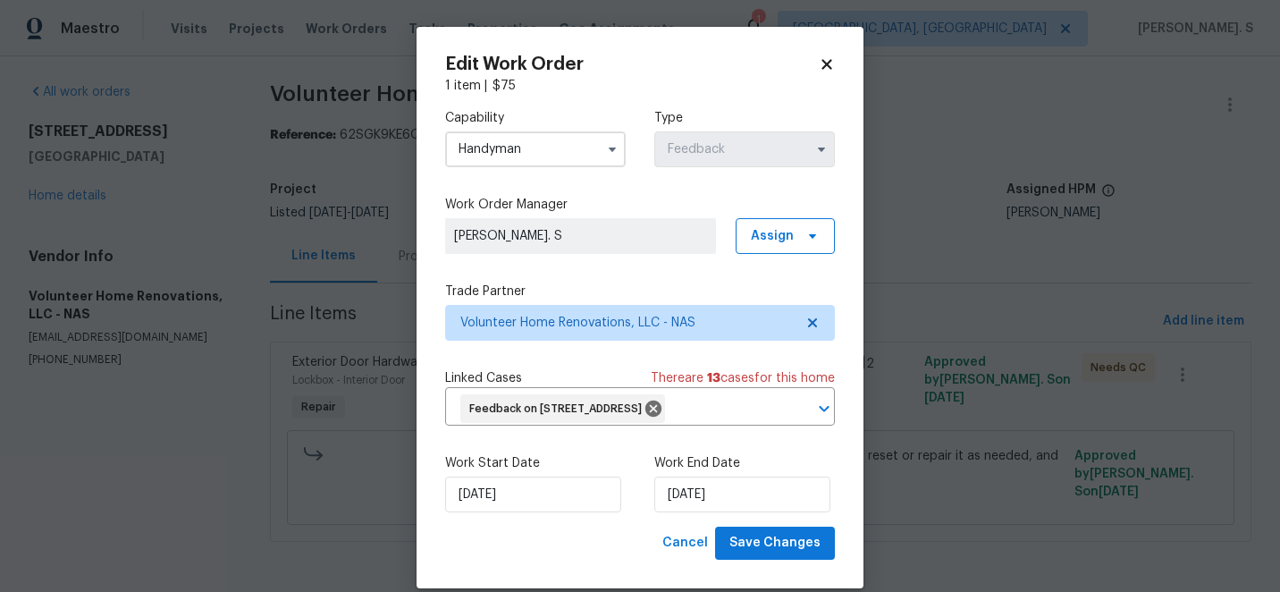
click at [746, 527] on div "Work Start Date 9/29/2025 Work End Date 9/29/2025" at bounding box center [640, 483] width 390 height 87
click at [751, 554] on span "Save Changes" at bounding box center [774, 543] width 91 height 22
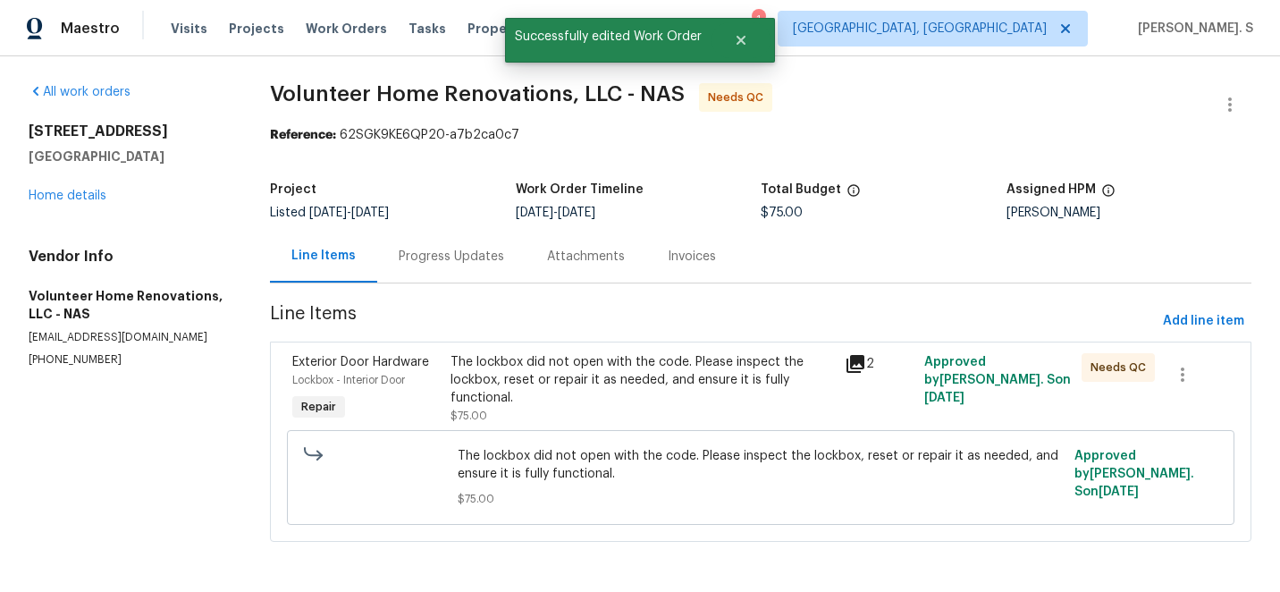
click at [558, 390] on div "The lockbox did not open with the code. Please inspect the lockbox, reset or re…" at bounding box center [643, 380] width 384 height 54
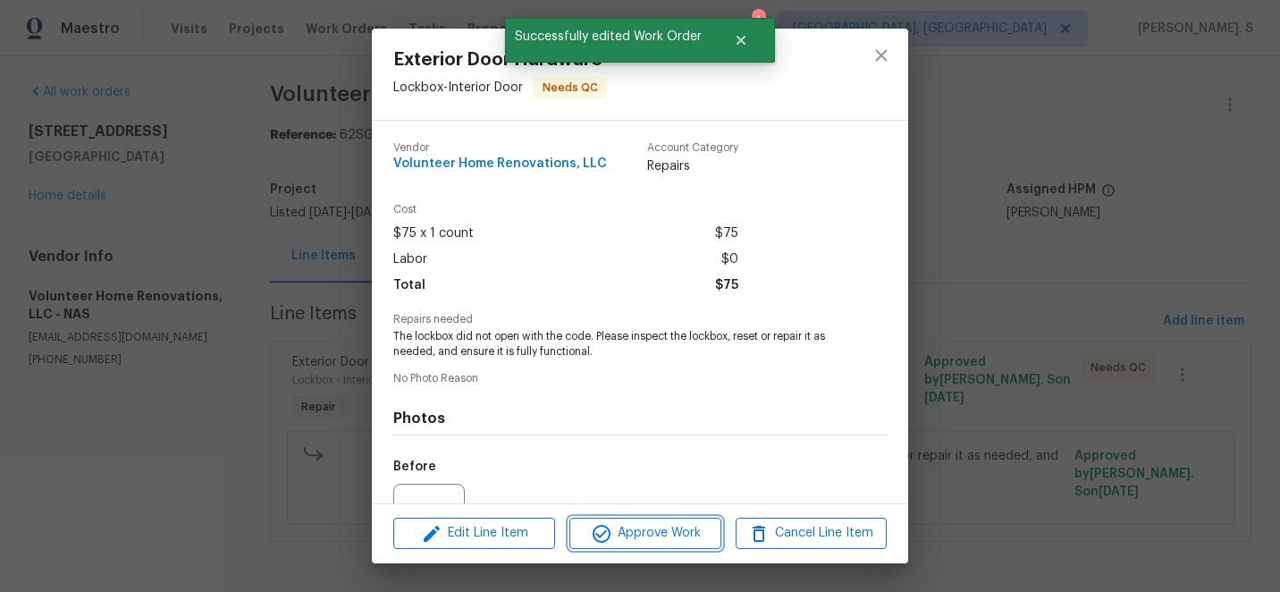
click at [623, 528] on span "Approve Work" at bounding box center [645, 533] width 140 height 22
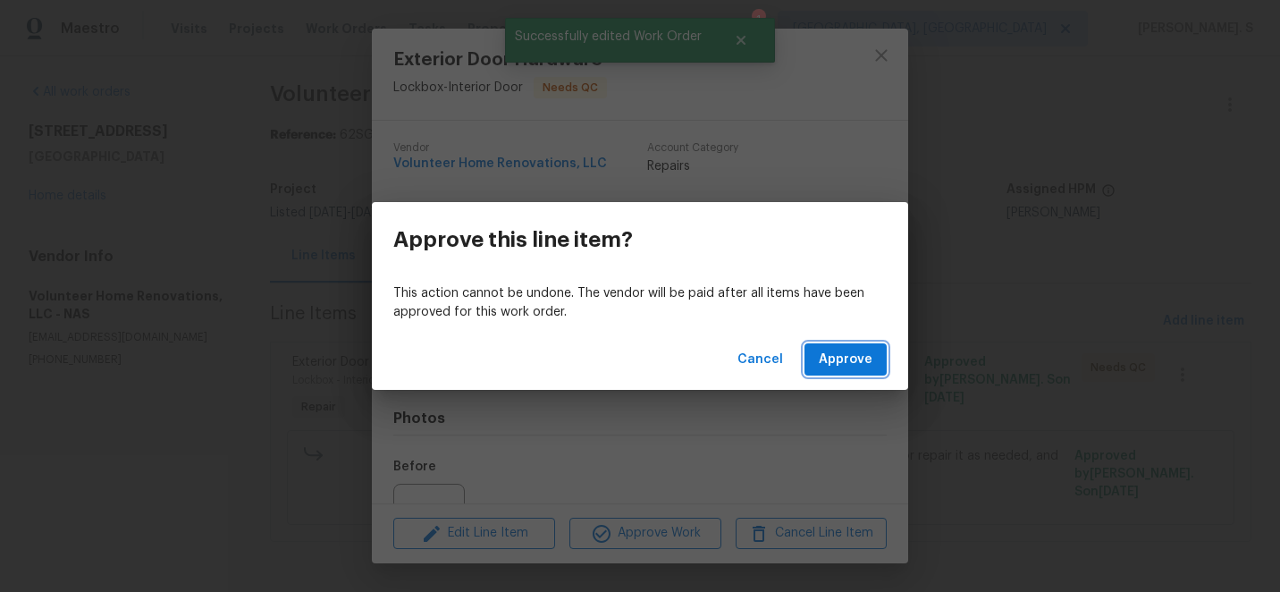
click at [822, 364] on span "Approve" at bounding box center [846, 360] width 54 height 22
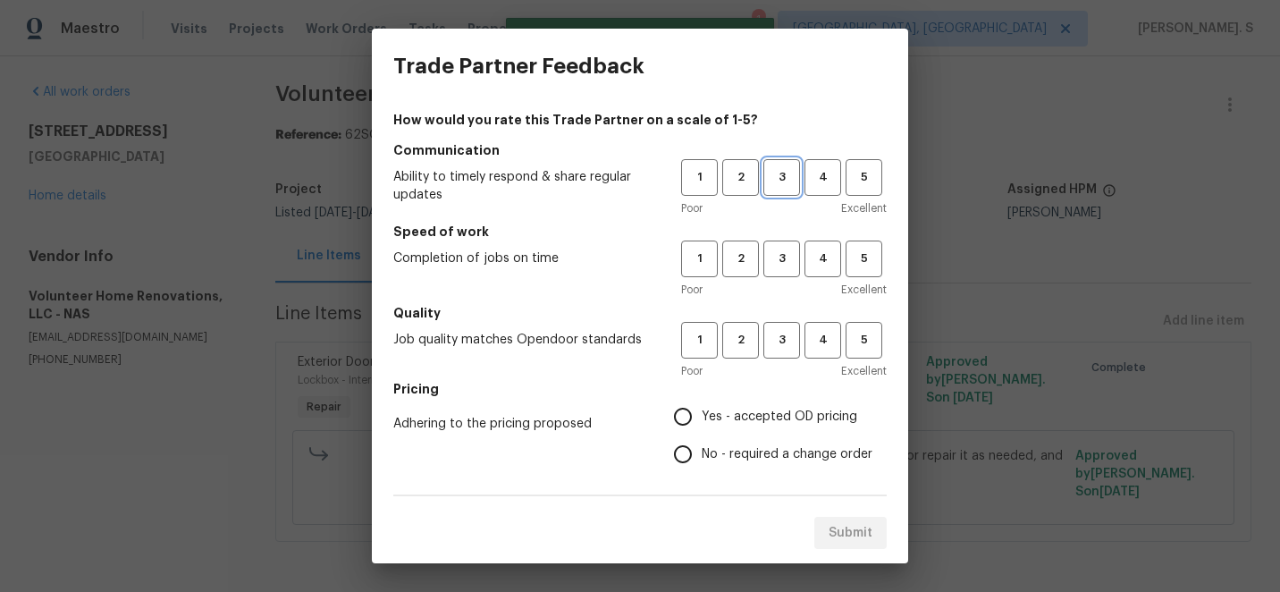
click at [780, 181] on span "3" at bounding box center [781, 177] width 33 height 21
click at [780, 261] on span "3" at bounding box center [781, 259] width 33 height 21
click at [785, 372] on div "Poor Excellent" at bounding box center [784, 371] width 206 height 18
click at [787, 342] on span "3" at bounding box center [781, 340] width 33 height 21
click at [763, 458] on span "No - required a change order" at bounding box center [787, 454] width 171 height 19
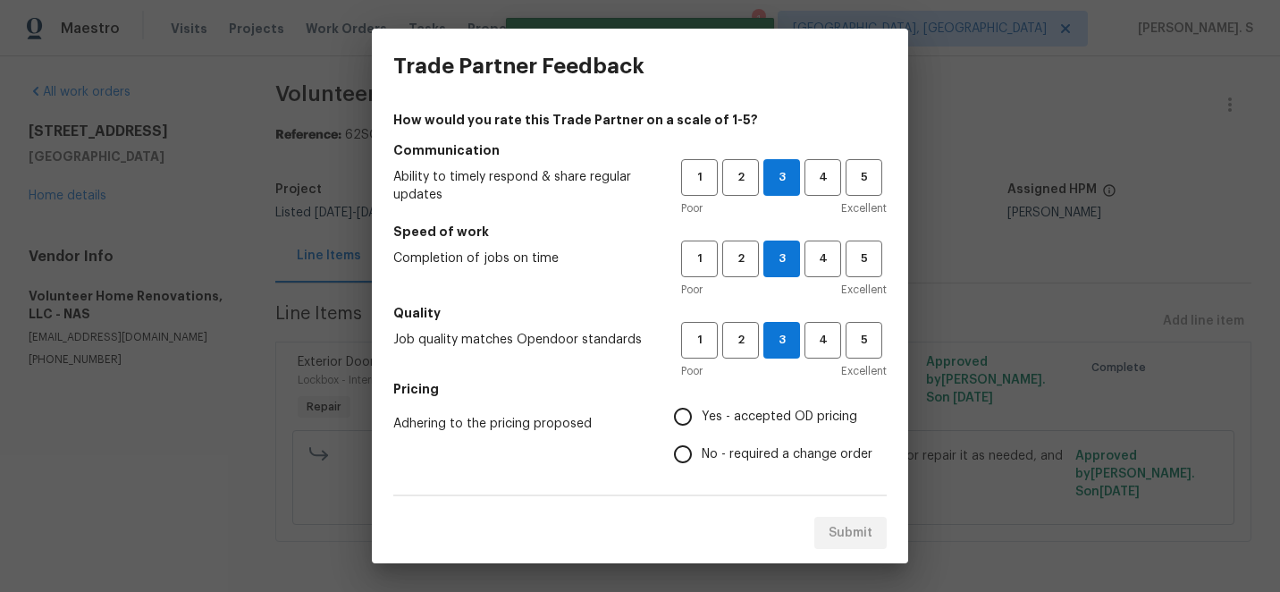
click at [702, 458] on input "No - required a change order" at bounding box center [683, 454] width 38 height 38
radio input "true"
click at [745, 392] on h5 "Pricing" at bounding box center [639, 389] width 493 height 18
click at [747, 412] on span "Yes - accepted OD pricing" at bounding box center [780, 417] width 156 height 19
click at [702, 412] on input "Yes - accepted OD pricing" at bounding box center [683, 417] width 38 height 38
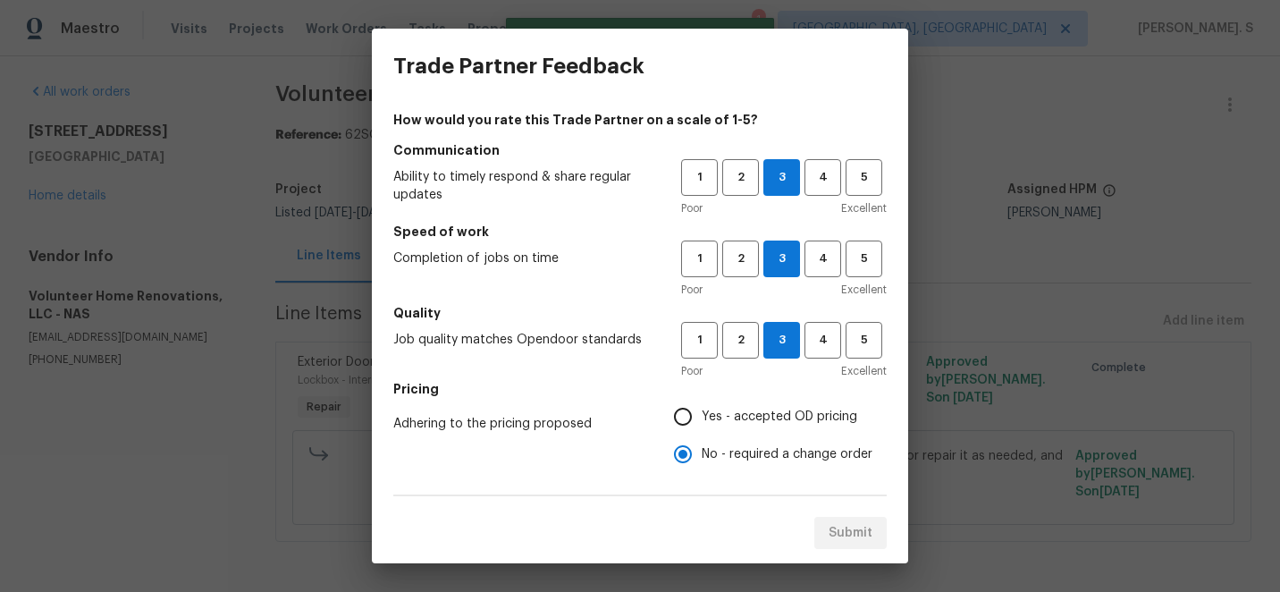
radio input "true"
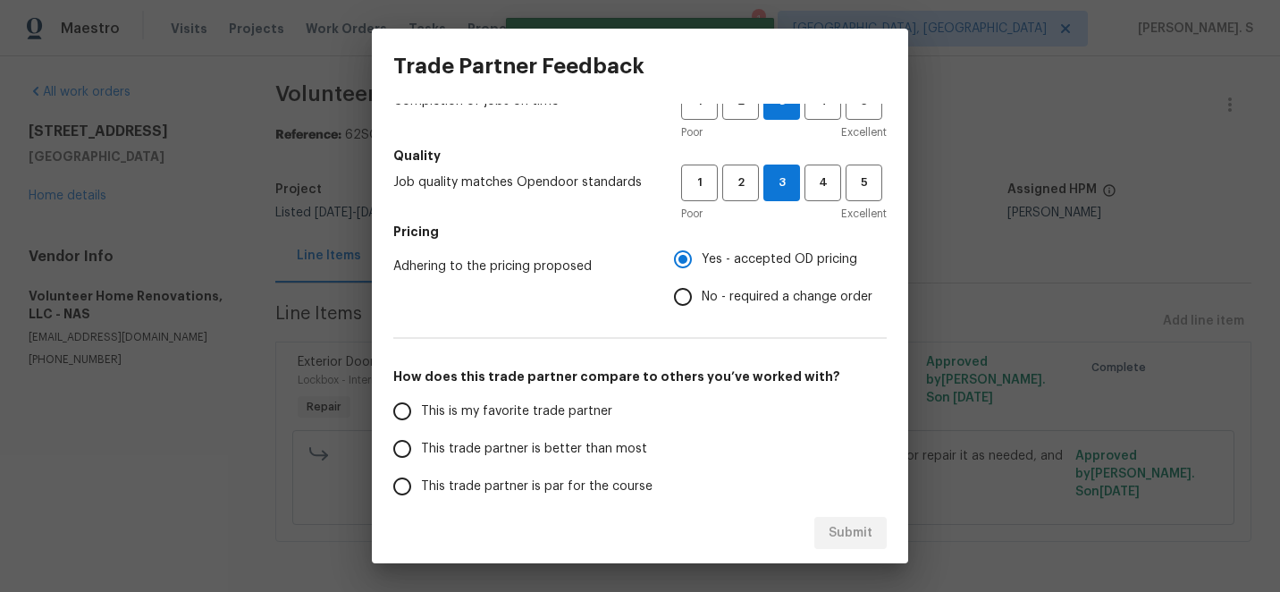
scroll to position [192, 0]
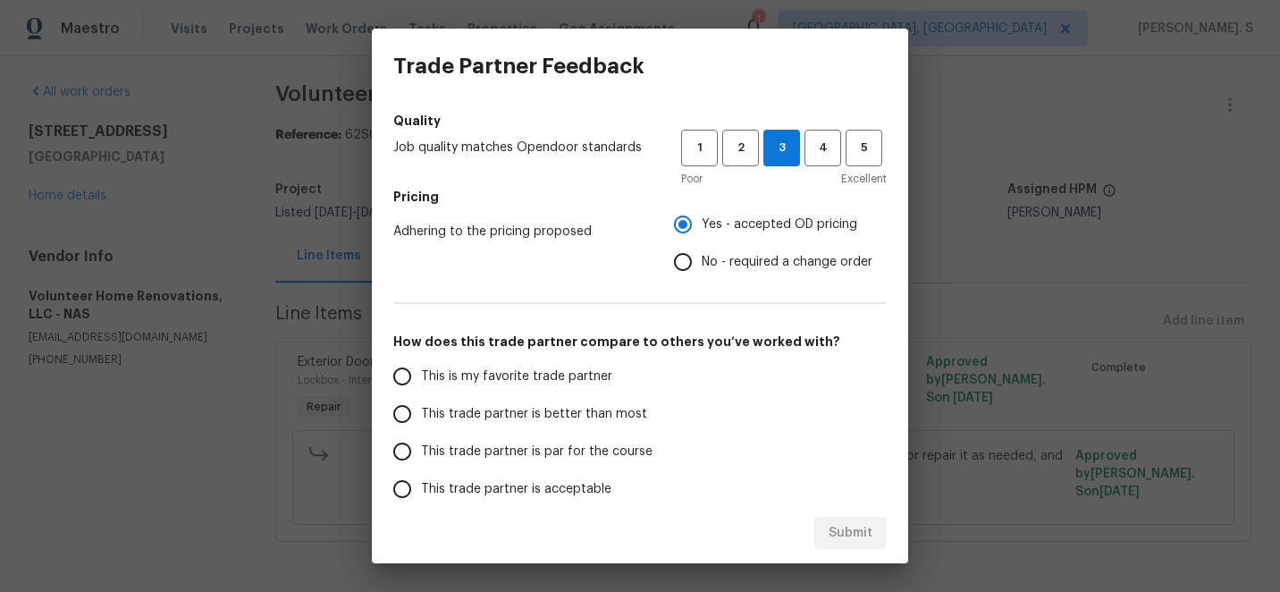
click at [545, 415] on span "This trade partner is better than most" at bounding box center [534, 414] width 226 height 19
click at [421, 415] on input "This trade partner is better than most" at bounding box center [403, 414] width 38 height 38
click at [870, 535] on span "Submit" at bounding box center [851, 533] width 44 height 22
radio input "true"
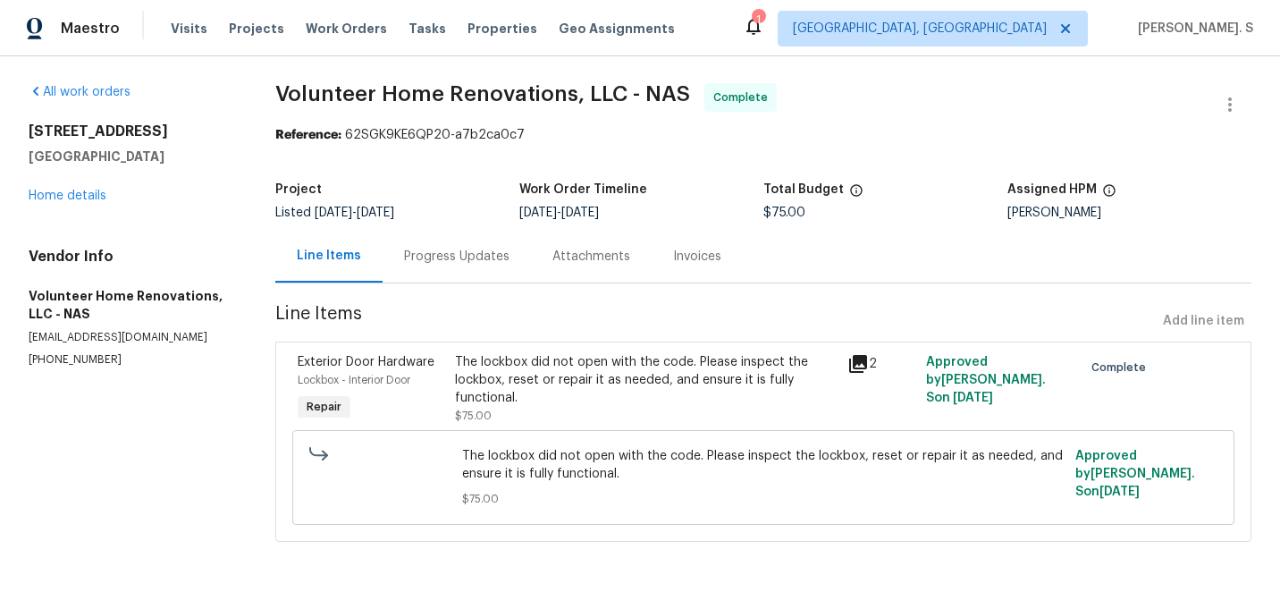
click at [456, 222] on div "Project Listed 9/26/2025 - 9/29/2025 Work Order Timeline 9/29/2025 - 9/29/2025 …" at bounding box center [763, 201] width 976 height 57
click at [448, 248] on div "Progress Updates" at bounding box center [456, 257] width 105 height 18
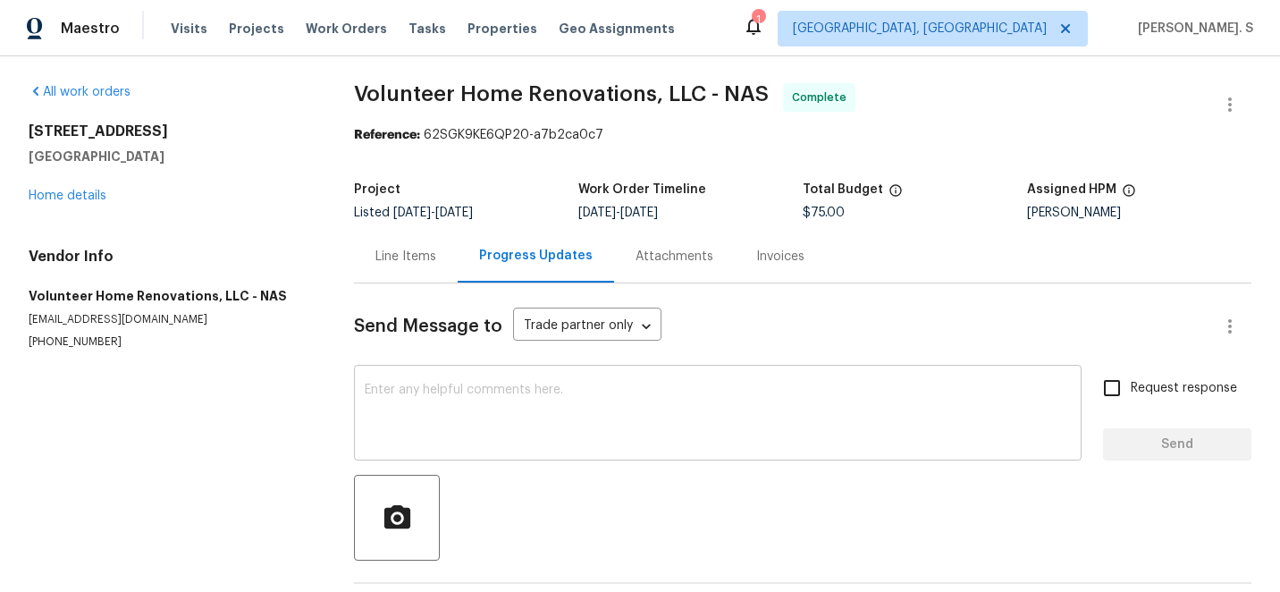
click at [444, 388] on textarea at bounding box center [718, 415] width 706 height 63
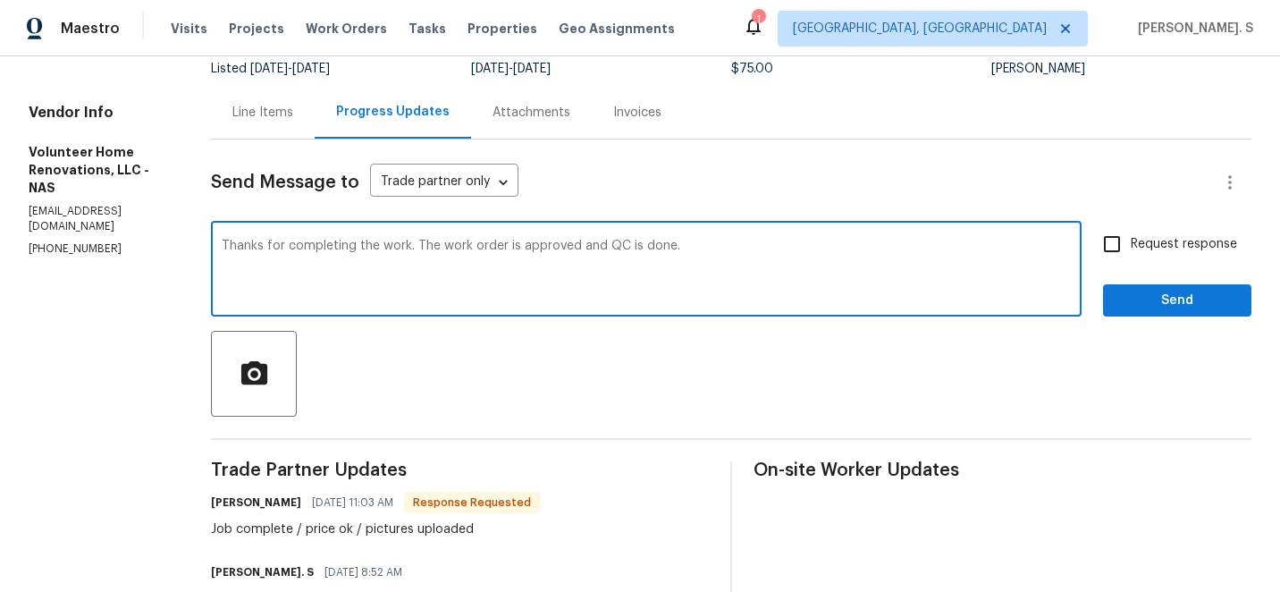
scroll to position [330, 0]
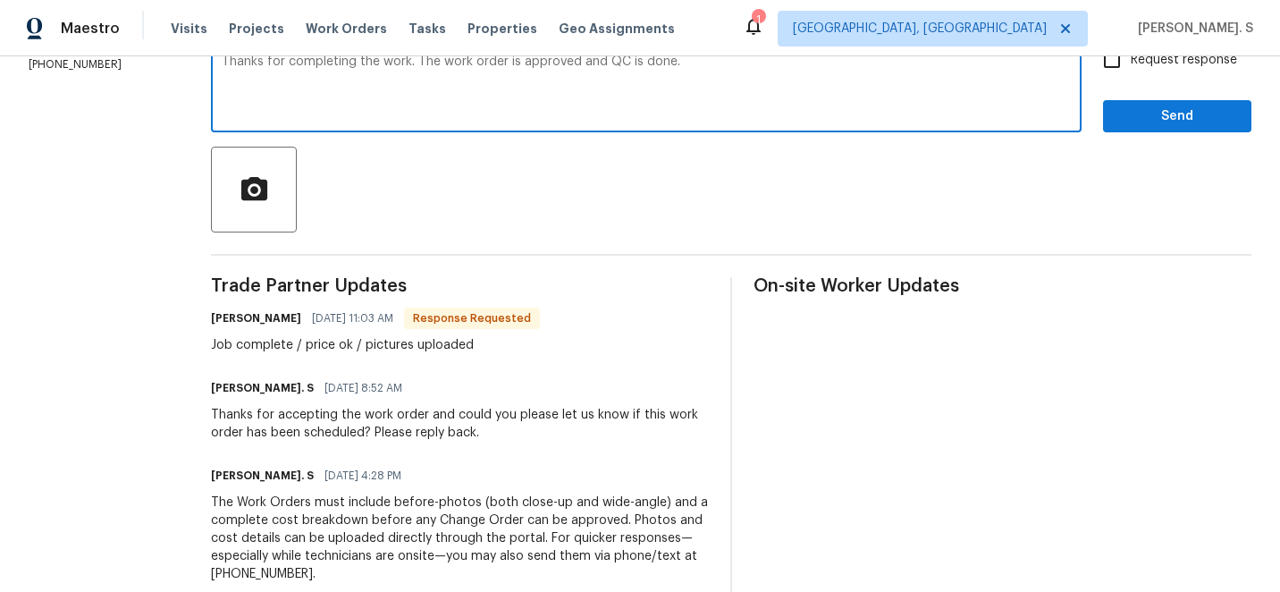
type textarea "Thanks for completing the work. The work order is approved and QC is done."
click at [360, 352] on div "Job complete / price ok / pictures uploaded" at bounding box center [375, 345] width 329 height 18
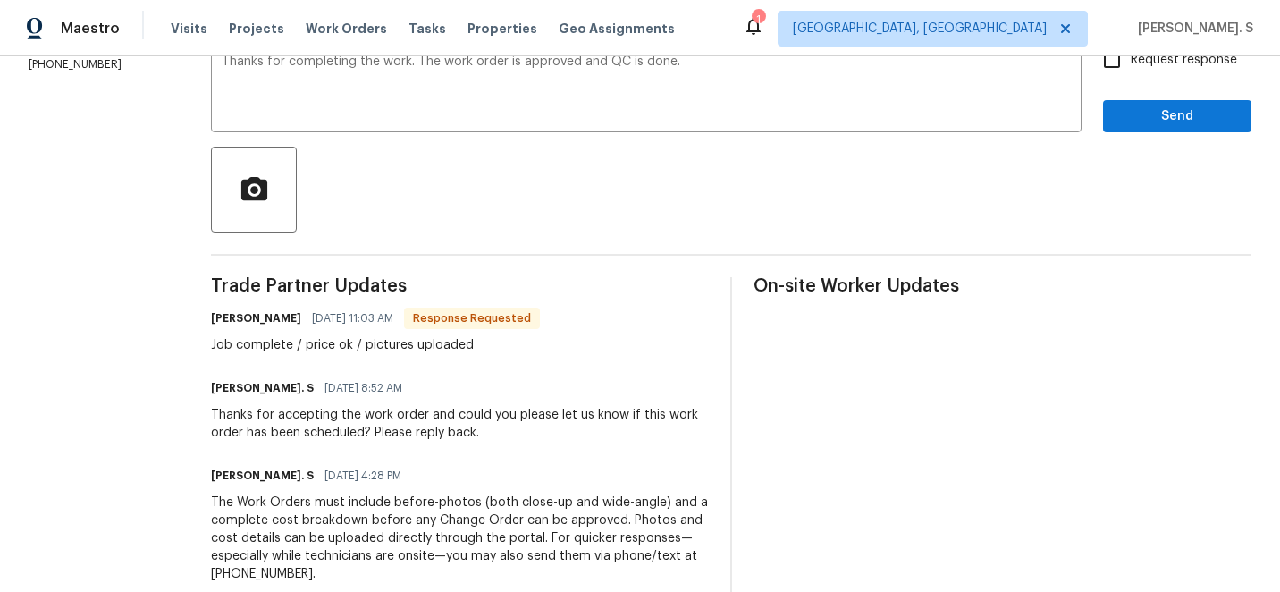
click at [360, 352] on div "Job complete / price ok / pictures uploaded" at bounding box center [375, 345] width 329 height 18
copy div "Job complete / price ok / pictures uploaded"
click at [1107, 59] on input "Request response" at bounding box center [1112, 60] width 38 height 38
checkbox input "true"
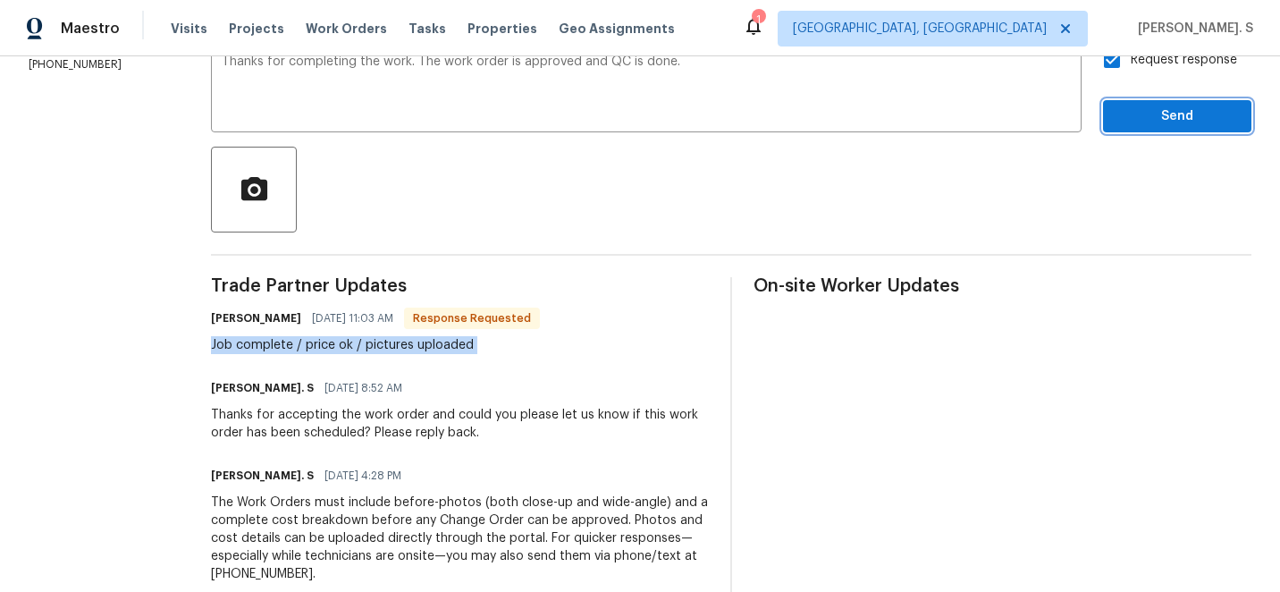
click at [1141, 114] on span "Send" at bounding box center [1177, 116] width 120 height 22
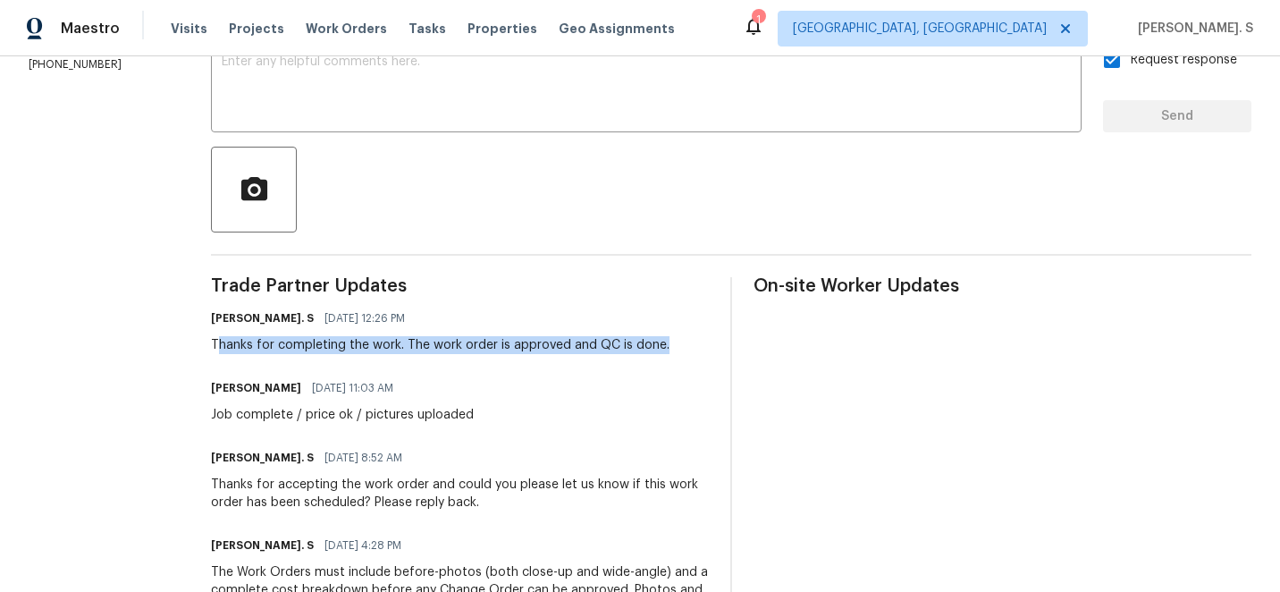
drag, startPoint x: 279, startPoint y: 342, endPoint x: 725, endPoint y: 339, distance: 446.1
click at [709, 339] on div "Glory Joyce. S 09/29/2025 12:26 PM Thanks for completing the work. The work ord…" at bounding box center [460, 330] width 498 height 48
copy div "hanks for completing the work. The work order is approved and QC is done."
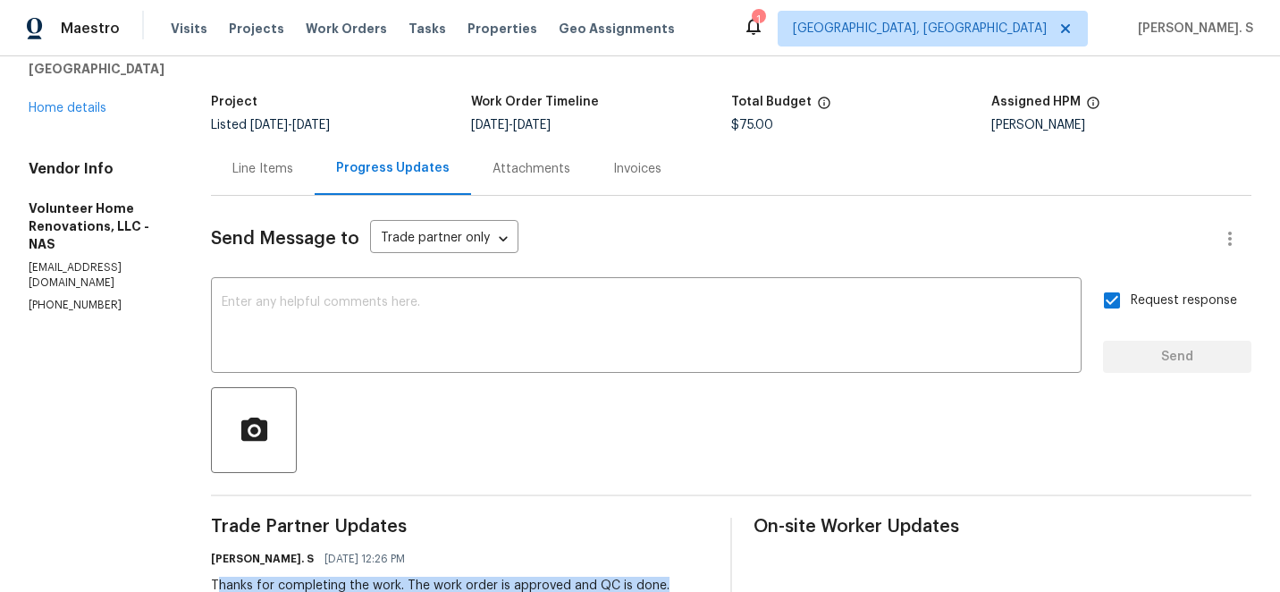
scroll to position [0, 0]
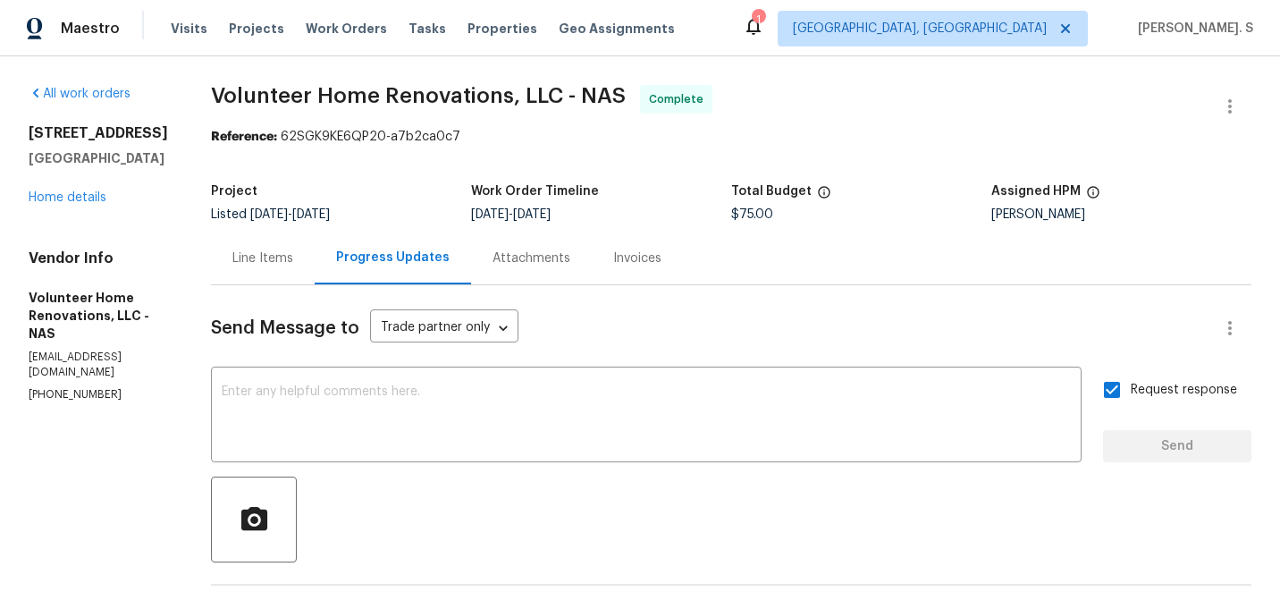
click at [83, 204] on div "2656 Lakevilla Dr Unit 16 Nashville, TN 37217 Home details" at bounding box center [98, 165] width 139 height 82
click at [55, 198] on link "Home details" at bounding box center [68, 197] width 78 height 13
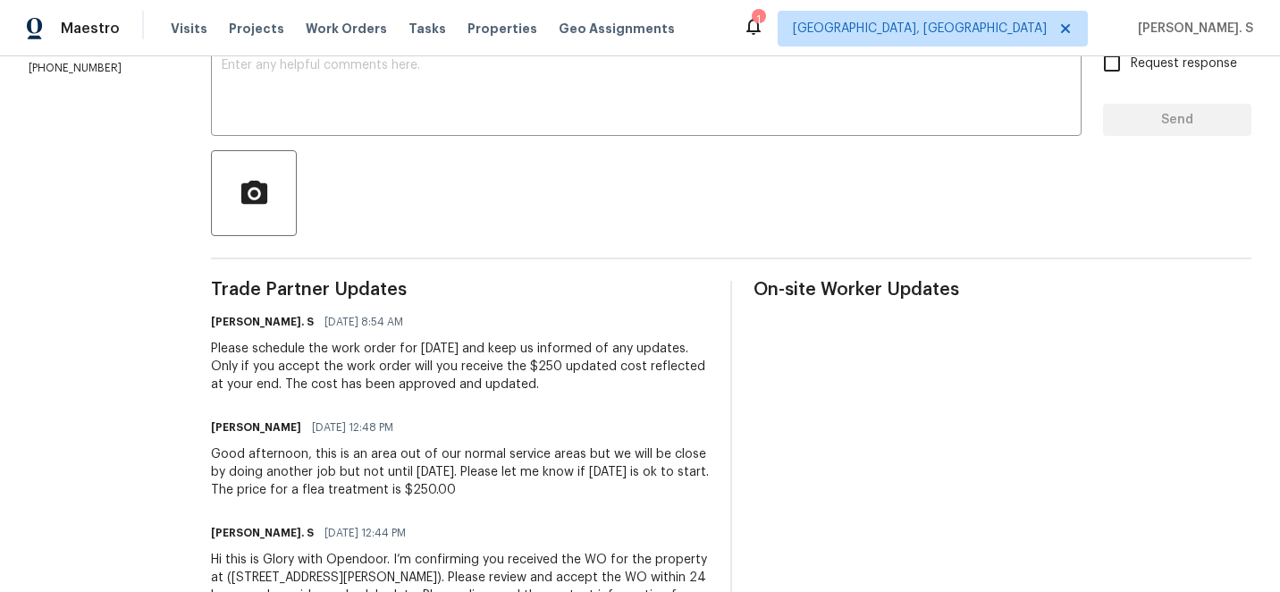
scroll to position [333, 0]
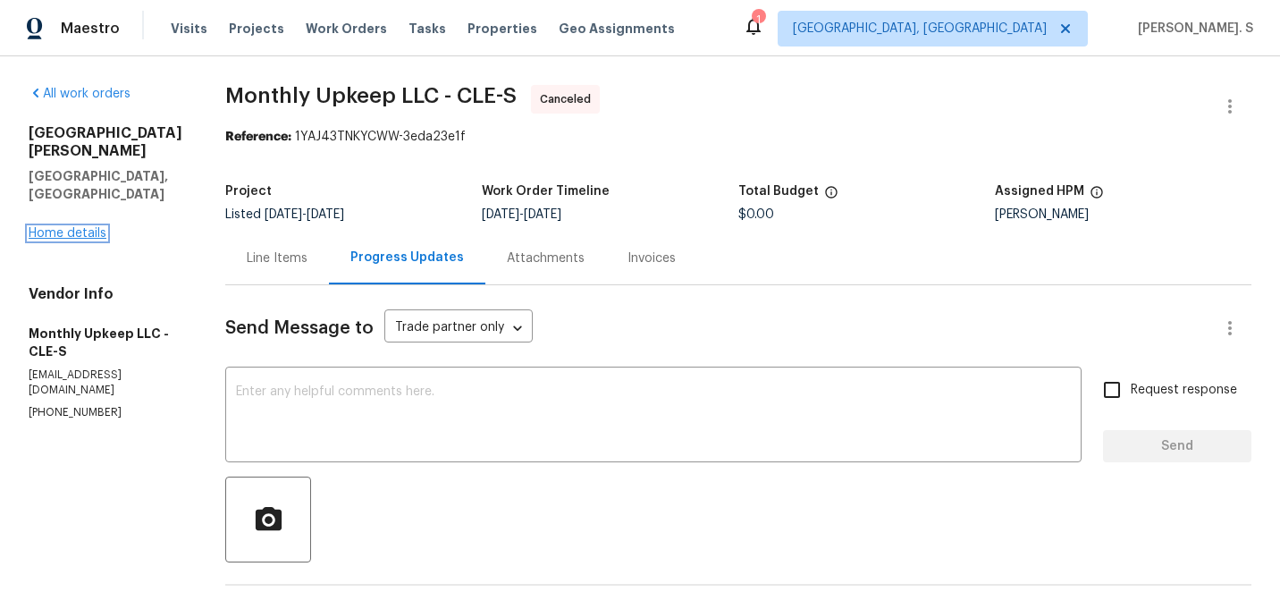
click at [93, 227] on link "Home details" at bounding box center [68, 233] width 78 height 13
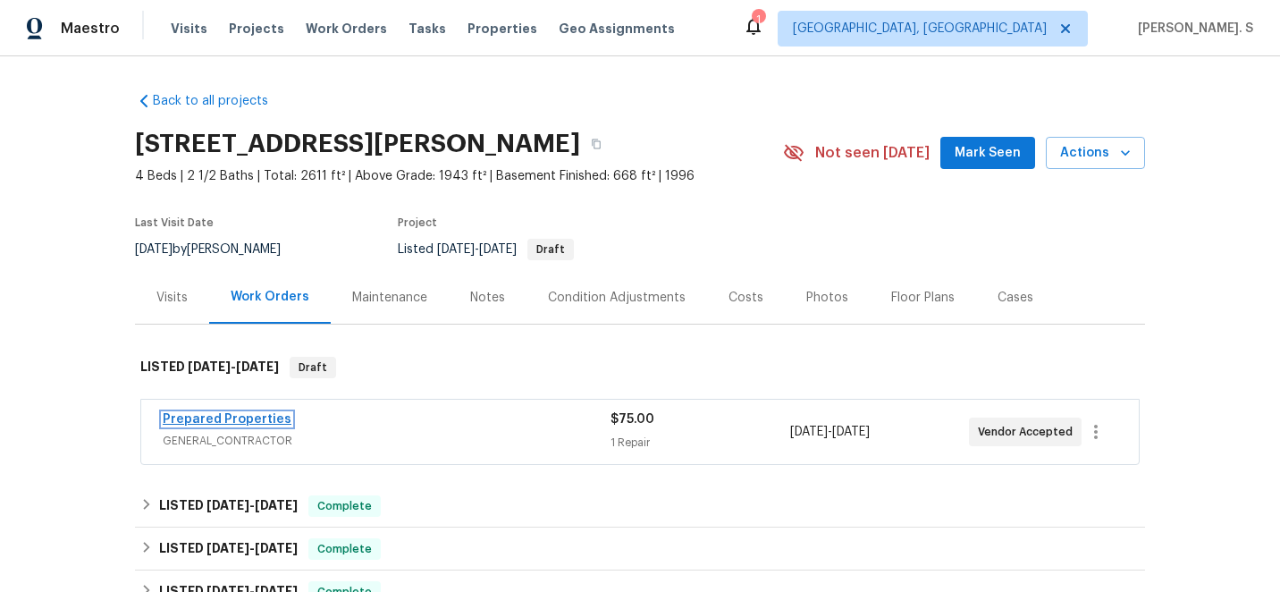
click at [279, 422] on link "Prepared Properties" at bounding box center [227, 419] width 129 height 13
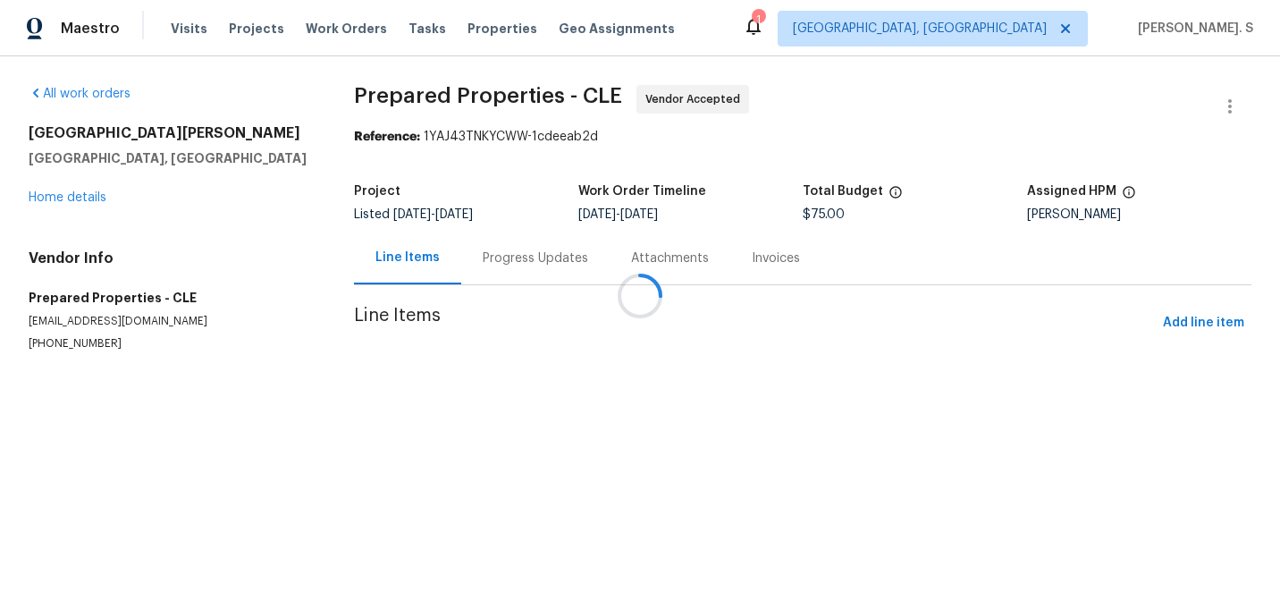
click at [610, 277] on div "Attachments" at bounding box center [670, 258] width 121 height 53
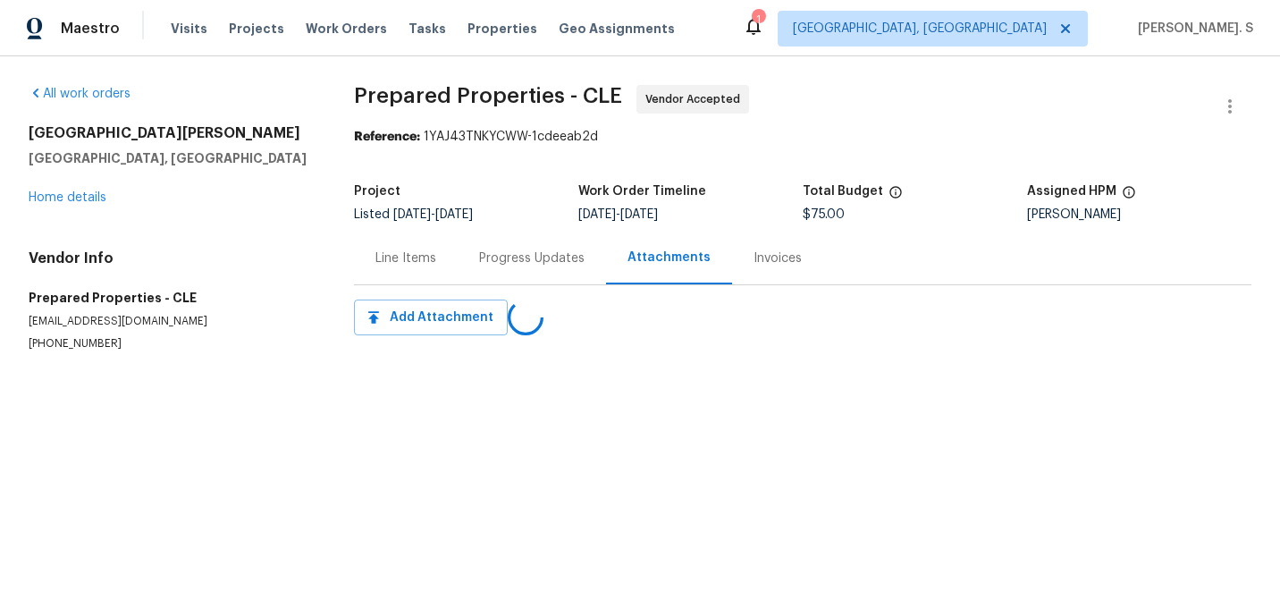
click at [526, 277] on div "Progress Updates" at bounding box center [532, 258] width 148 height 53
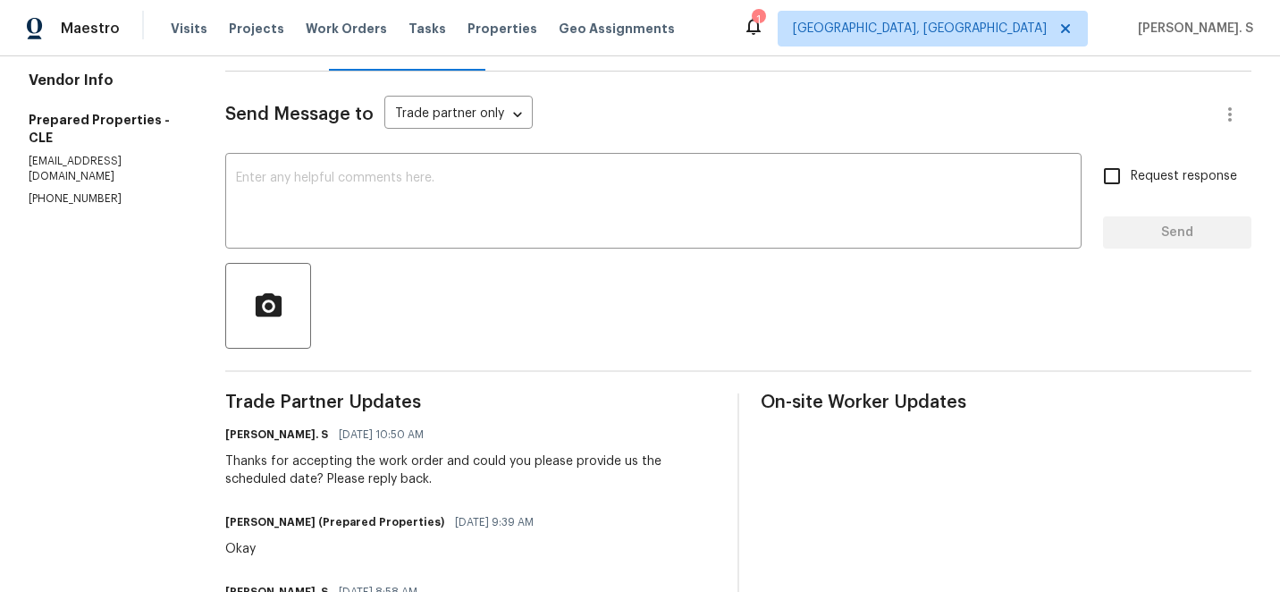
scroll to position [229, 0]
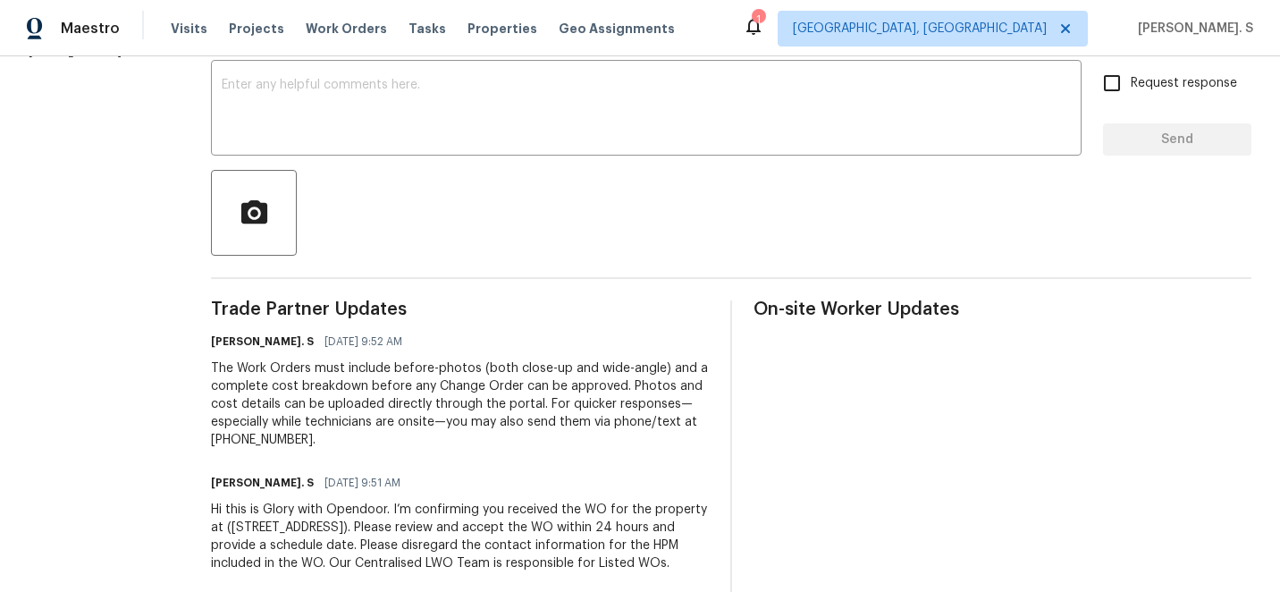
scroll to position [315, 0]
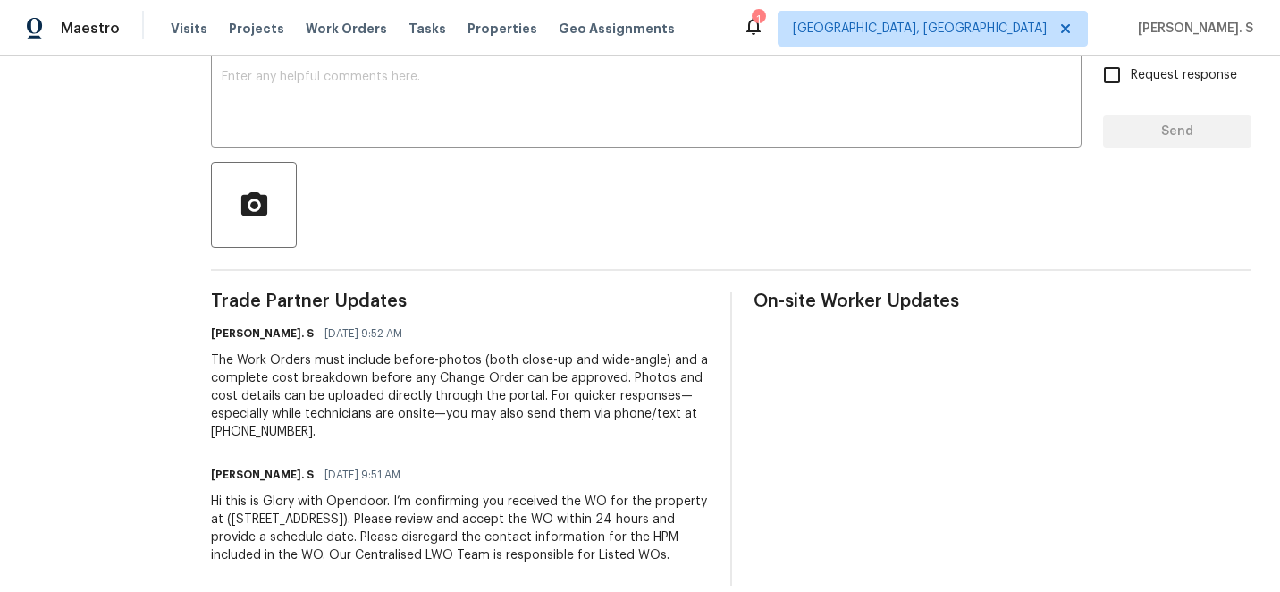
click at [536, 151] on div "Send Message to Trade partner only Trade partner only ​ x ​ Request response Se…" at bounding box center [731, 277] width 1041 height 615
click at [536, 125] on textarea at bounding box center [646, 102] width 849 height 63
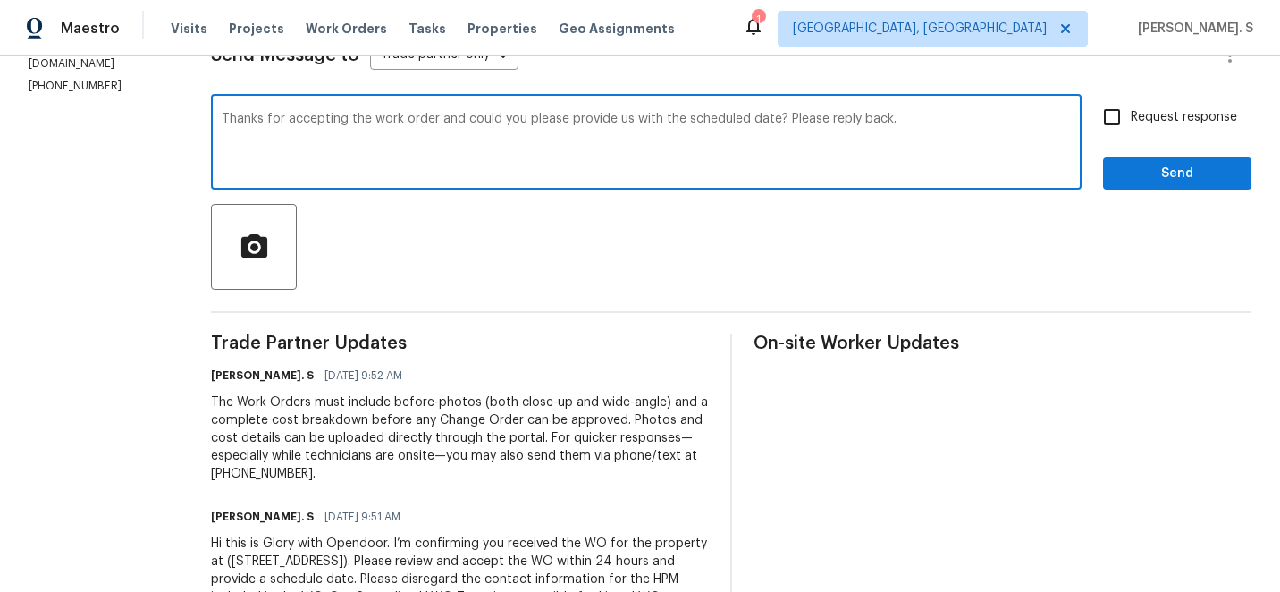
scroll to position [262, 0]
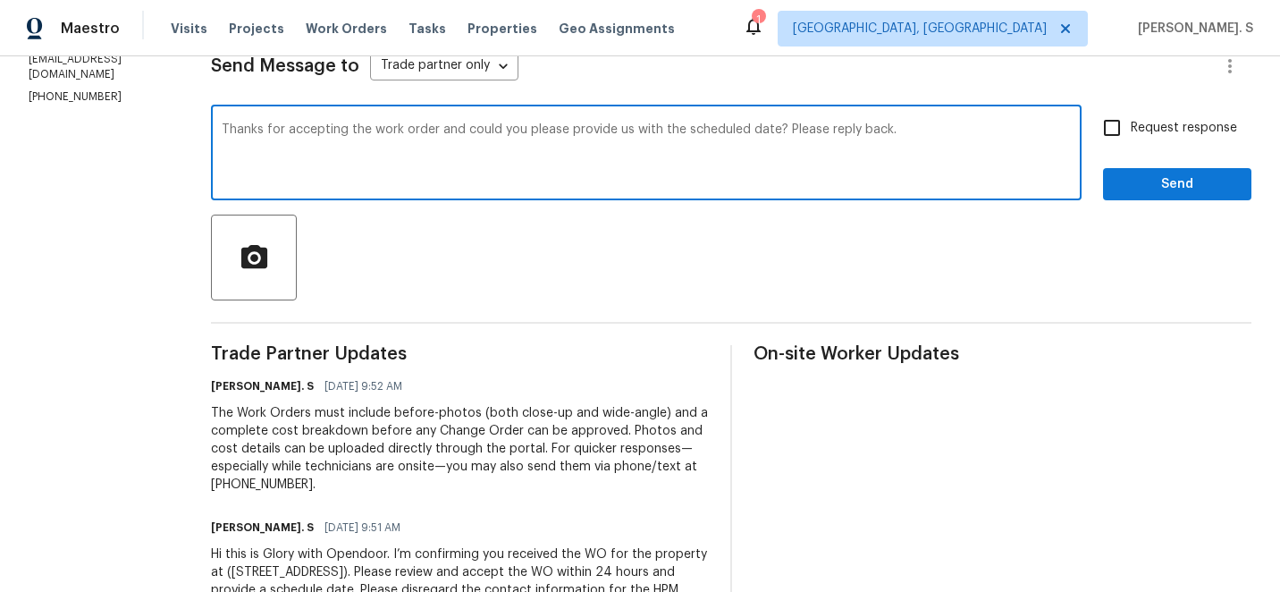
type textarea "Thanks for accepting the work order and could you please provide us with the sc…"
click at [1128, 126] on input "Request response" at bounding box center [1112, 128] width 38 height 38
checkbox input "true"
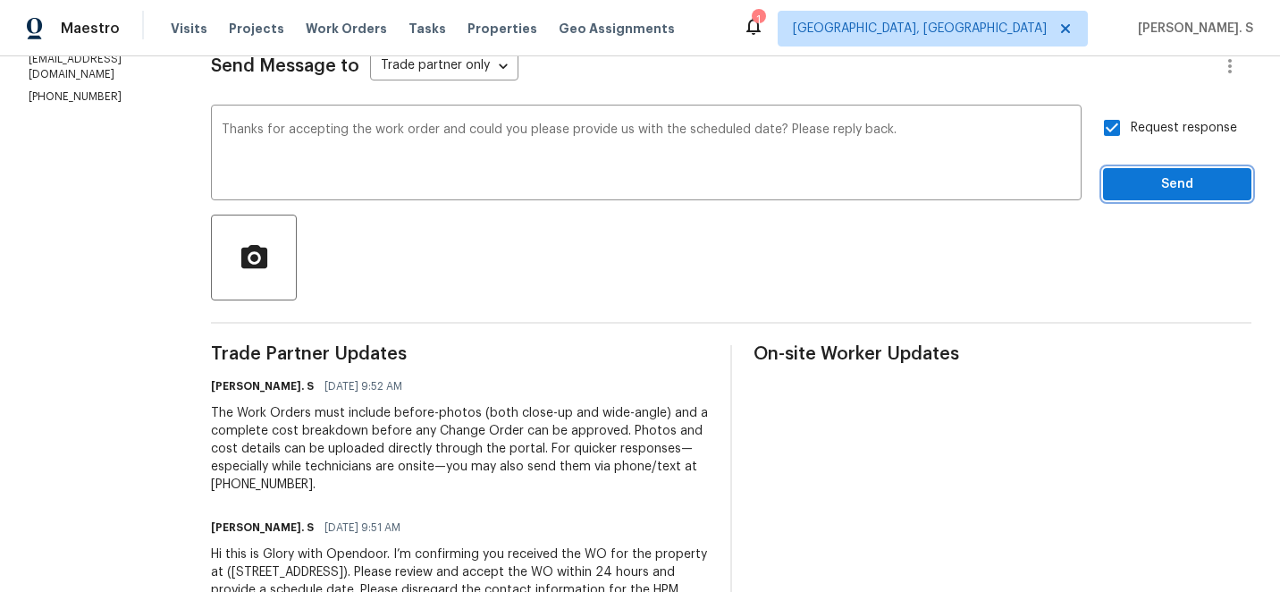
click at [1133, 178] on span "Send" at bounding box center [1177, 184] width 120 height 22
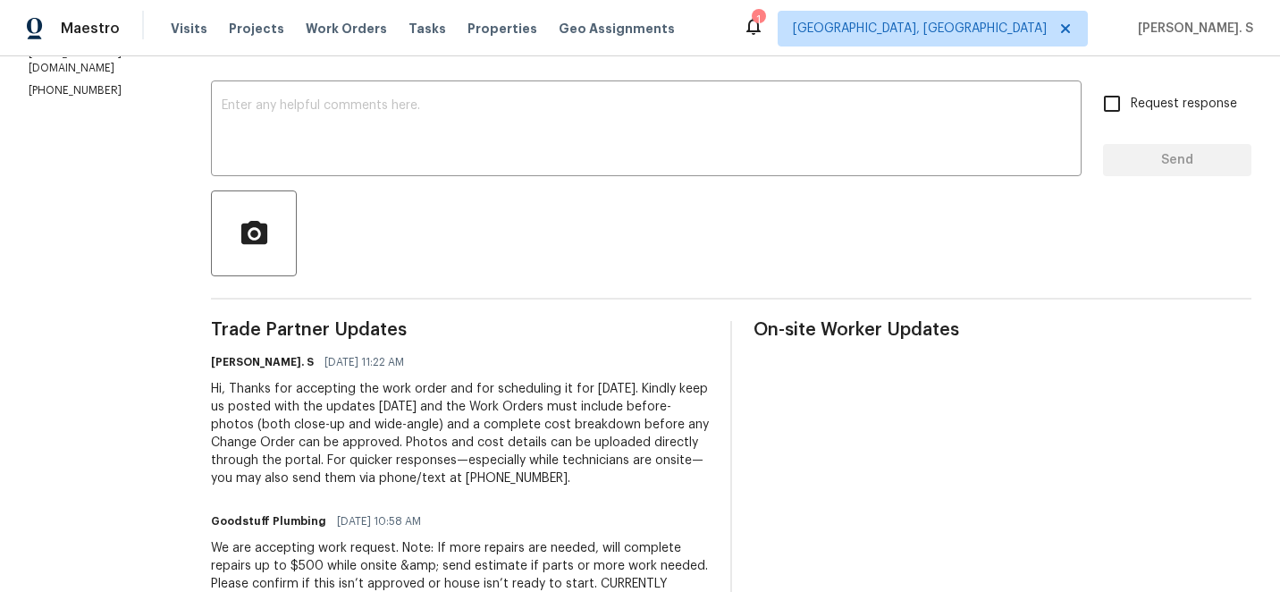
scroll to position [308, 0]
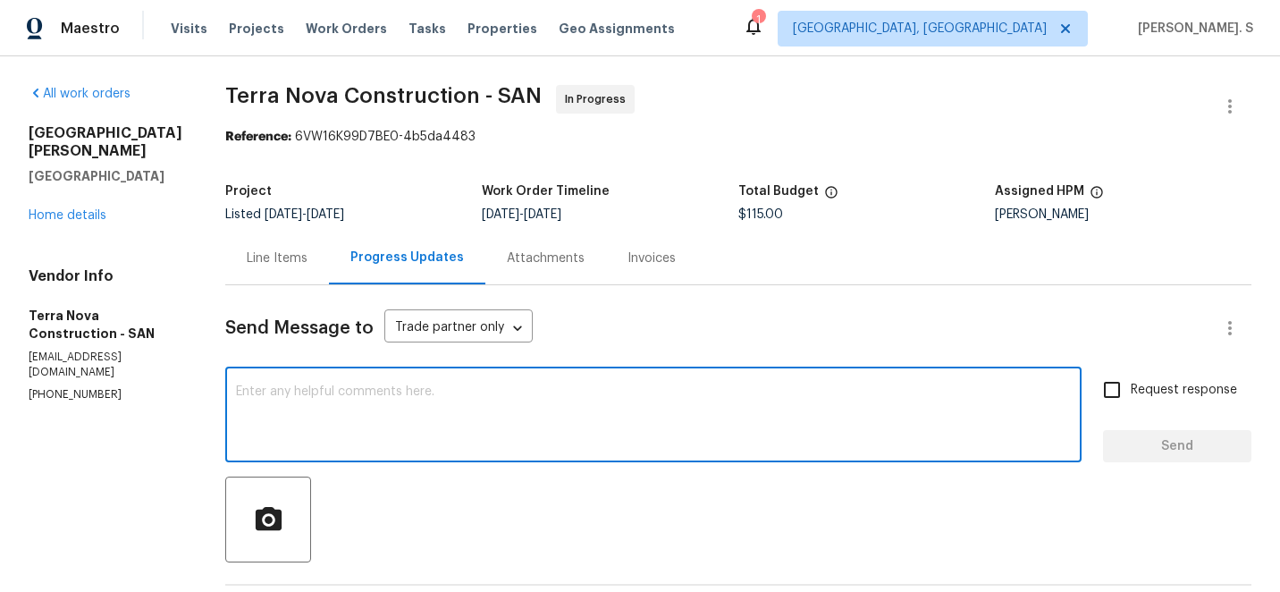
click at [432, 418] on textarea at bounding box center [653, 416] width 835 height 63
click at [616, 416] on textarea at bounding box center [653, 416] width 835 height 63
paste textarea "o check the meter and see if it's moving and supply photos 3 minutes in between…"
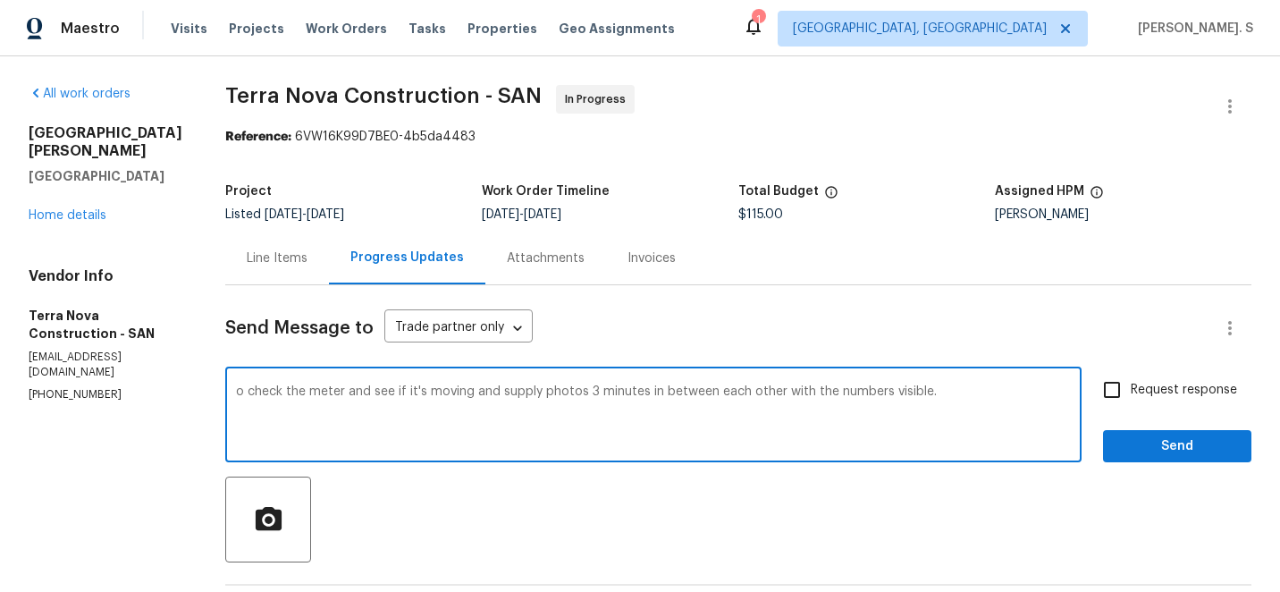
click at [274, 393] on textarea "o check the meter and see if it's moving and supply photos 3 minutes in between…" at bounding box center [653, 416] width 835 height 63
click at [700, 417] on textarea "As per BR advice, could you please check the meter and see if it's moving and s…" at bounding box center [653, 416] width 835 height 63
click at [0, 0] on span "?" at bounding box center [0, 0] width 0 height 0
type textarea "As per BR advice, could you please check the meter and see if it's moving and s…"
click at [1147, 395] on span "Request response" at bounding box center [1184, 390] width 106 height 19
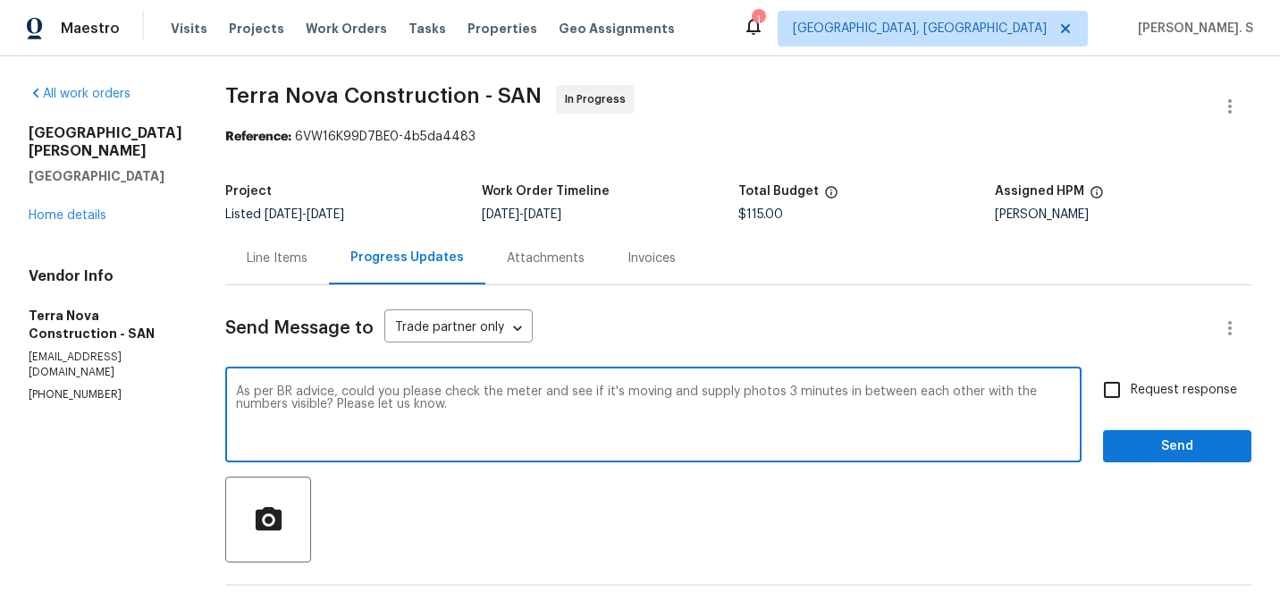
click at [1131, 395] on input "Request response" at bounding box center [1112, 390] width 38 height 38
checkbox input "true"
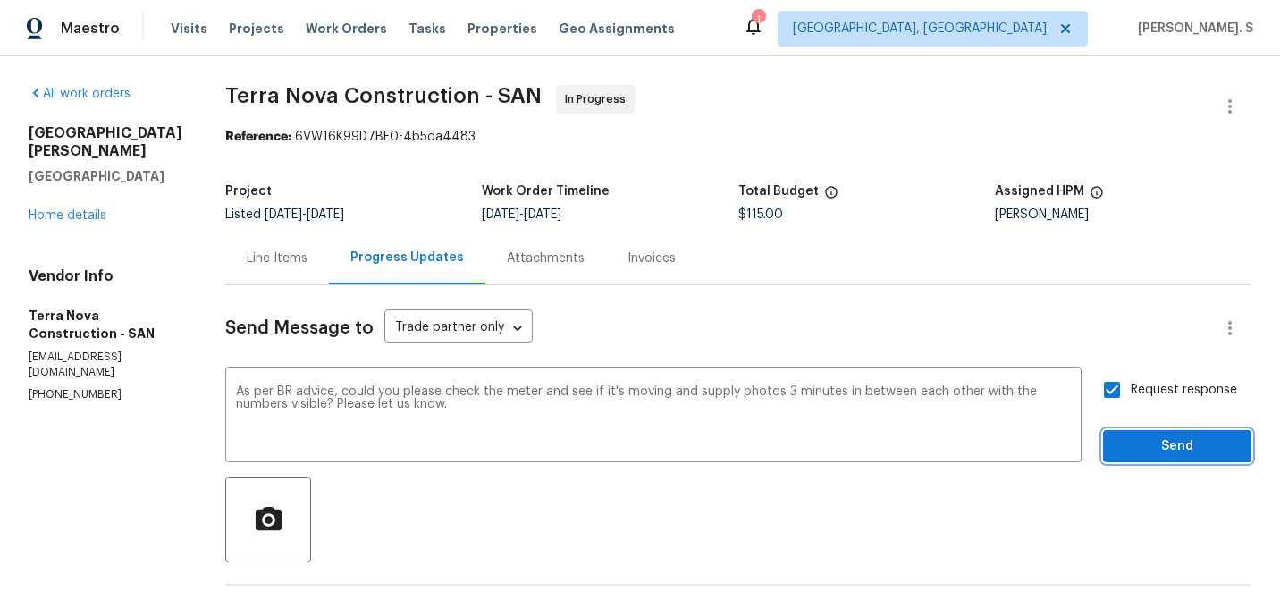
click at [1145, 449] on span "Send" at bounding box center [1177, 446] width 120 height 22
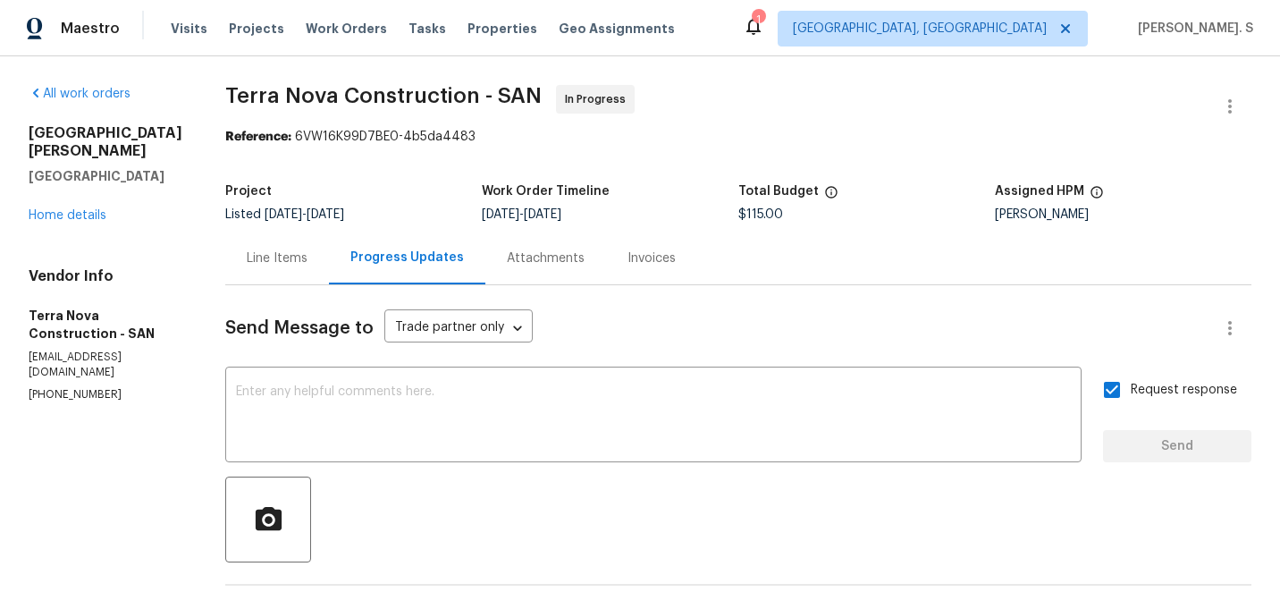
click at [329, 270] on div "Line Items" at bounding box center [277, 258] width 104 height 53
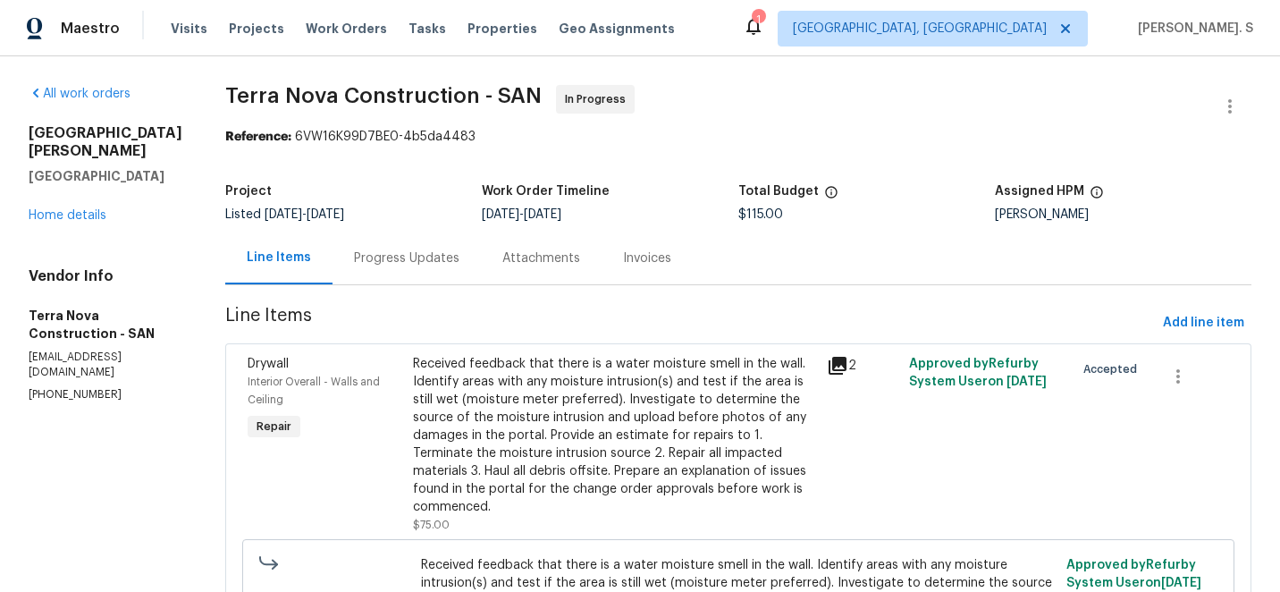
click at [453, 268] on div "Progress Updates" at bounding box center [407, 258] width 148 height 53
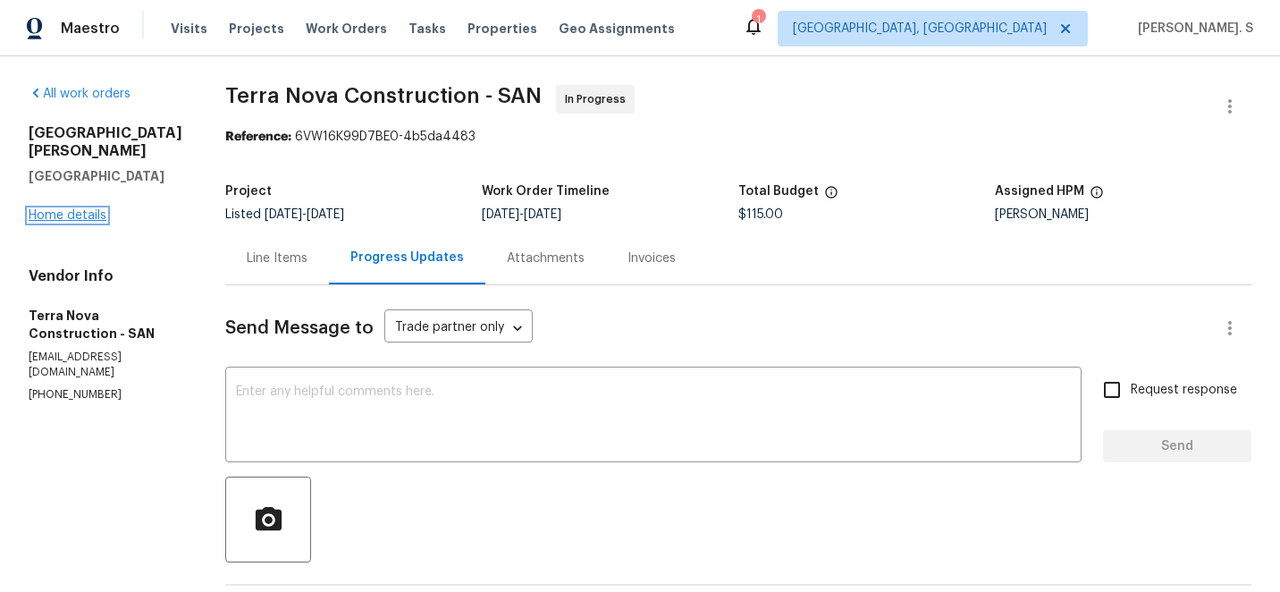
click at [89, 209] on link "Home details" at bounding box center [68, 215] width 78 height 13
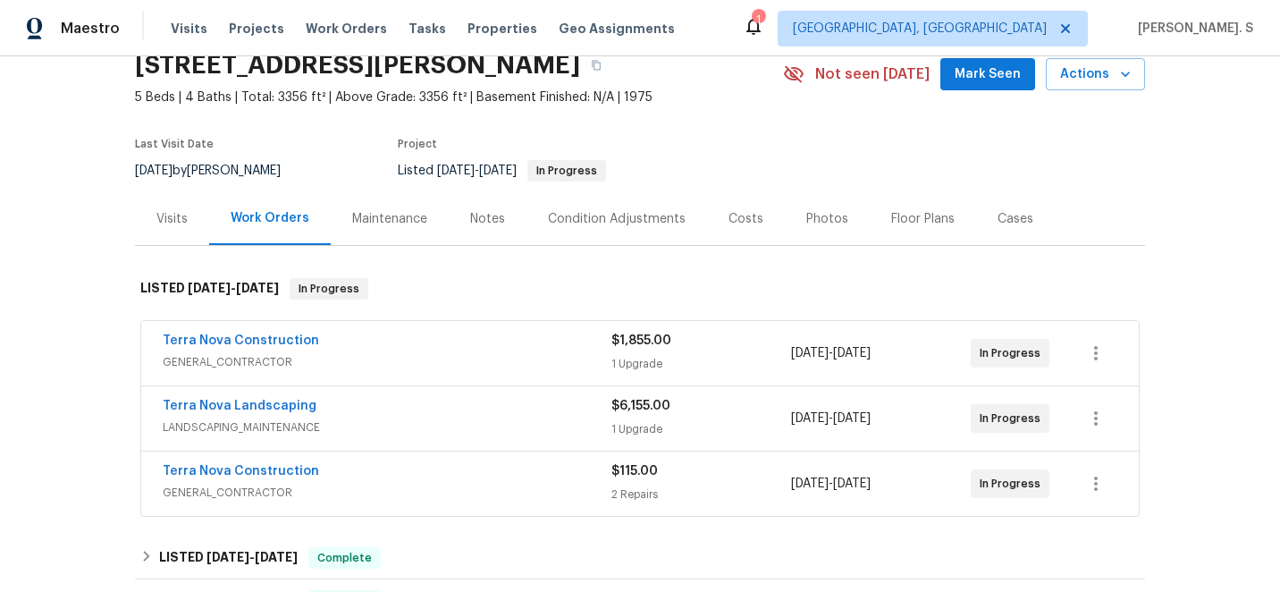
scroll to position [89, 0]
